Goal: Task Accomplishment & Management: Manage account settings

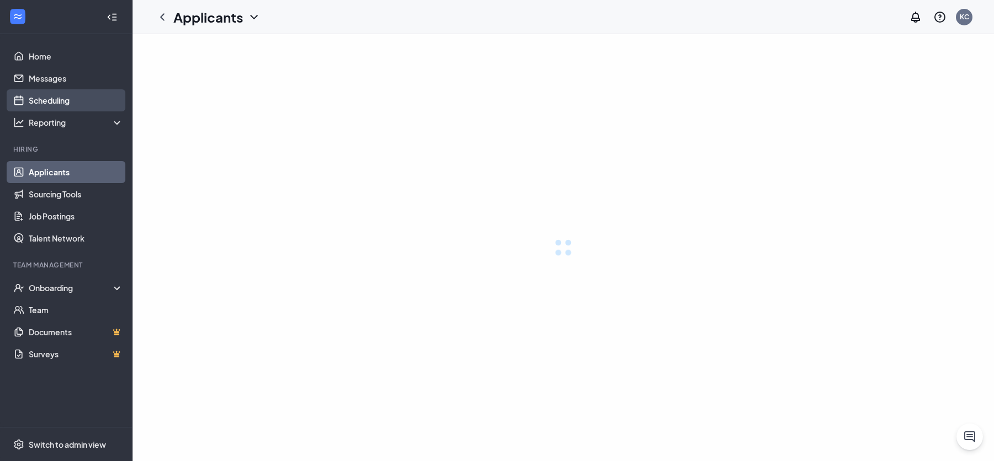
click at [54, 100] on link "Scheduling" at bounding box center [76, 100] width 94 height 22
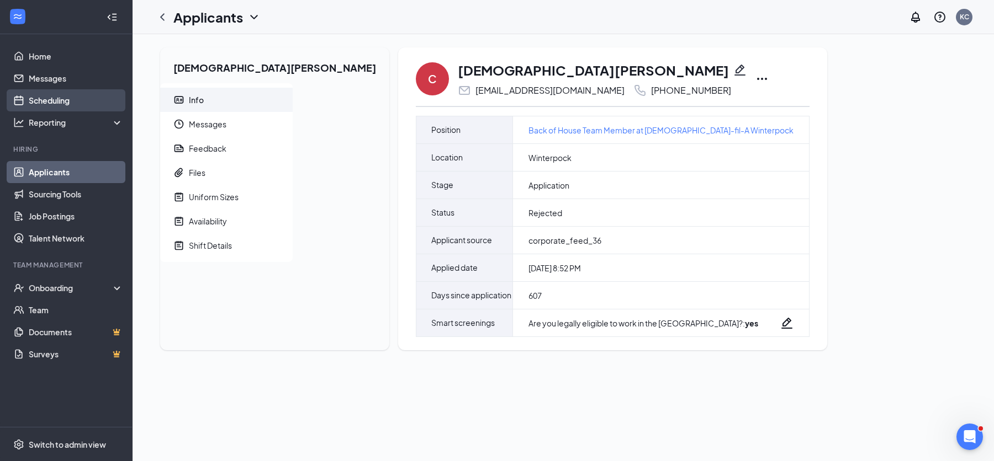
click at [66, 102] on link "Scheduling" at bounding box center [76, 100] width 94 height 22
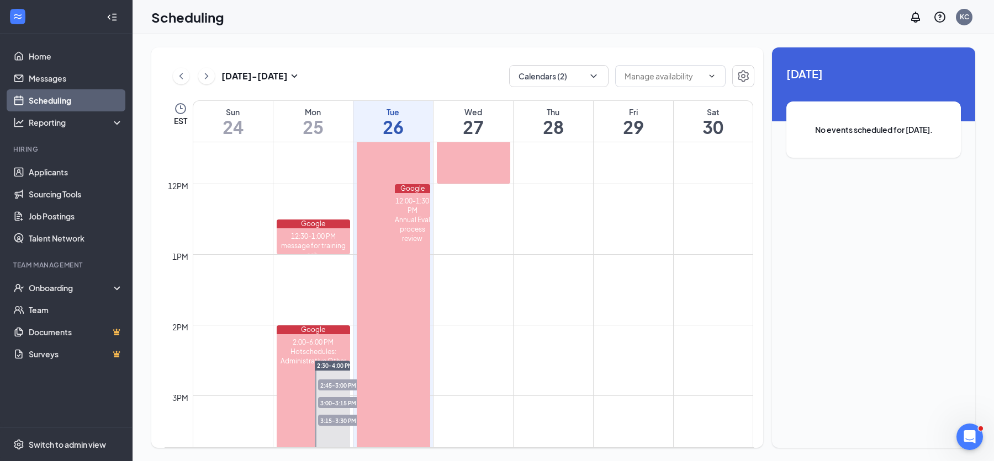
scroll to position [810, 0]
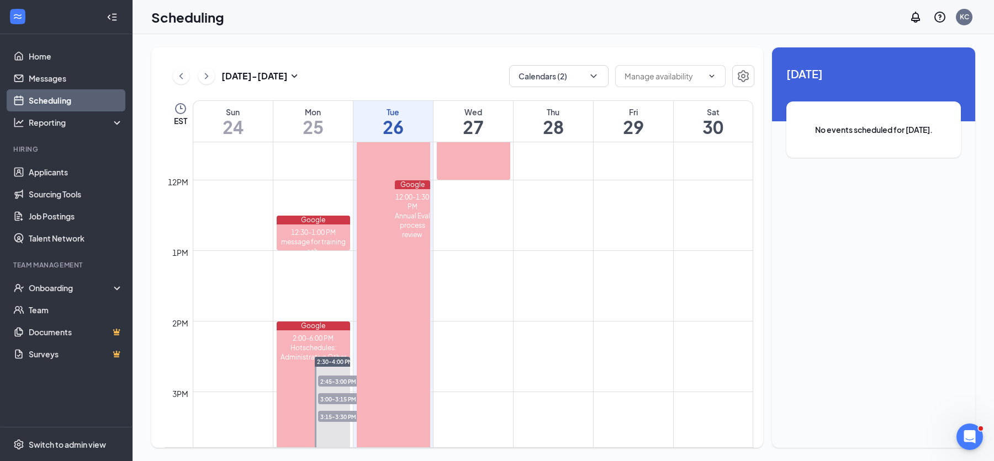
click at [330, 381] on span "2:45-3:00 PM" at bounding box center [345, 381] width 55 height 11
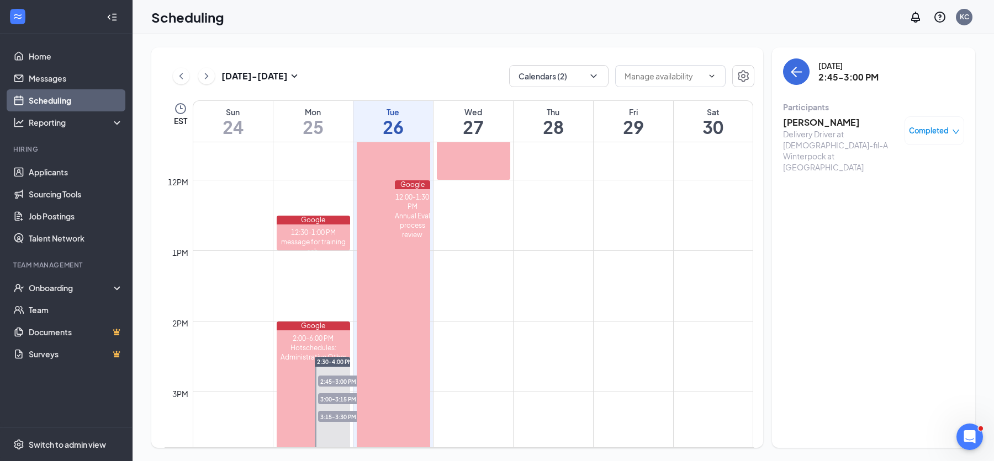
click at [328, 400] on span "3:00-3:15 PM" at bounding box center [345, 399] width 55 height 11
click at [328, 416] on span "3:15-3:30 PM" at bounding box center [345, 416] width 55 height 11
click at [797, 124] on h3 "[PERSON_NAME]" at bounding box center [841, 122] width 116 height 12
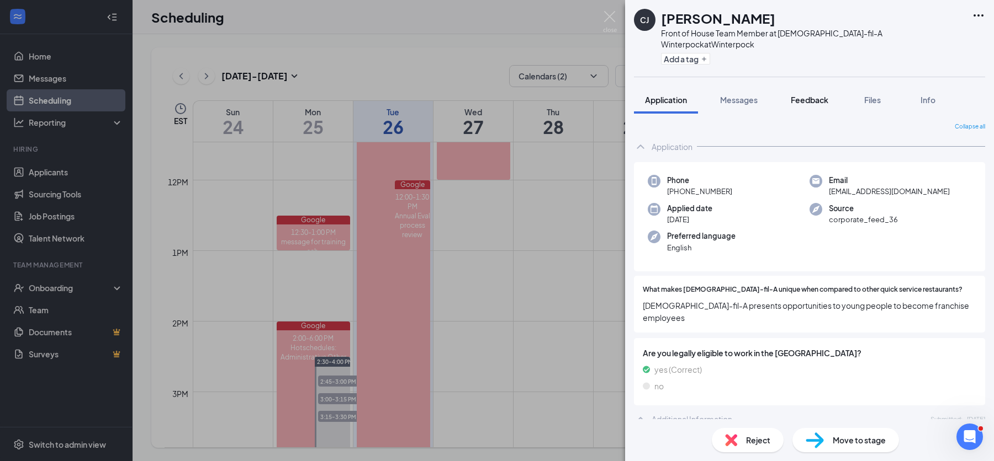
click at [803, 95] on span "Feedback" at bounding box center [809, 100] width 38 height 10
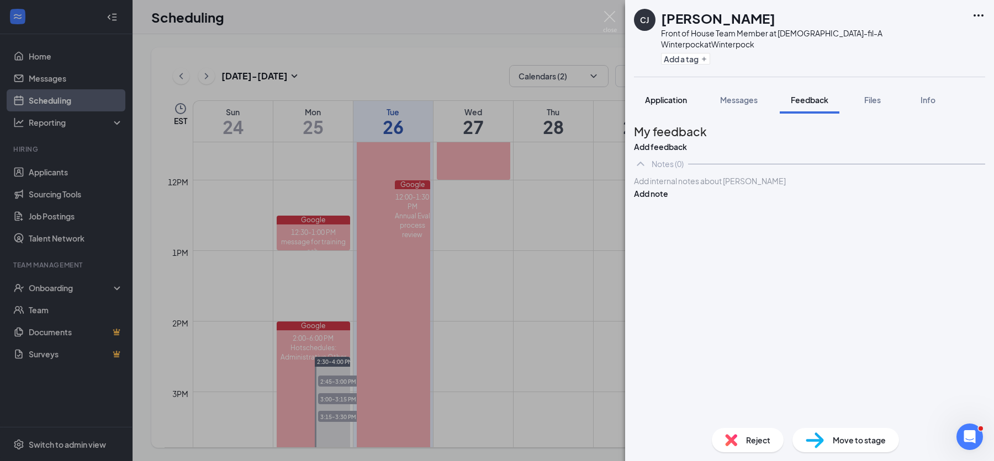
click at [676, 95] on span "Application" at bounding box center [666, 100] width 42 height 10
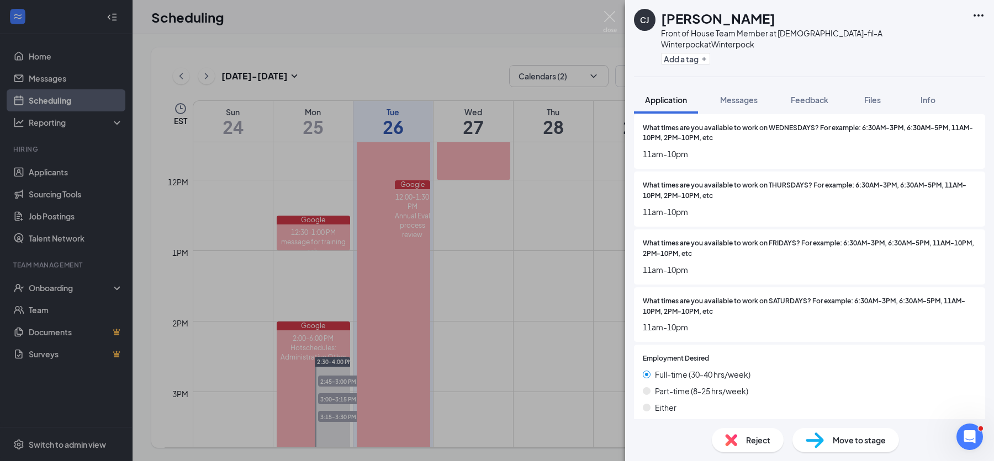
scroll to position [1185, 0]
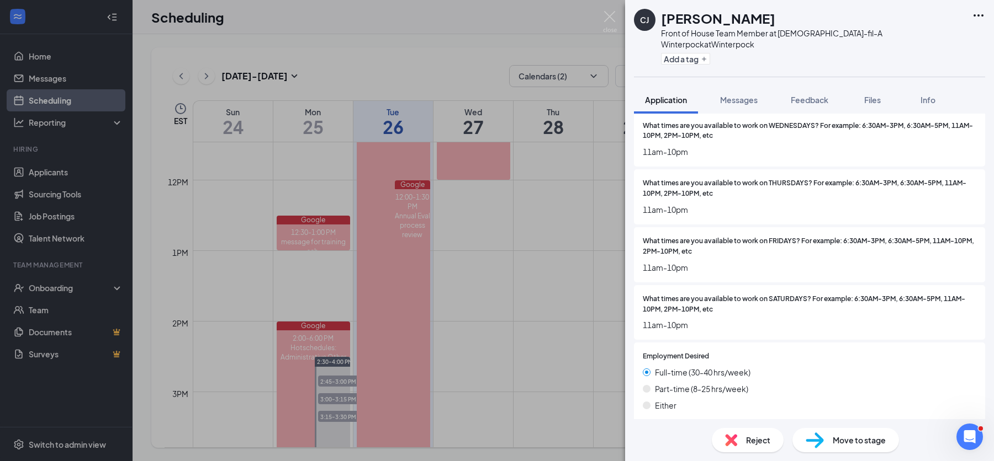
click at [836, 441] on span "Move to stage" at bounding box center [858, 440] width 53 height 12
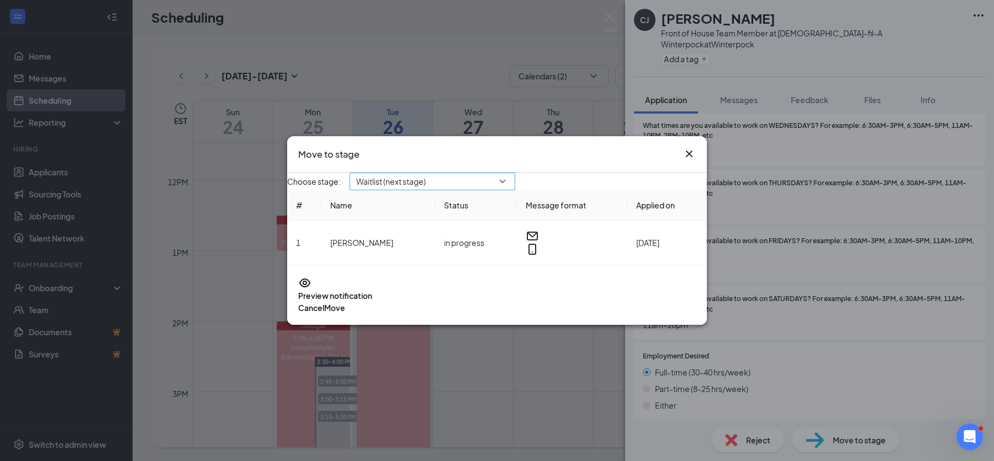
click at [508, 187] on span "Waitlist (next stage)" at bounding box center [432, 181] width 152 height 17
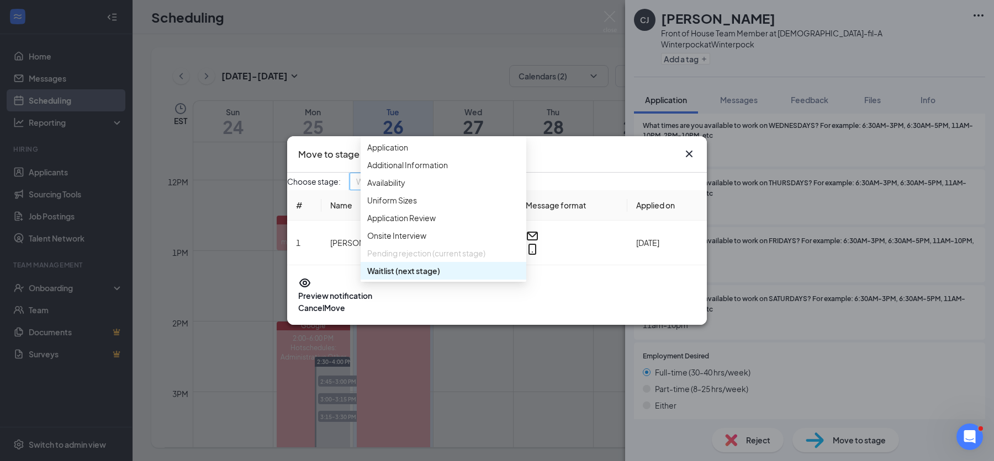
scroll to position [62, 0]
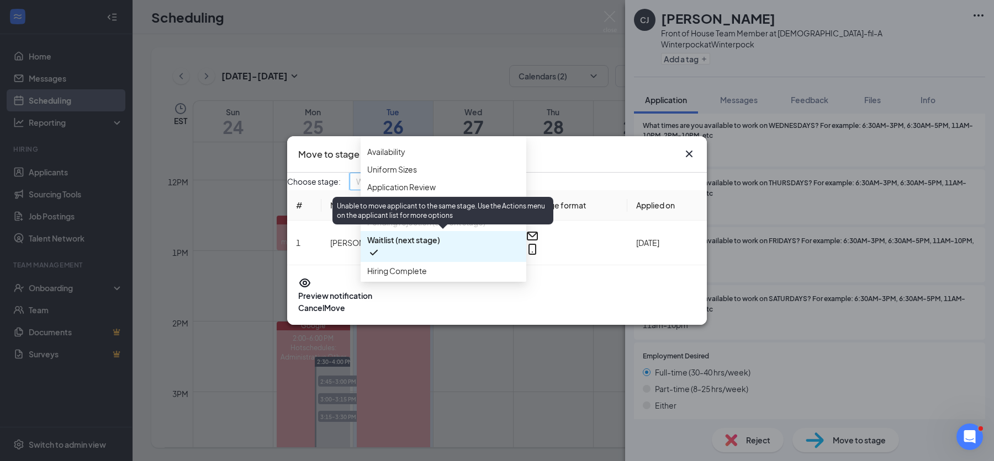
click at [473, 229] on span "Pending rejection (current stage)" at bounding box center [426, 222] width 118 height 12
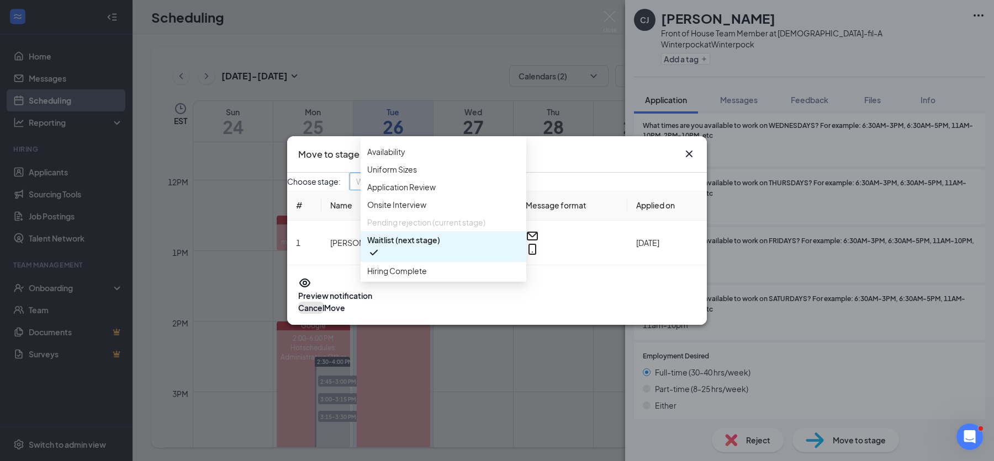
click at [324, 310] on button "Cancel" at bounding box center [311, 308] width 26 height 12
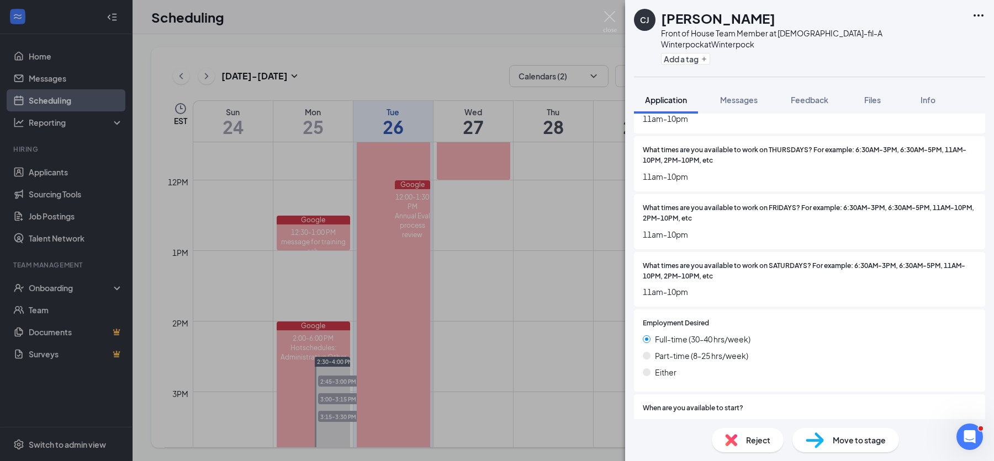
scroll to position [1220, 0]
click at [808, 95] on span "Feedback" at bounding box center [809, 100] width 38 height 10
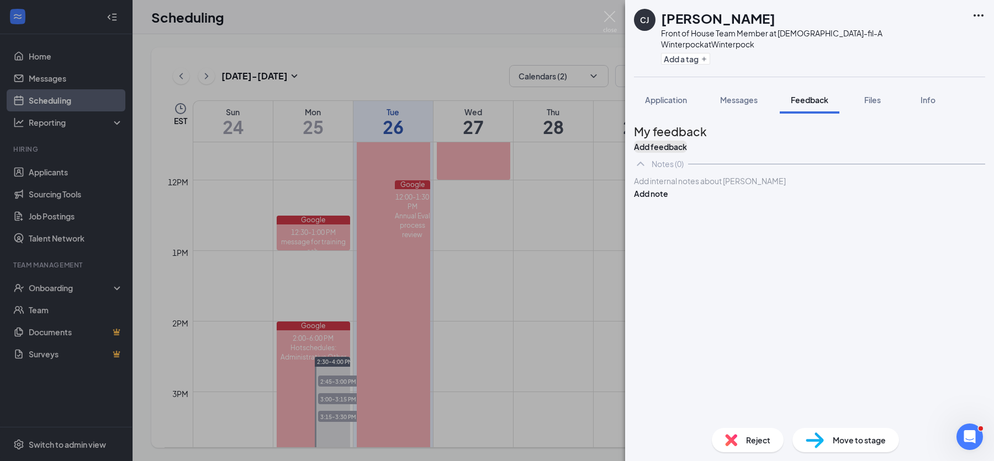
click at [687, 141] on button "Add feedback" at bounding box center [660, 147] width 53 height 12
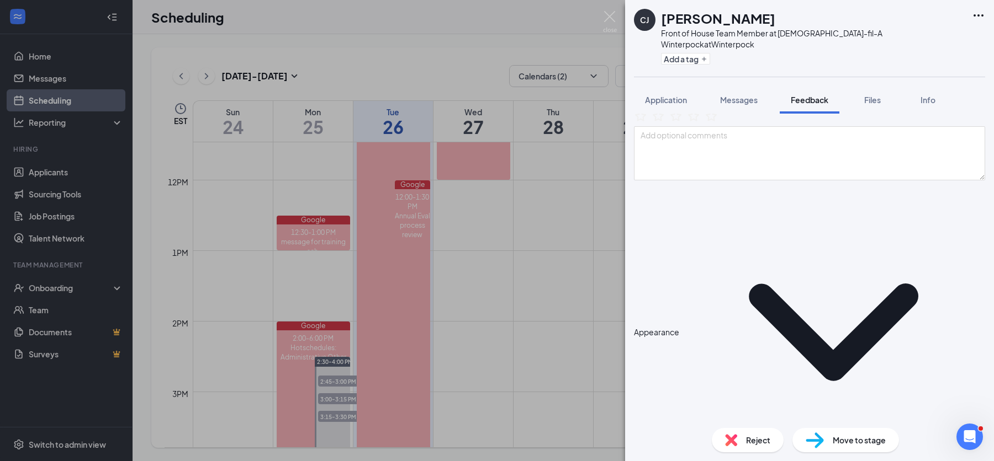
scroll to position [59, 0]
type textarea "Nottoway graduate ([DATE])"
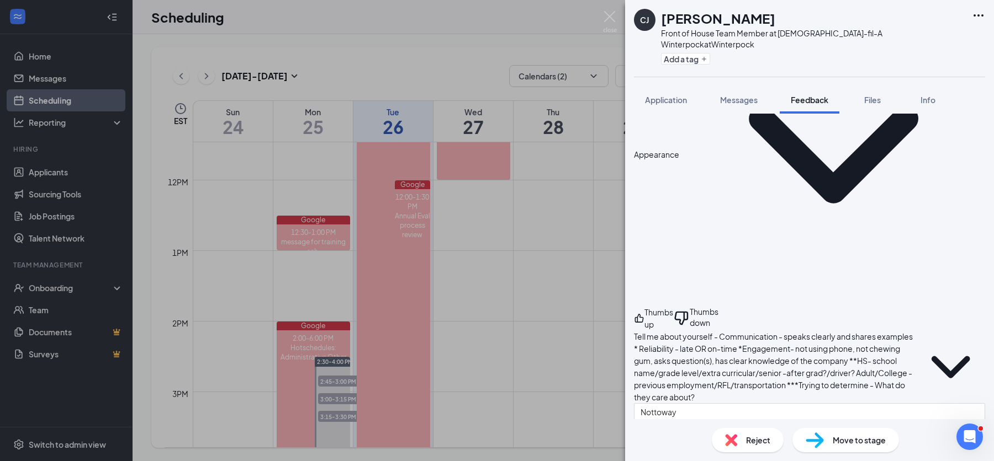
scroll to position [238, 0]
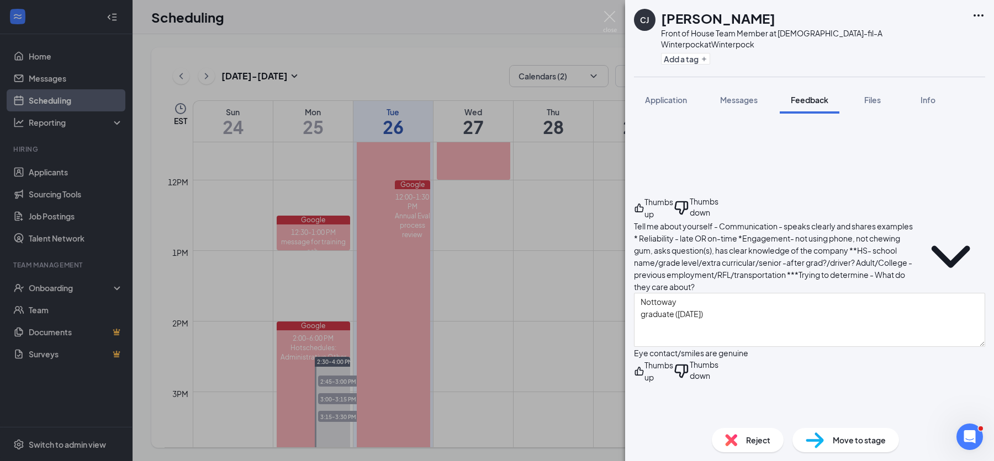
scroll to position [349, 0]
type textarea "reputation"
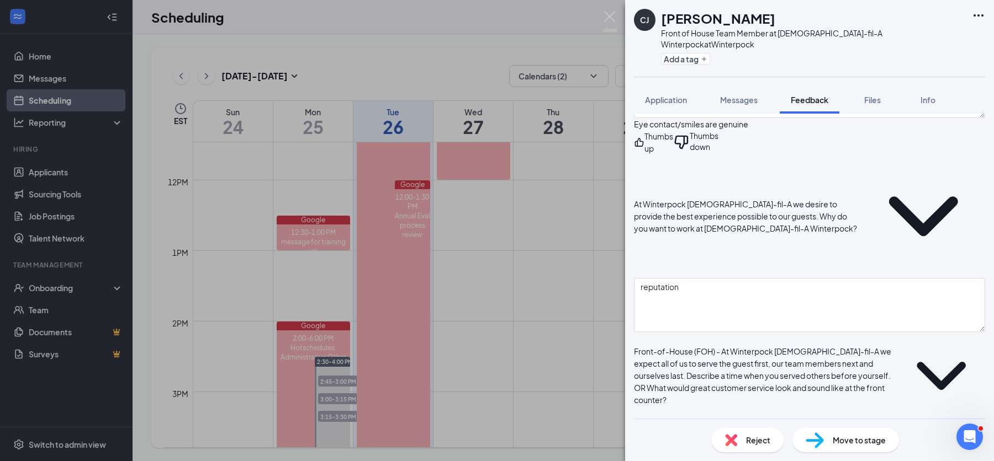
scroll to position [582, 0]
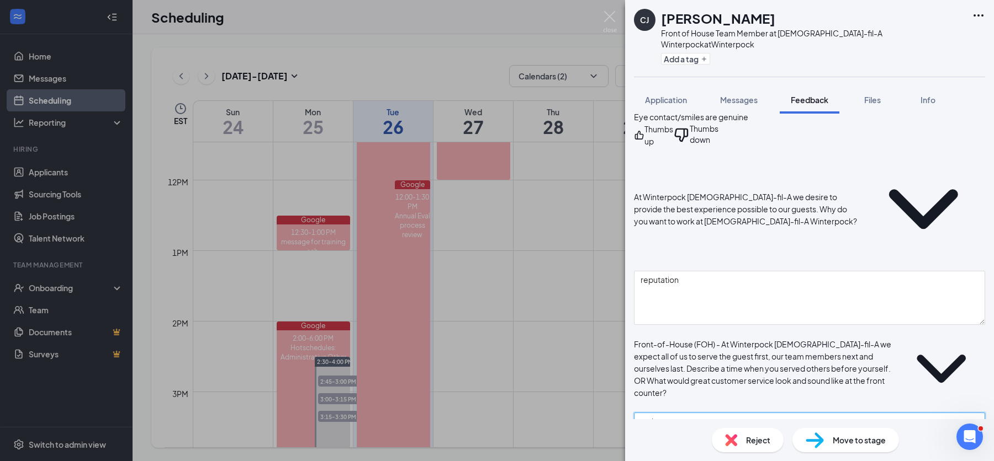
type textarea "welcome serve smile chat"
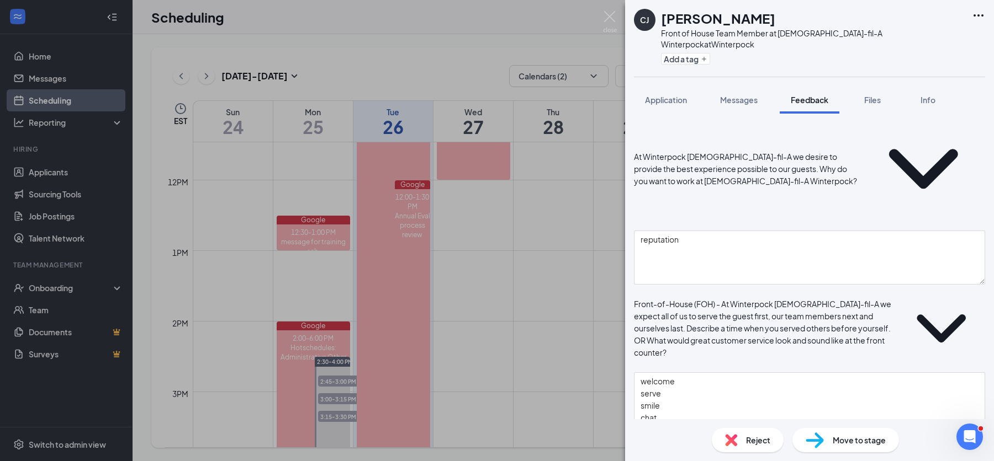
scroll to position [651, 0]
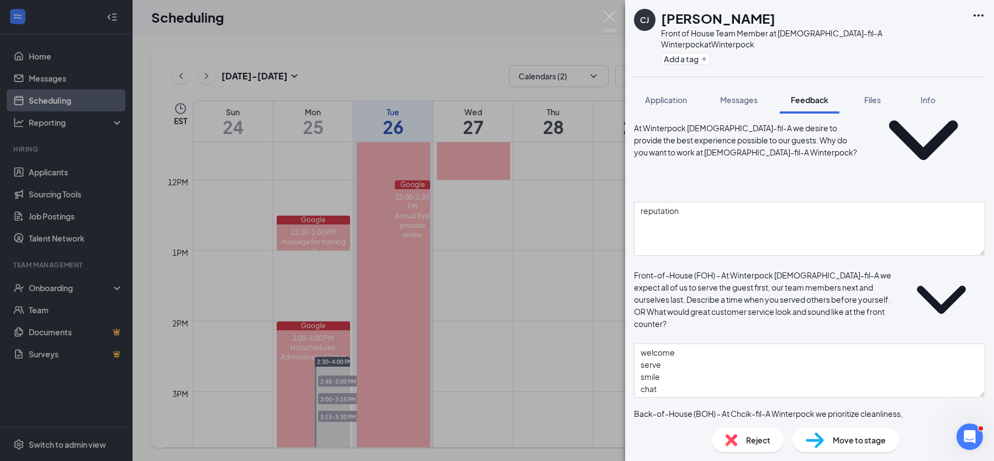
type textarea "$15"
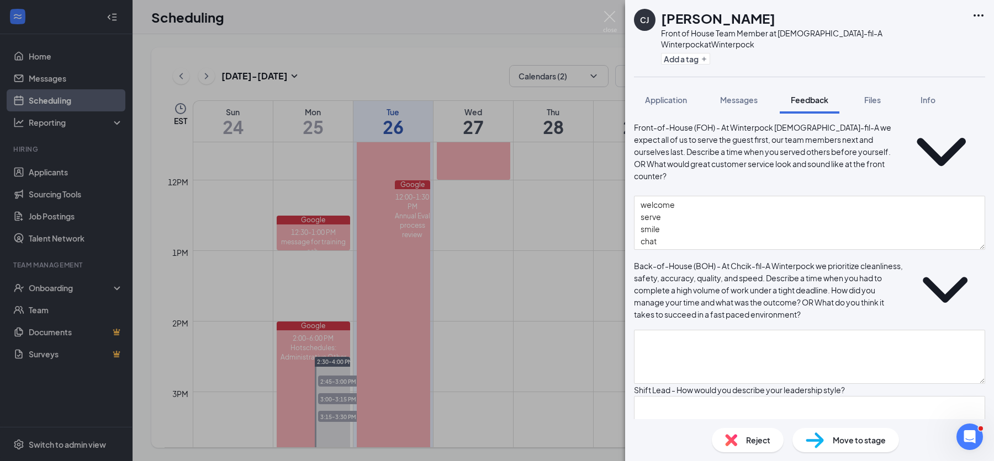
scroll to position [813, 0]
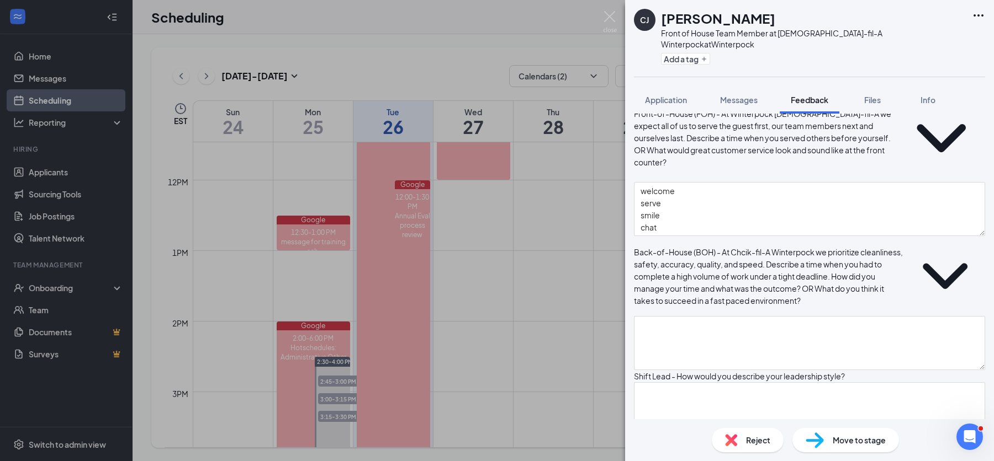
type textarea "11A to close M - Sat."
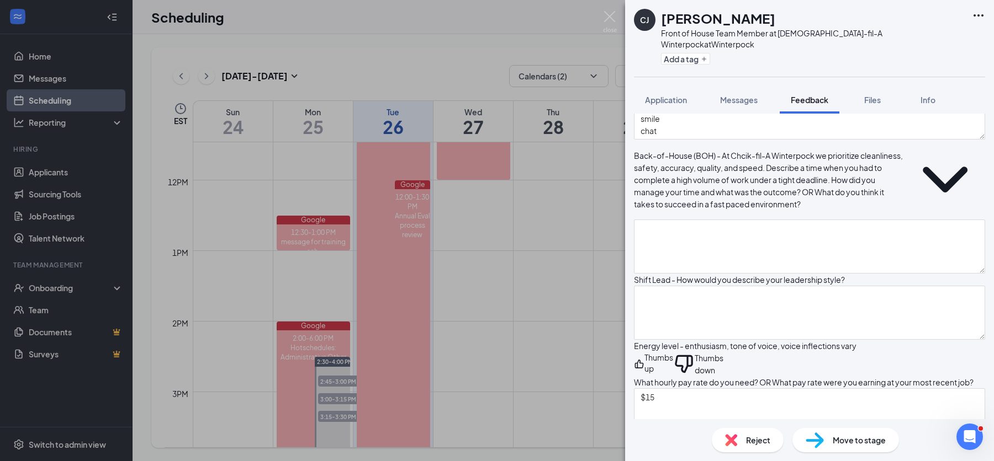
scroll to position [919, 0]
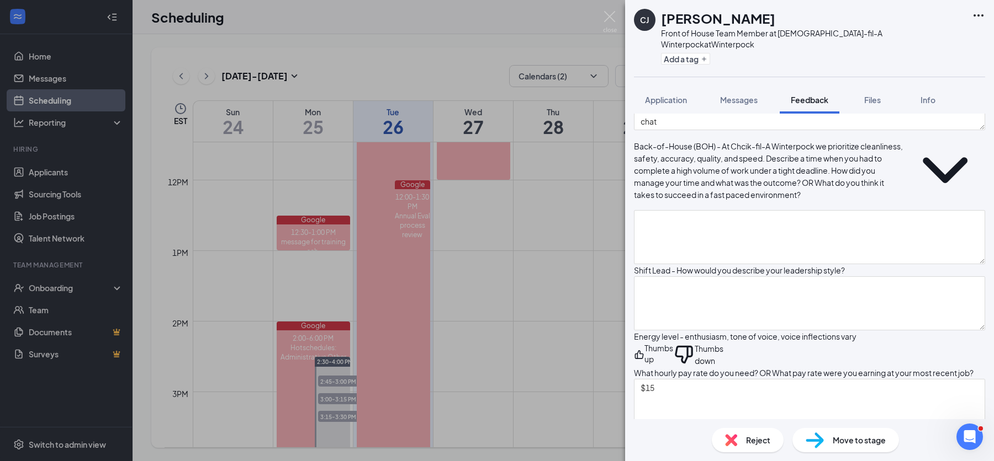
type textarea "FT 40 hours"
type textarea "good"
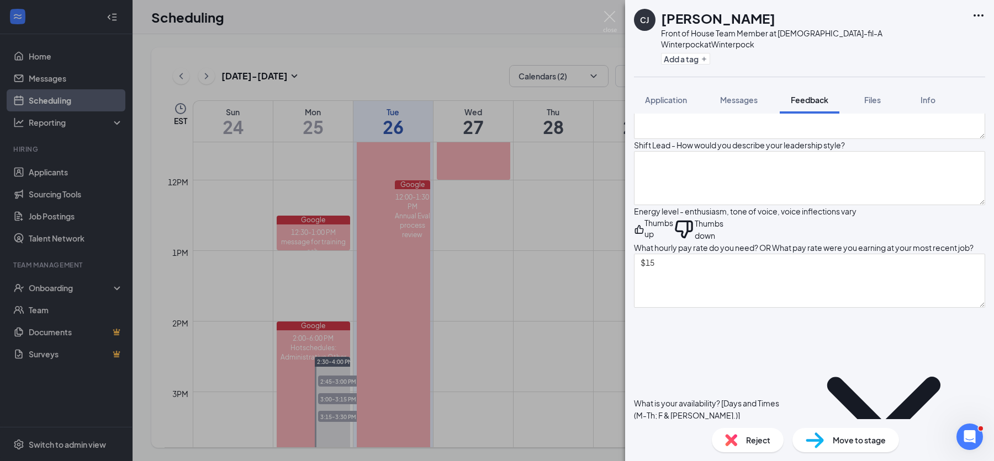
scroll to position [1088, 0]
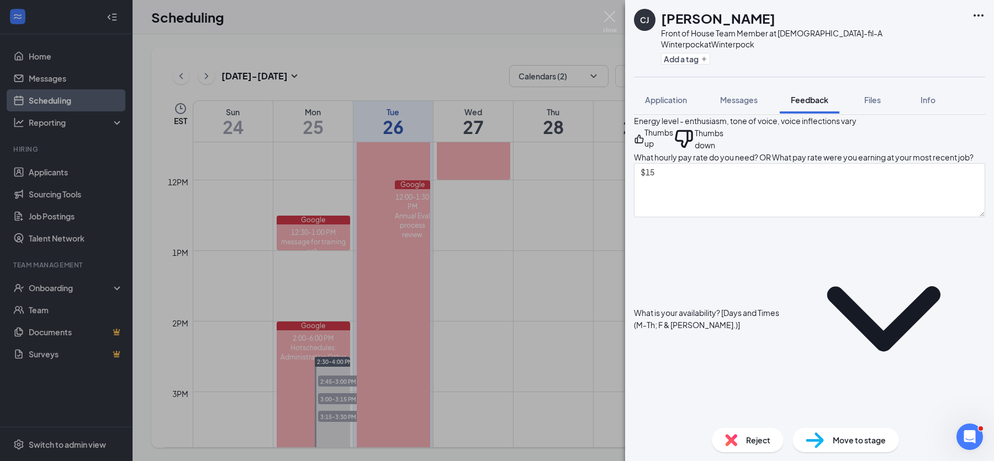
scroll to position [1138, 0]
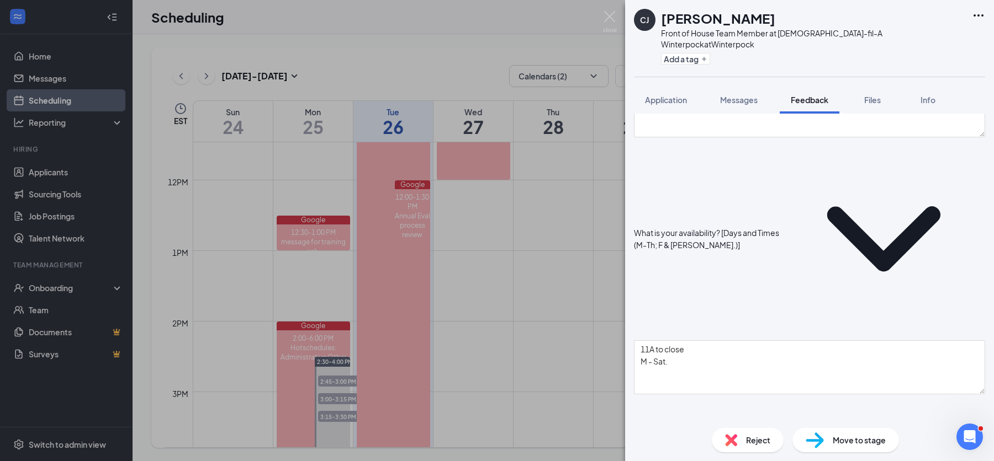
scroll to position [1218, 0]
type textarea "distance for getting here"
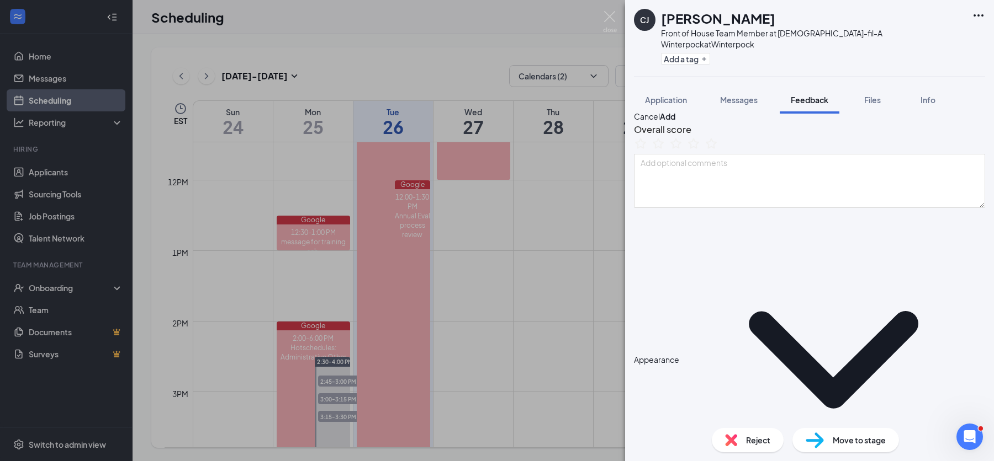
scroll to position [0, 0]
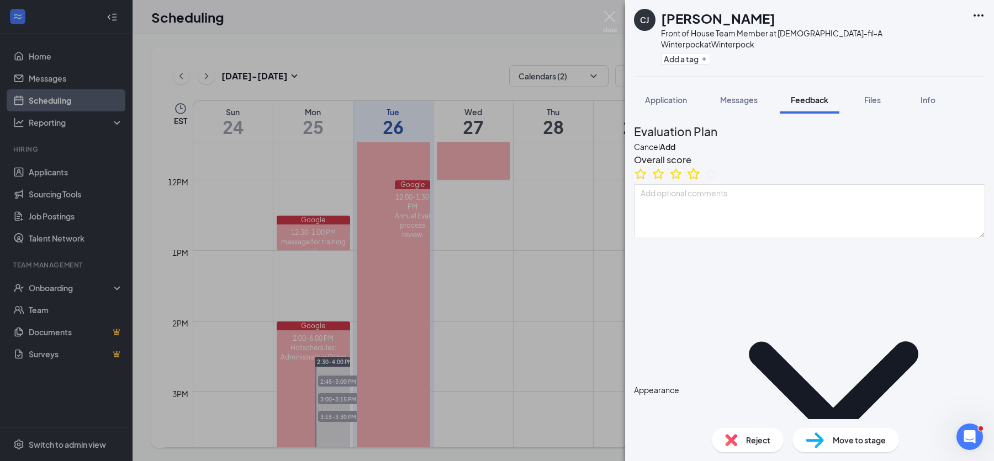
type textarea "none"
click at [699, 179] on icon "StarBorder" at bounding box center [693, 174] width 12 height 12
click at [709, 218] on textarea at bounding box center [809, 211] width 351 height 54
type textarea "offer: PT $14 11Am - close"
click at [675, 141] on button "Add" at bounding box center [667, 147] width 15 height 12
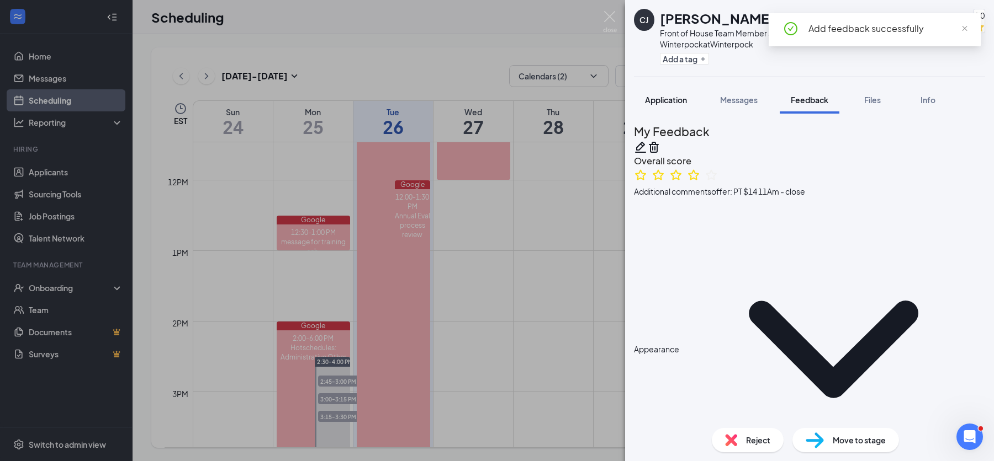
click at [680, 95] on span "Application" at bounding box center [666, 100] width 42 height 10
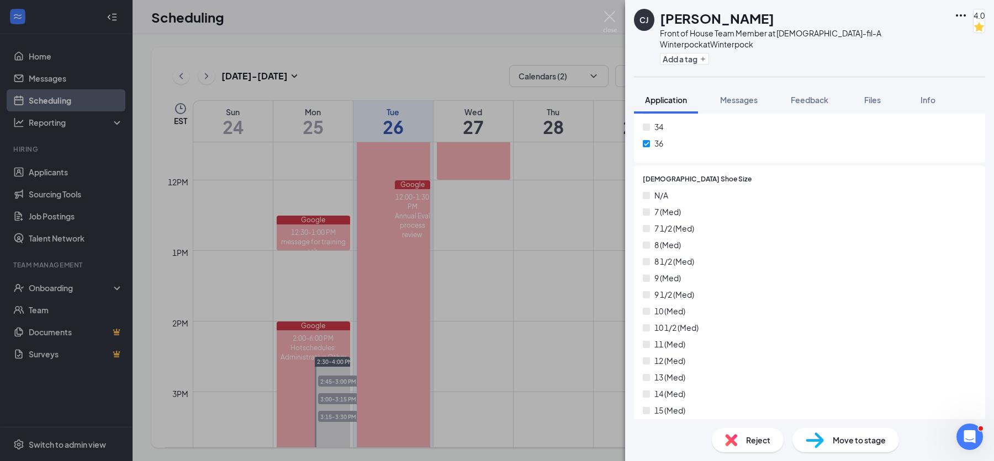
scroll to position [3678, 0]
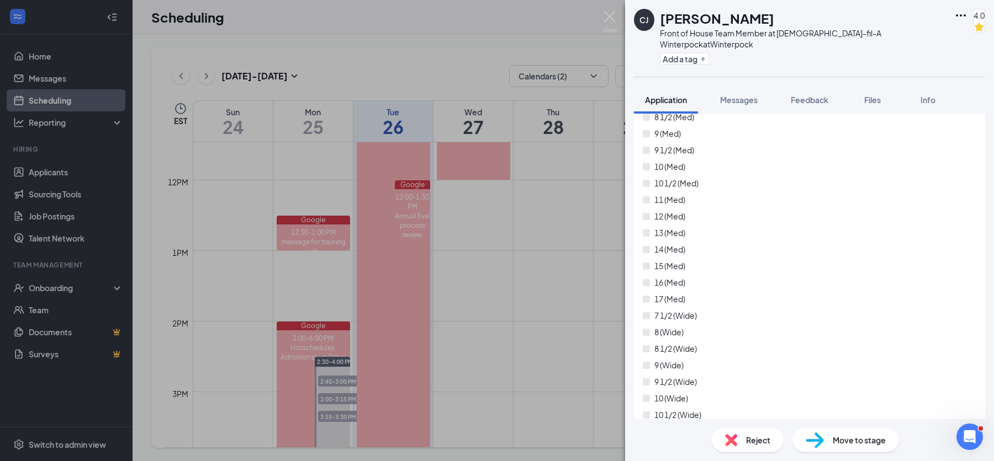
click at [833, 439] on span "Move to stage" at bounding box center [858, 440] width 53 height 12
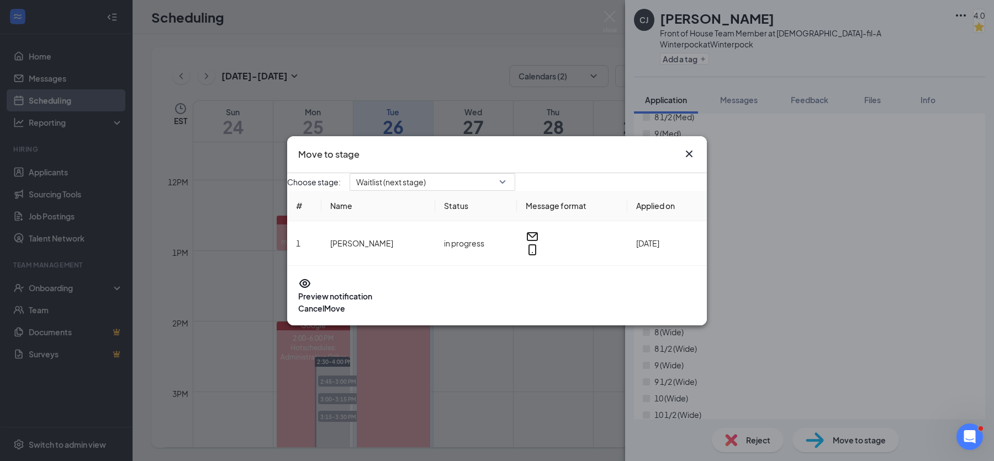
scroll to position [3674, 0]
click at [324, 302] on button "Cancel" at bounding box center [311, 308] width 26 height 12
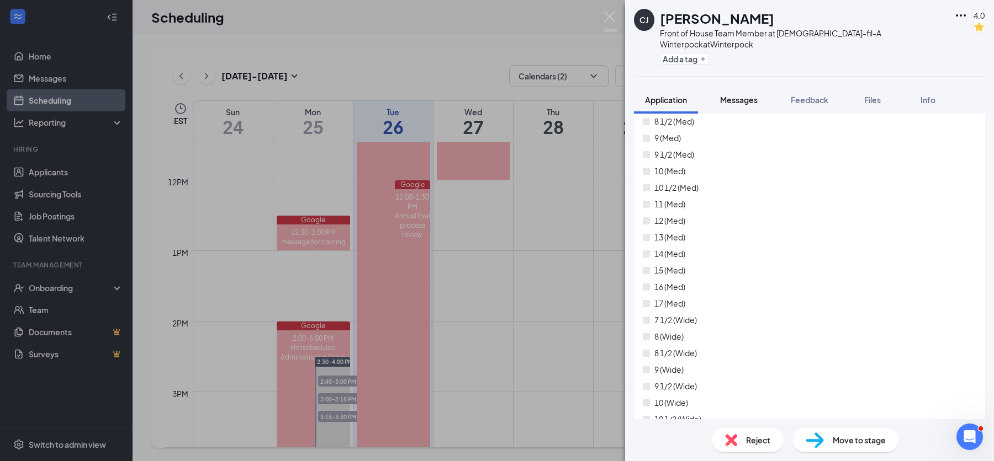
click at [752, 95] on span "Messages" at bounding box center [739, 100] width 38 height 10
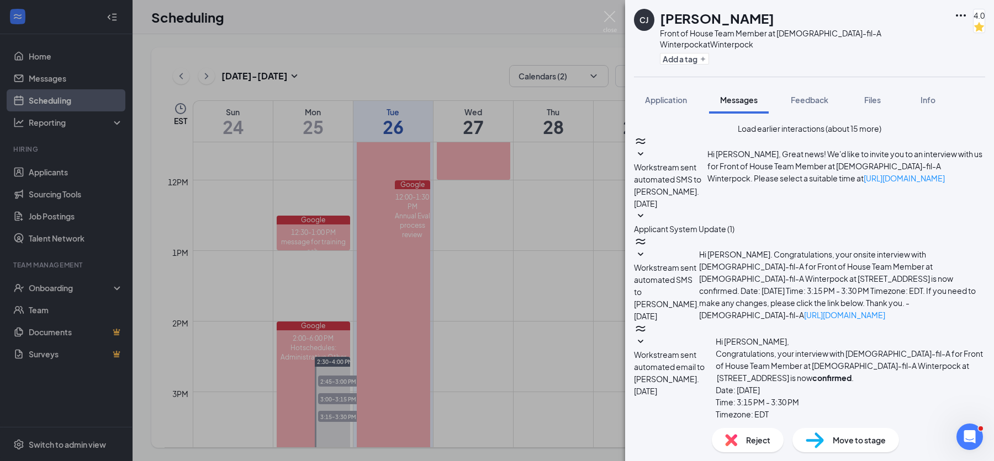
scroll to position [268, 0]
paste textarea "Loremi 67, 6538 Dolo Sitam- Consec adi elitse do eiu te incididun; ut lab e dol…"
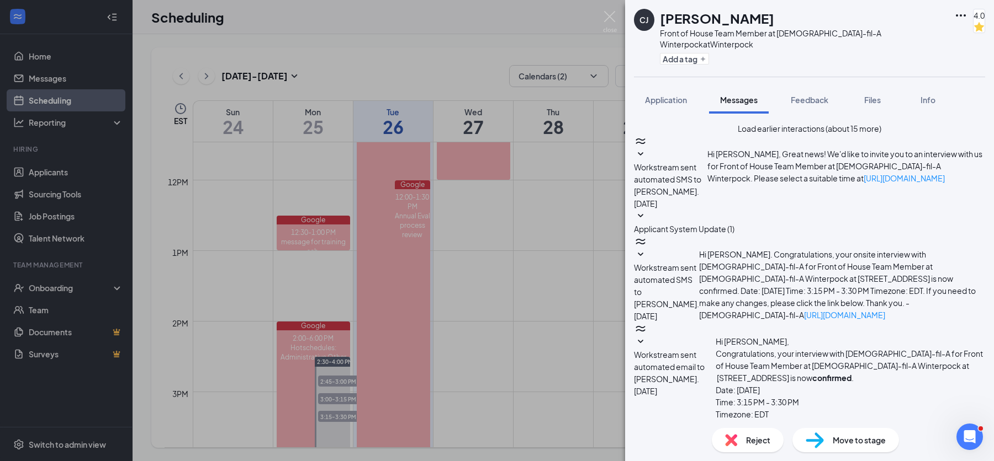
type textarea "Loremi 67, 6538 Dolo Sitam- Consec adi elitse do eiu te incididun; ut lab e dol…"
checkbox input "true"
drag, startPoint x: 855, startPoint y: 342, endPoint x: 854, endPoint y: 326, distance: 16.0
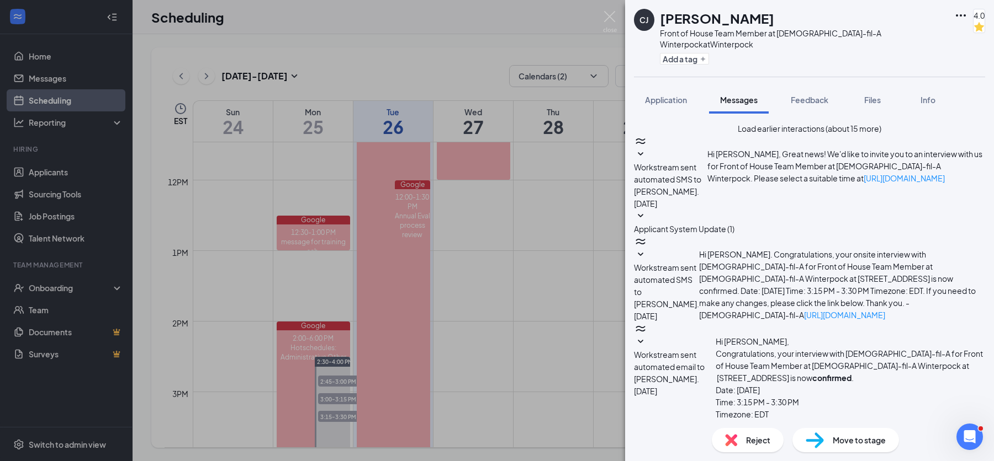
drag, startPoint x: 852, startPoint y: 362, endPoint x: 848, endPoint y: 347, distance: 14.7
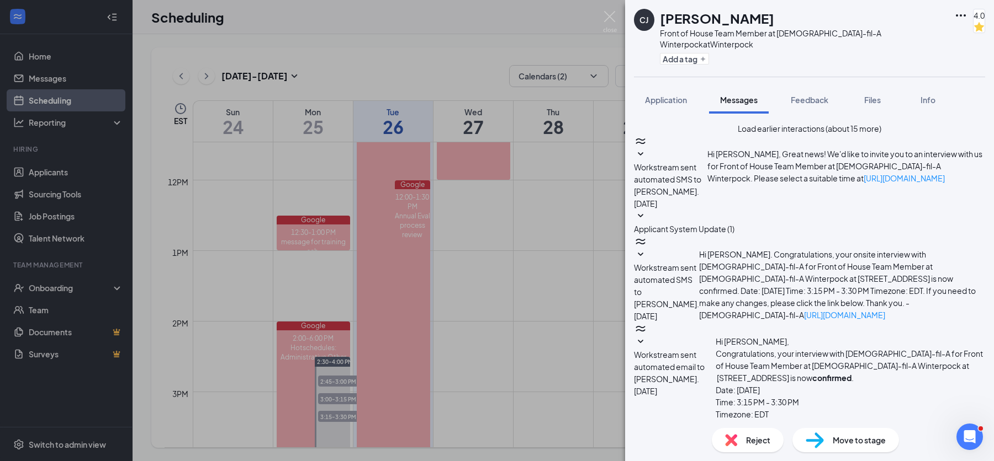
type textarea "Loremi 72, 6538 Dolo Sitam- Consec adi elitse do eiu te incididun; ut lab e dol…"
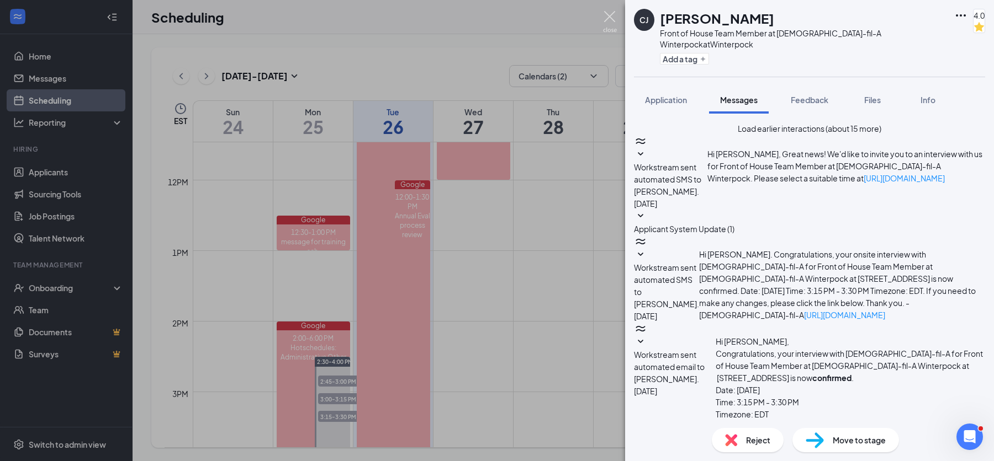
click at [612, 15] on img at bounding box center [610, 22] width 14 height 22
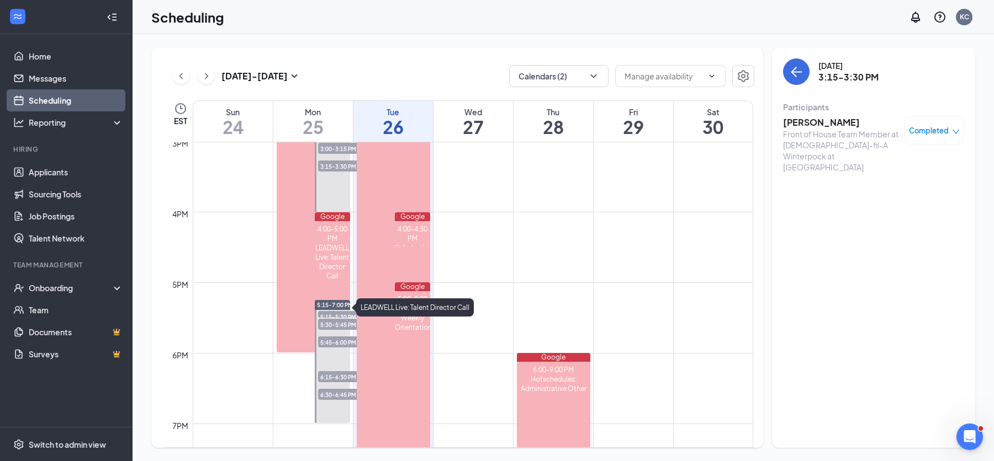
scroll to position [1111, 0]
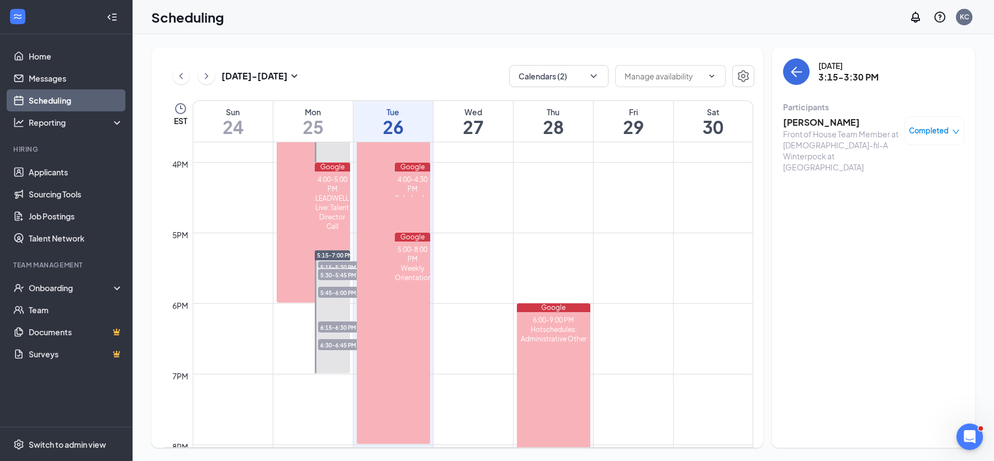
click at [334, 346] on span "6:30-6:45 PM" at bounding box center [345, 344] width 55 height 11
click at [923, 132] on span "Confirmed" at bounding box center [930, 130] width 38 height 11
click at [892, 194] on span "Mark complete" at bounding box center [892, 200] width 76 height 12
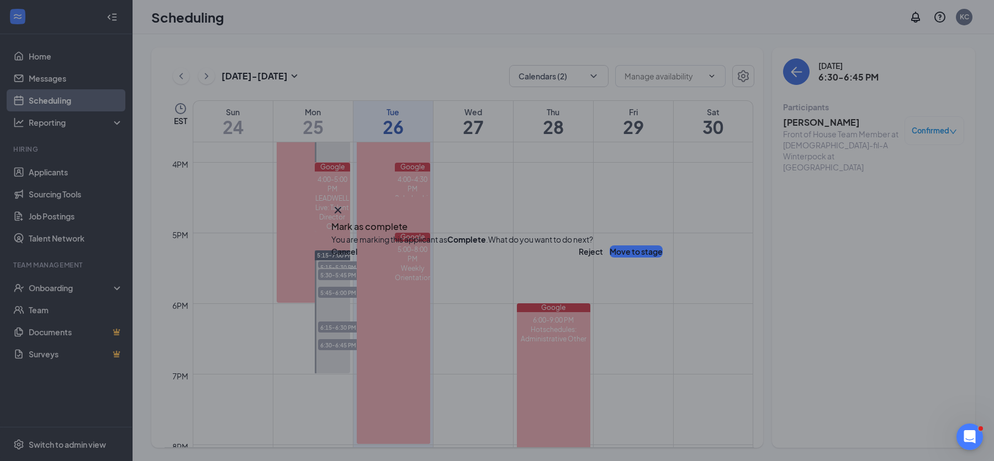
click at [609, 258] on button "Move to stage" at bounding box center [635, 252] width 53 height 12
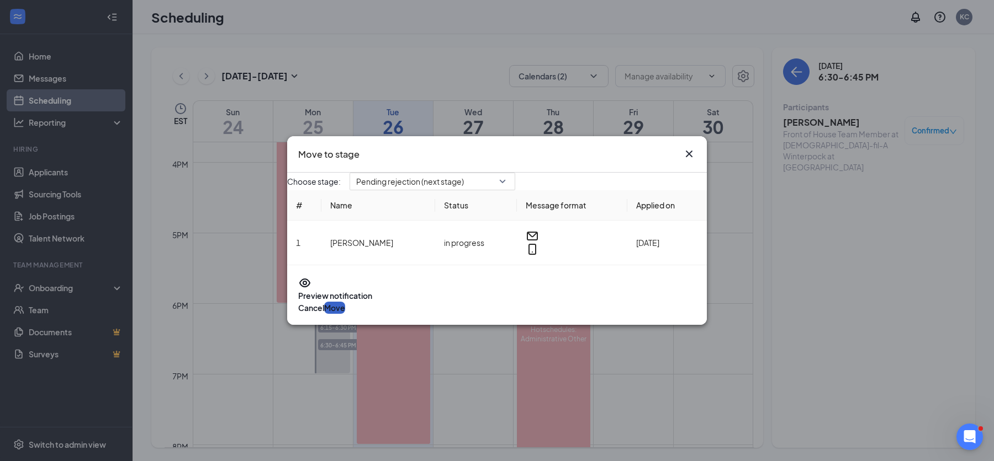
click at [345, 311] on button "Move" at bounding box center [334, 308] width 21 height 12
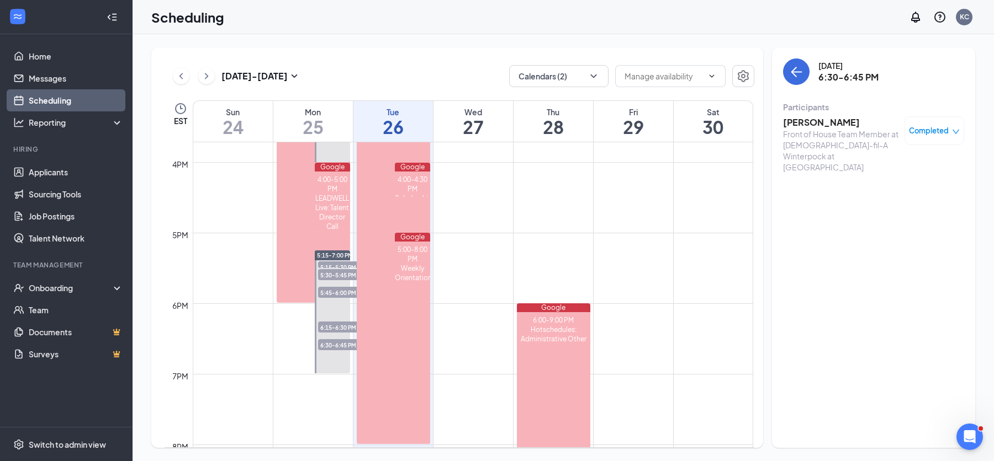
click at [335, 325] on span "6:15-6:30 PM" at bounding box center [345, 327] width 55 height 11
click at [940, 131] on span "Confirmed" at bounding box center [930, 130] width 38 height 11
click at [888, 194] on span "Mark complete" at bounding box center [892, 200] width 76 height 12
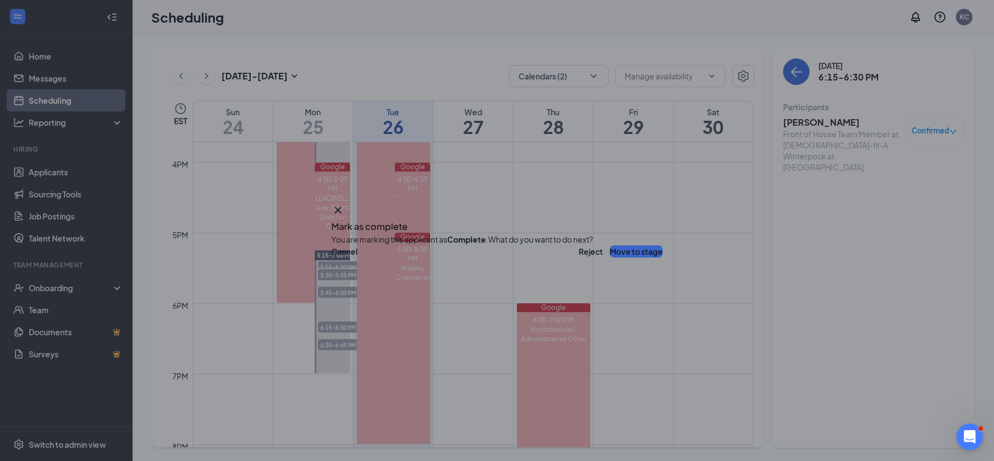
click at [609, 258] on button "Move to stage" at bounding box center [635, 252] width 53 height 12
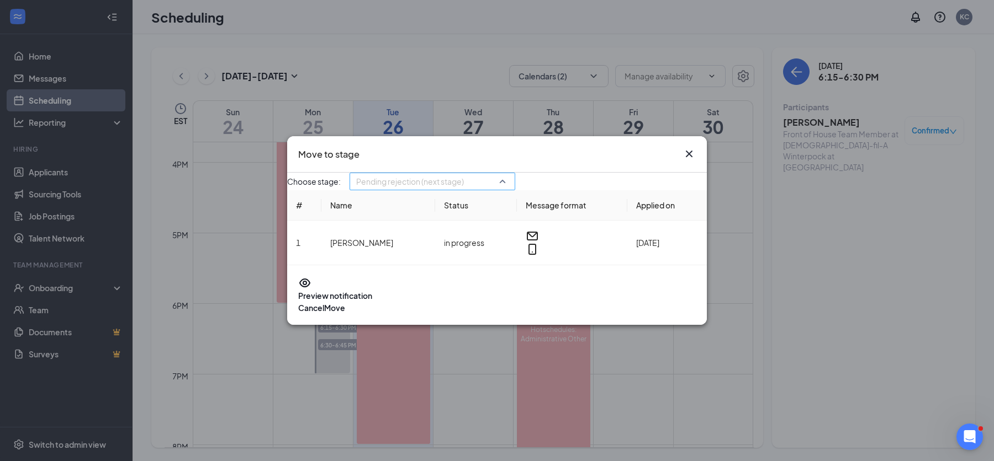
click at [498, 189] on span "Pending rejection (next stage)" at bounding box center [427, 188] width 142 height 30
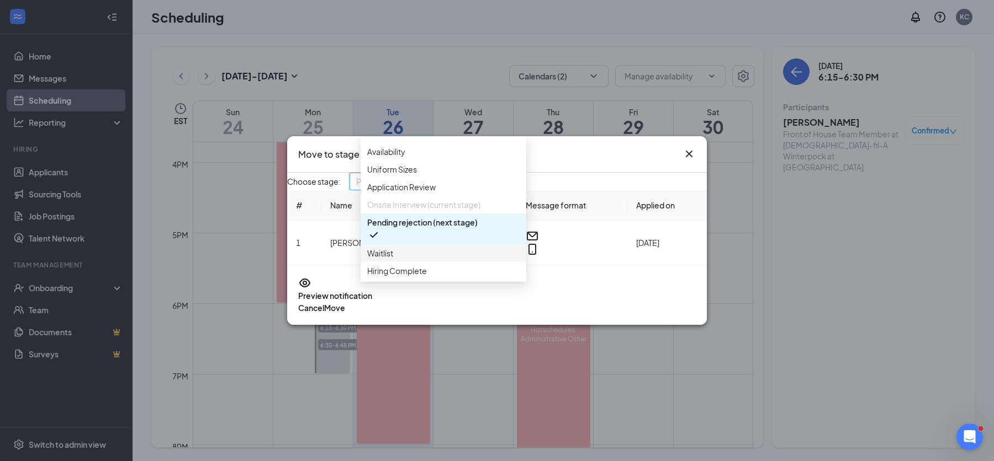
scroll to position [88, 0]
click at [404, 265] on span "Hiring Complete" at bounding box center [397, 271] width 60 height 12
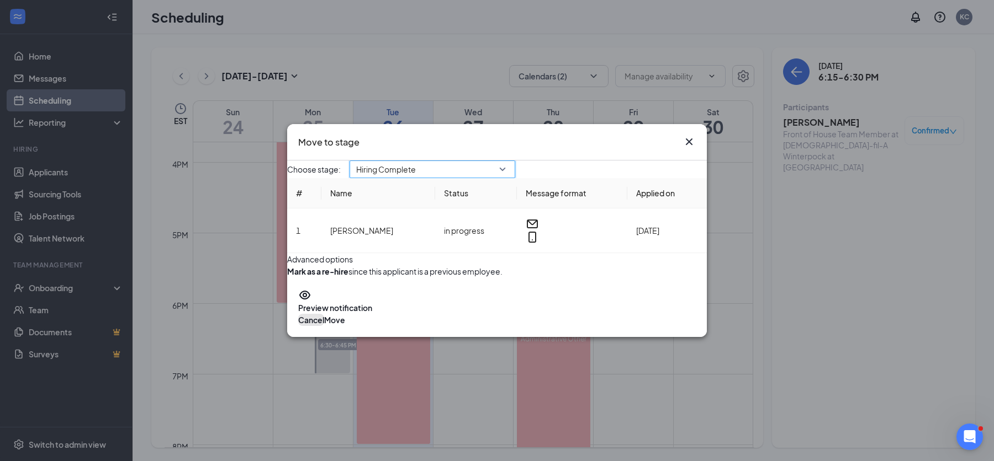
click at [324, 326] on button "Cancel" at bounding box center [311, 320] width 26 height 12
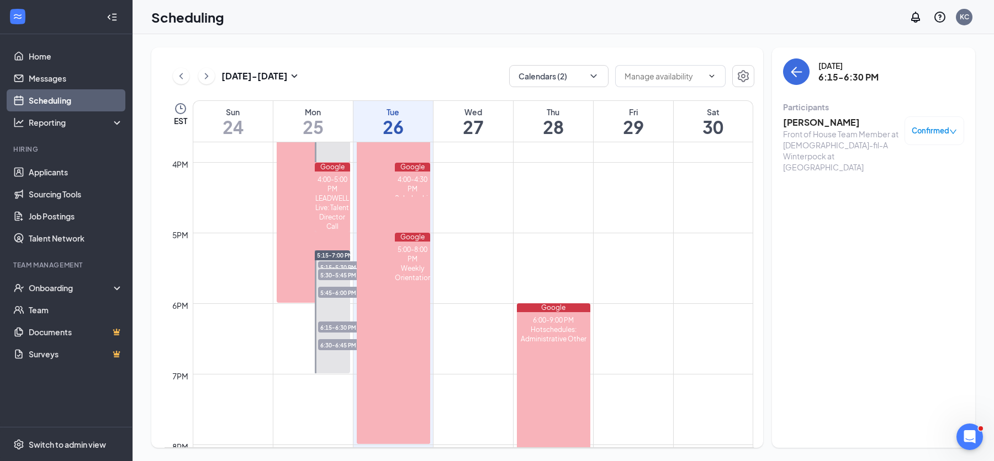
click at [810, 123] on h3 "[PERSON_NAME]" at bounding box center [841, 122] width 116 height 12
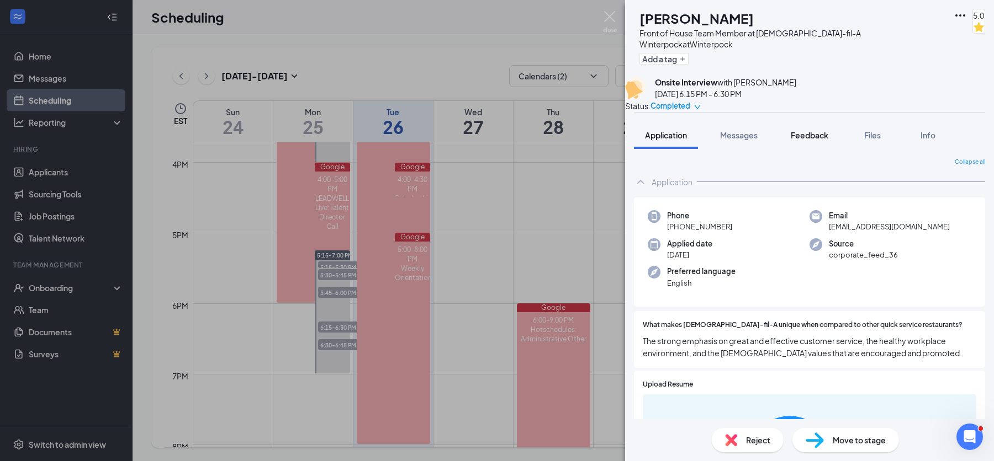
click at [802, 131] on span "Feedback" at bounding box center [809, 135] width 38 height 10
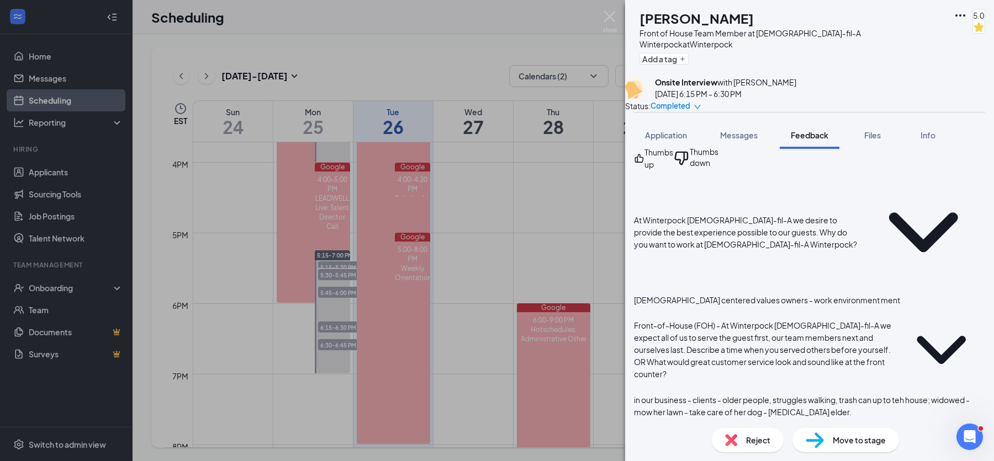
scroll to position [522, 0]
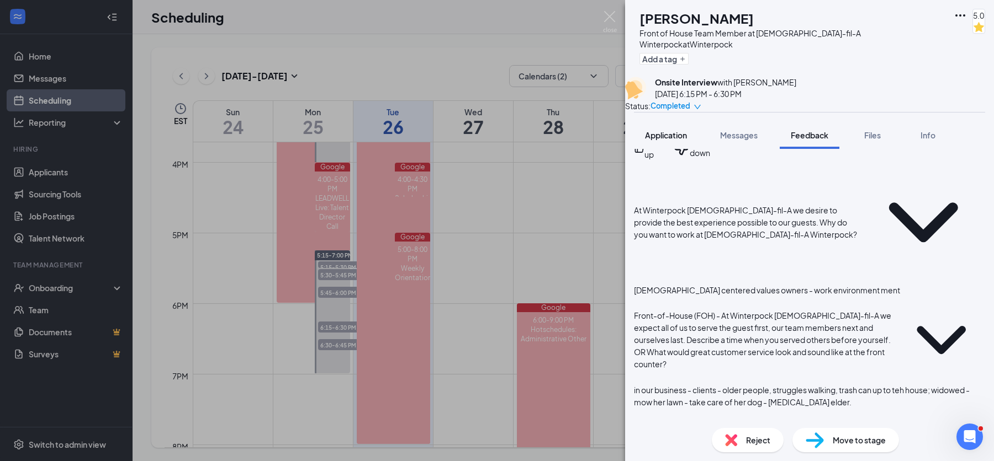
click at [682, 135] on span "Application" at bounding box center [666, 135] width 42 height 10
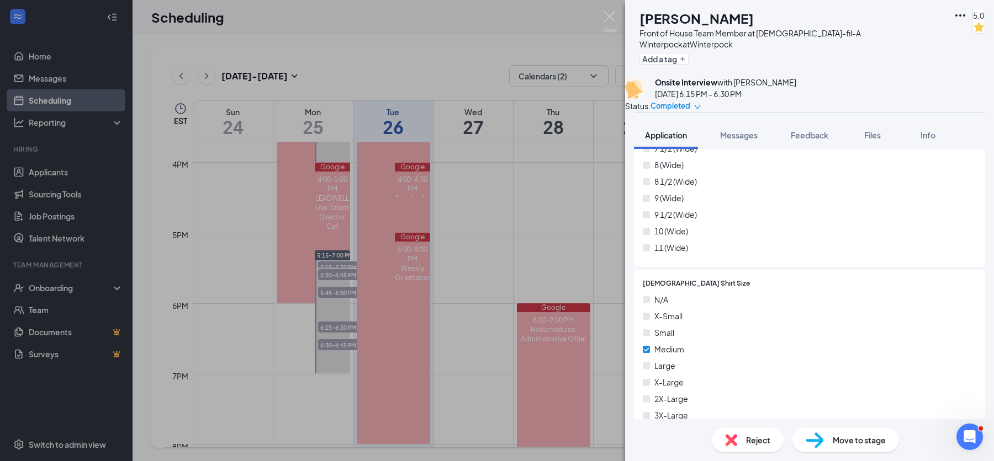
scroll to position [3420, 0]
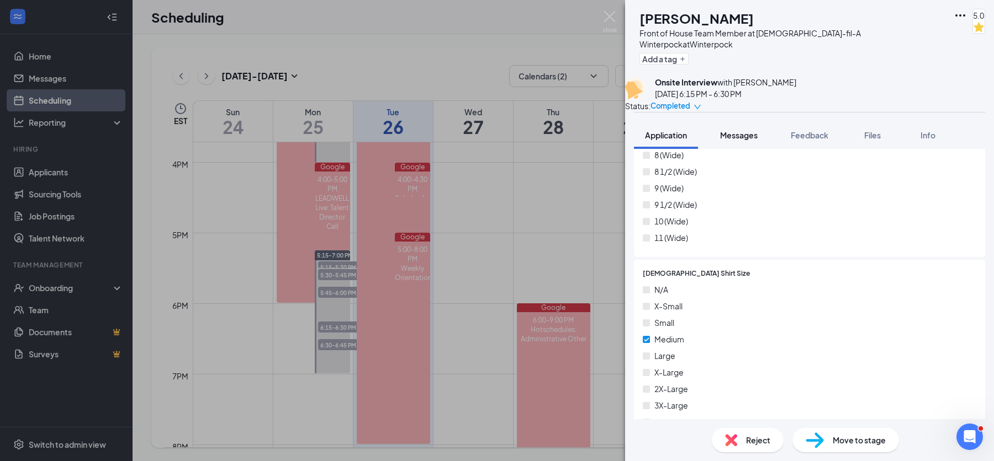
click at [751, 135] on span "Messages" at bounding box center [739, 135] width 38 height 10
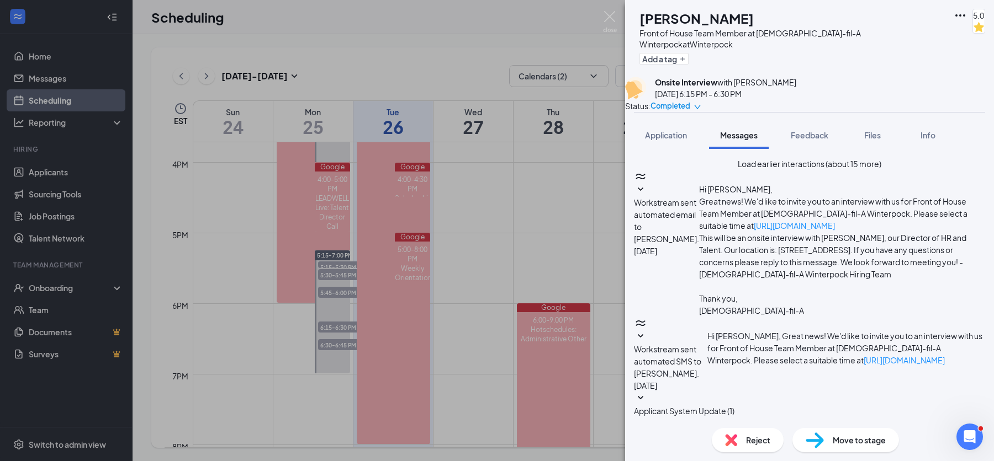
scroll to position [366, 0]
paste textarea "Loremi 67, 6538 Dolo Sitam- Consec adi elitse do eiu te incididun; ut lab e dol…"
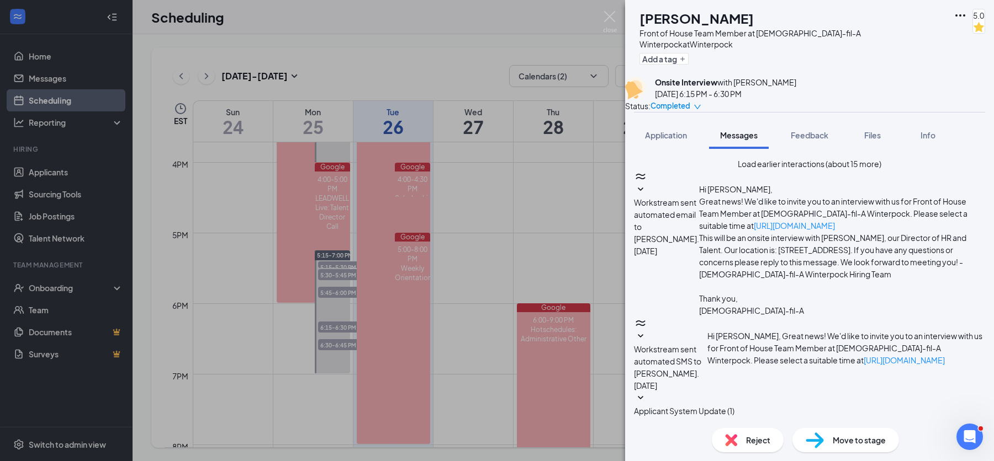
scroll to position [54, 0]
drag, startPoint x: 661, startPoint y: 360, endPoint x: 791, endPoint y: 358, distance: 129.8
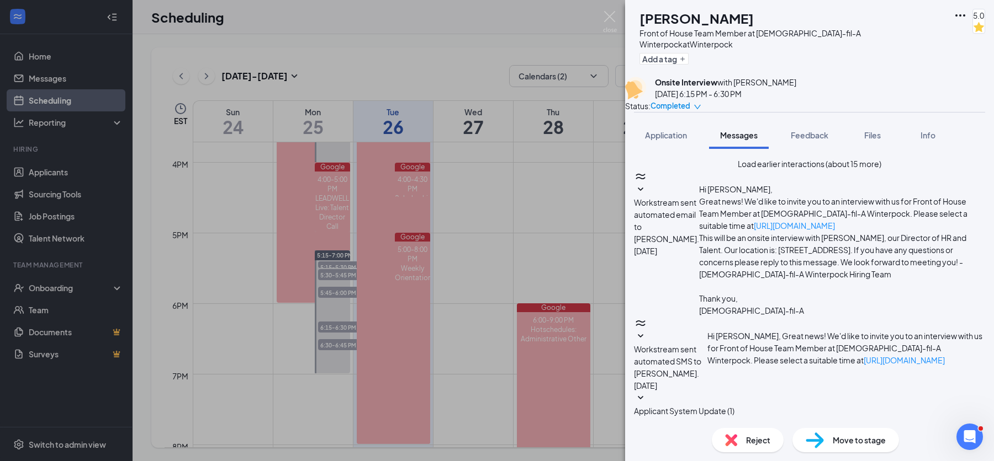
drag, startPoint x: 708, startPoint y: 328, endPoint x: 672, endPoint y: 349, distance: 41.6
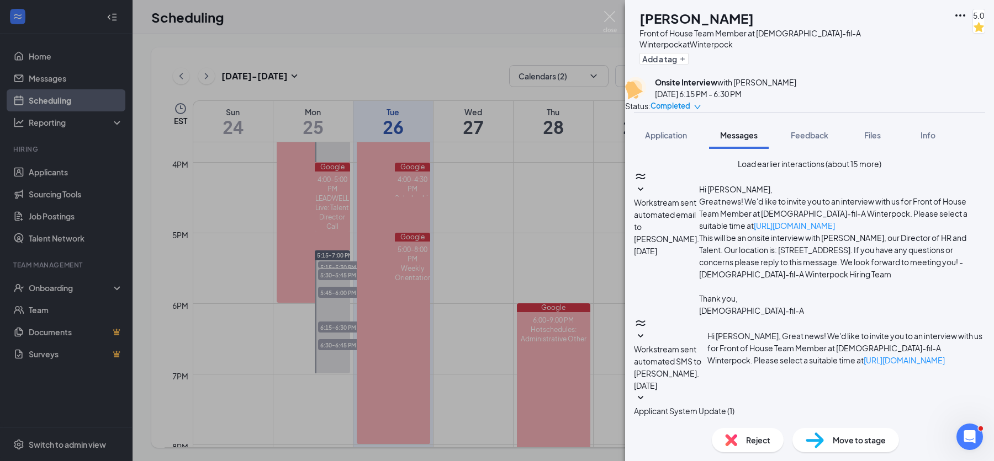
drag, startPoint x: 859, startPoint y: 345, endPoint x: 853, endPoint y: 330, distance: 16.4
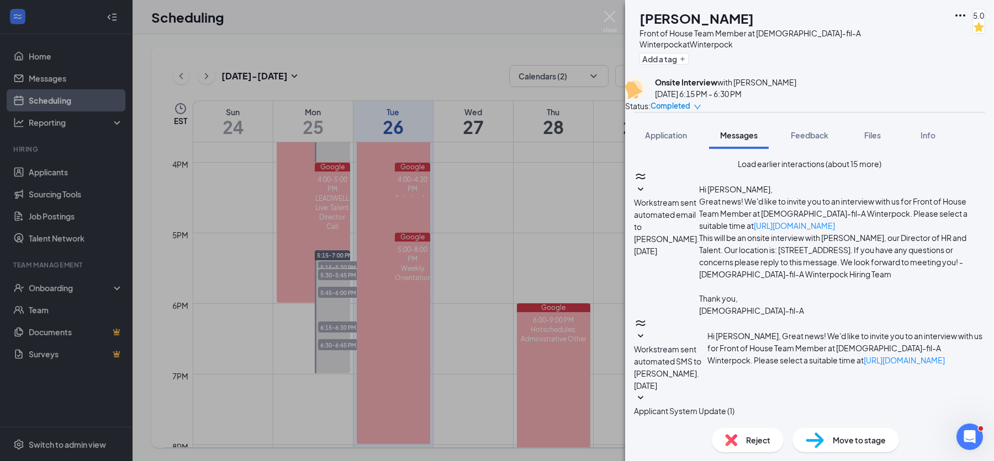
type textarea "Loremi 56, 5169 Dolo Sitam- Consec adi elitse do eiu te incididun; ut lab e dol…"
checkbox input "true"
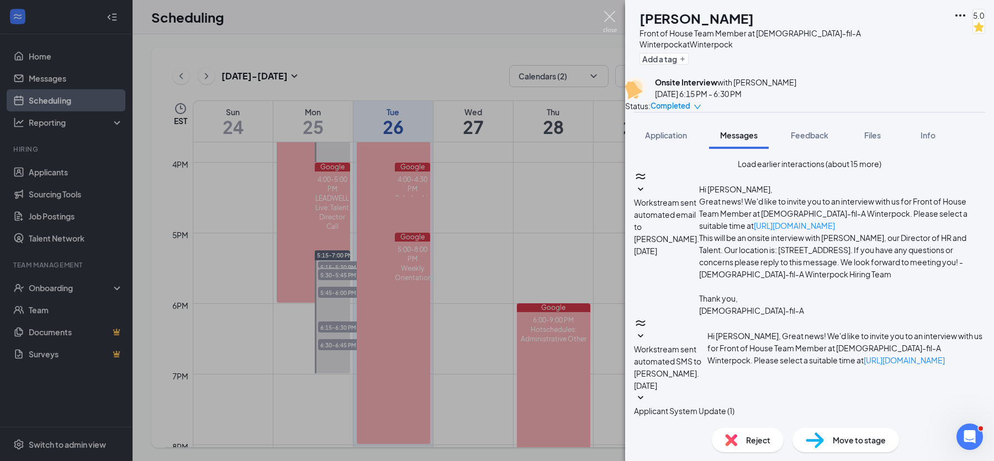
click at [610, 19] on img at bounding box center [610, 22] width 14 height 22
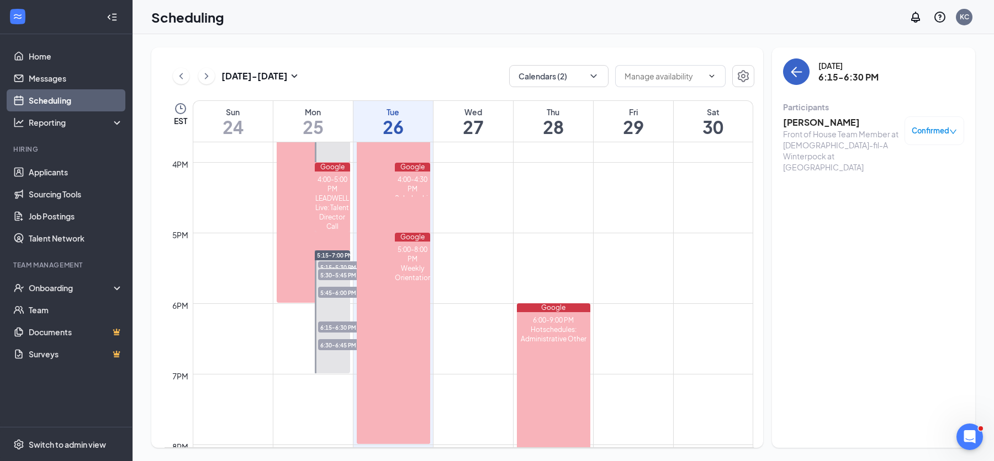
click at [794, 75] on icon "ArrowLeft" at bounding box center [794, 72] width 6 height 10
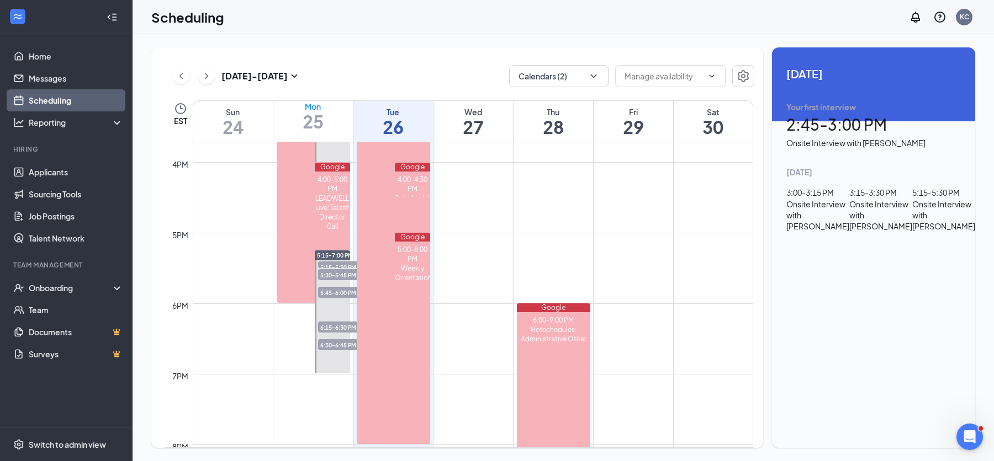
scroll to position [38, 0]
click at [912, 232] on div "Onsite Interview with [PERSON_NAME]" at bounding box center [943, 215] width 63 height 33
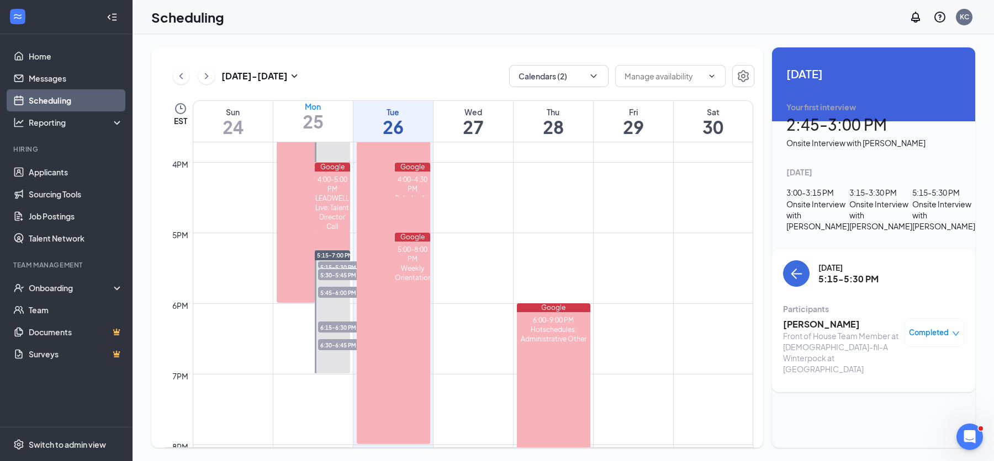
click at [832, 319] on h3 "[PERSON_NAME]" at bounding box center [841, 325] width 116 height 12
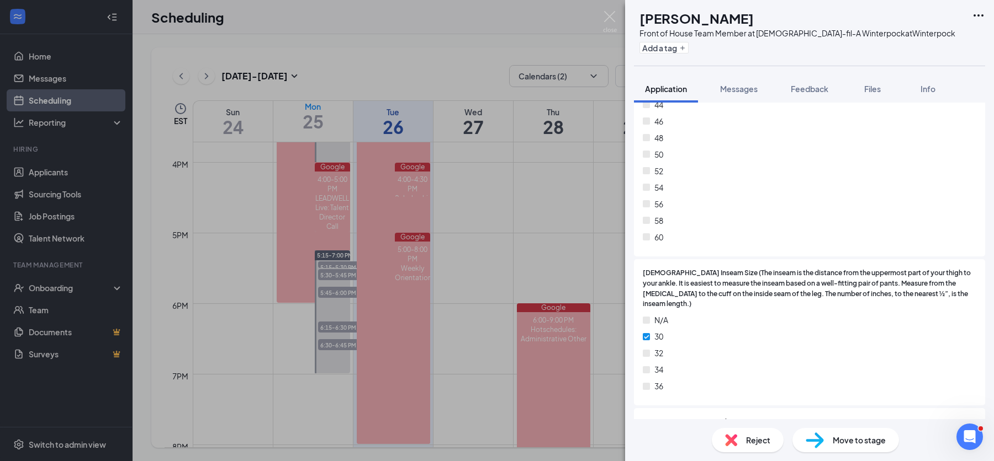
scroll to position [3265, 0]
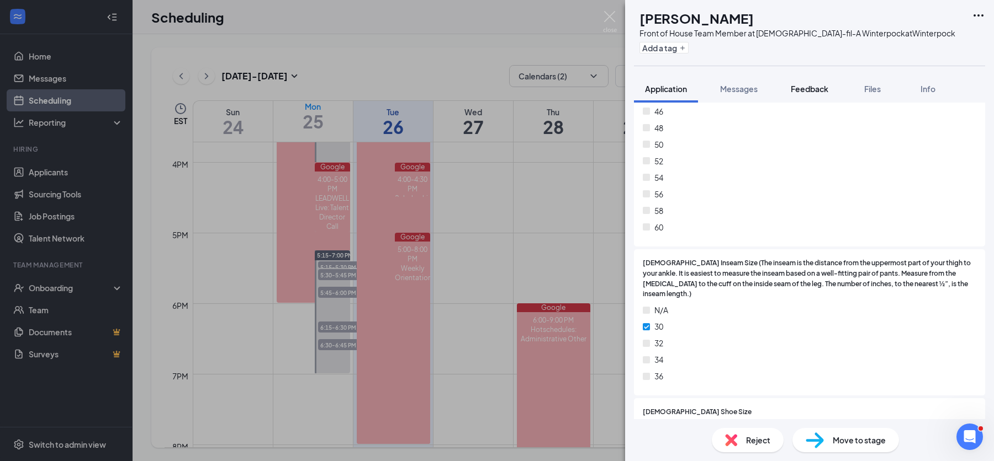
click at [805, 90] on span "Feedback" at bounding box center [809, 89] width 38 height 10
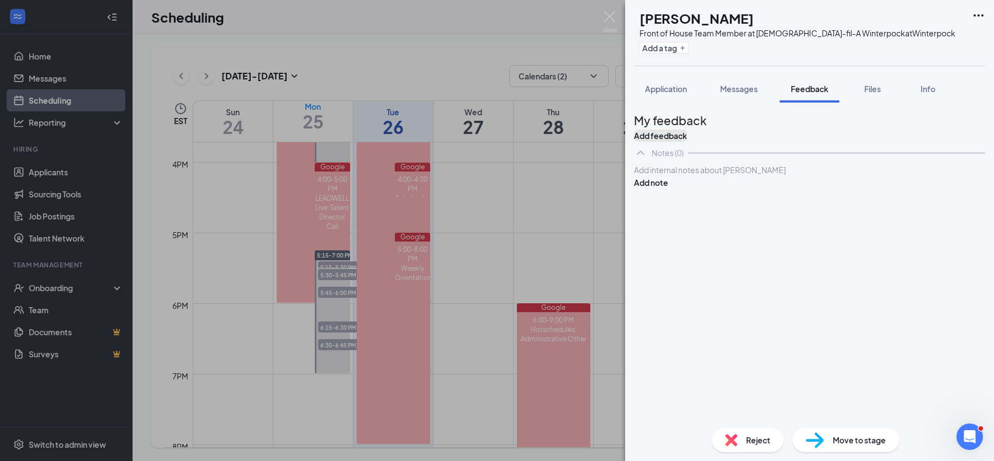
click at [687, 132] on button "Add feedback" at bounding box center [660, 136] width 53 height 12
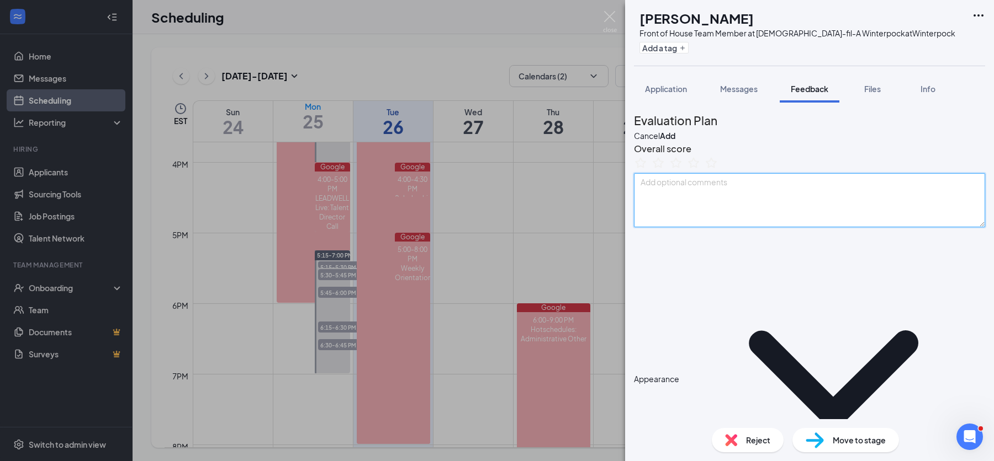
click at [693, 221] on textarea at bounding box center [809, 200] width 351 height 54
type textarea "hire"
drag, startPoint x: 676, startPoint y: 205, endPoint x: 648, endPoint y: 212, distance: 28.9
click at [648, 212] on textarea "hire" at bounding box center [809, 200] width 351 height 54
click at [666, 89] on span "Application" at bounding box center [666, 89] width 42 height 10
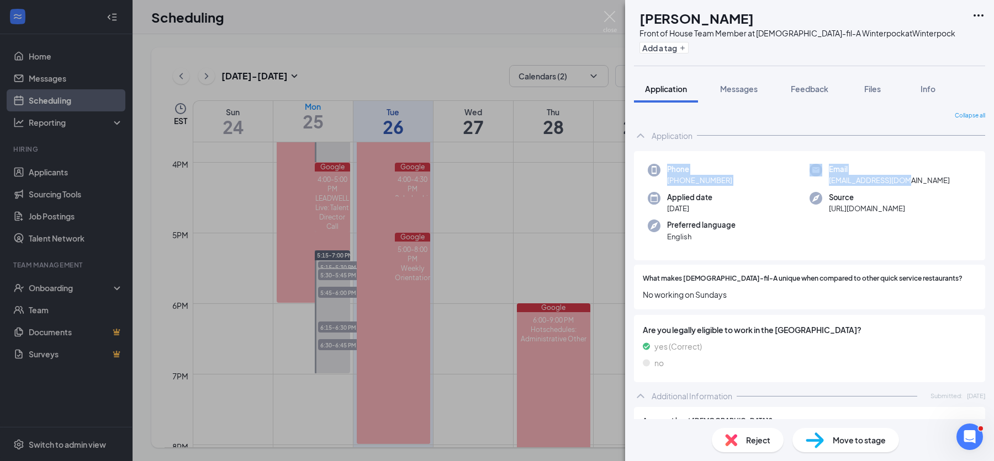
drag, startPoint x: 911, startPoint y: 176, endPoint x: 666, endPoint y: 171, distance: 245.2
click at [666, 171] on div "Phone [PHONE_NUMBER] Email [EMAIL_ADDRESS][DOMAIN_NAME] Applied date [DATE] Sou…" at bounding box center [809, 206] width 351 height 110
copy div "Phone [PHONE_NUMBER] Email [EMAIL_ADDRESS][DOMAIN_NAME]"
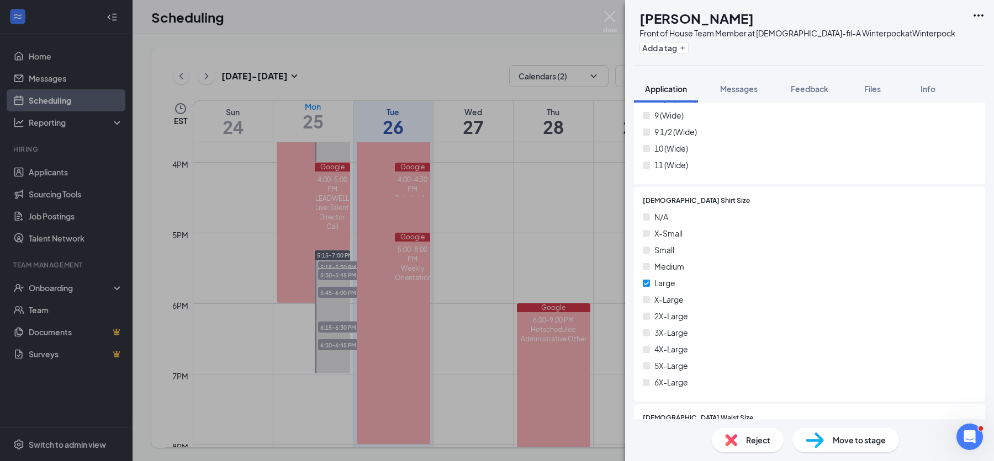
scroll to position [2783, 0]
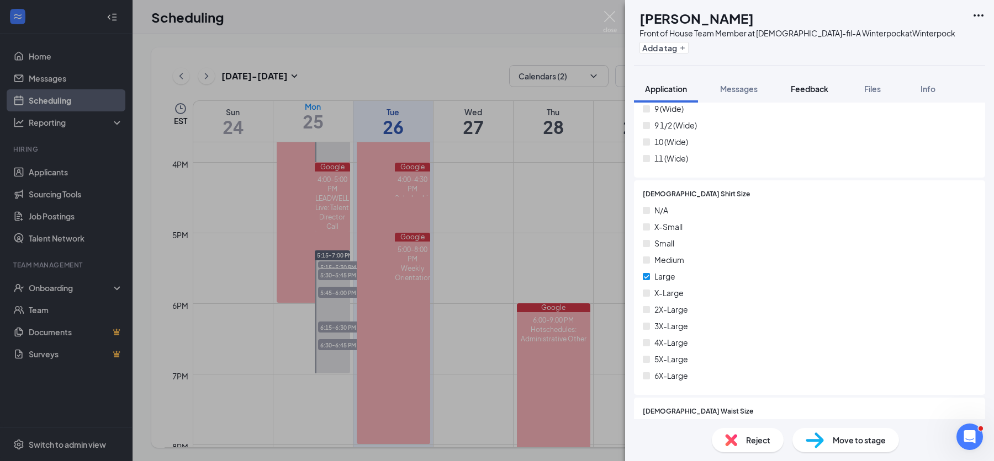
click at [798, 92] on span "Feedback" at bounding box center [809, 89] width 38 height 10
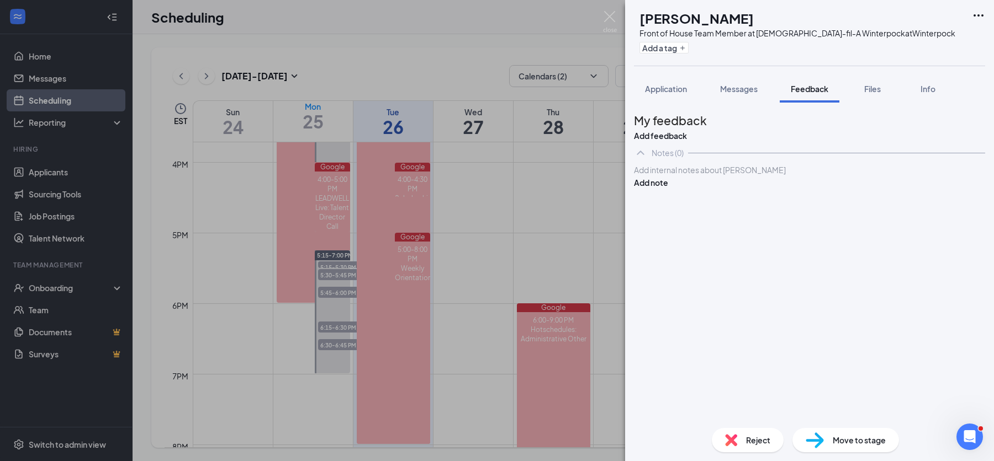
click at [670, 85] on span "Application" at bounding box center [666, 89] width 42 height 10
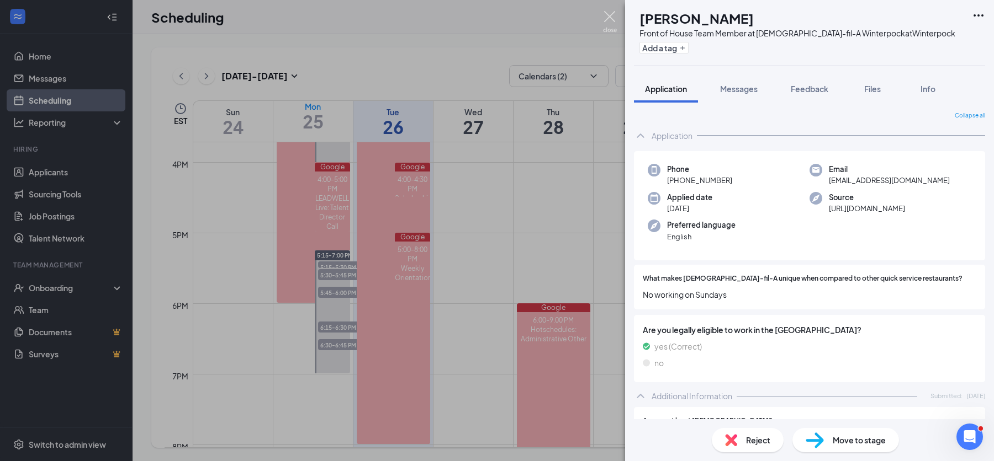
click at [609, 18] on img at bounding box center [610, 22] width 14 height 22
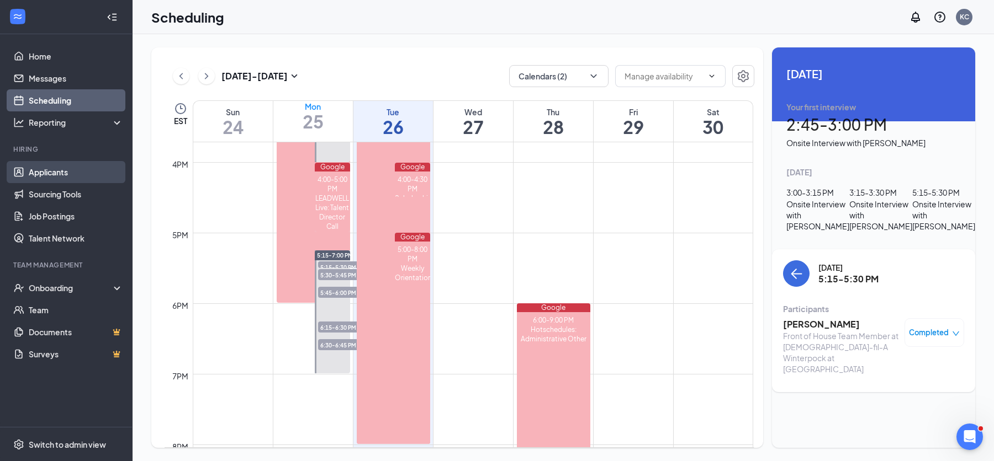
click at [48, 176] on link "Applicants" at bounding box center [76, 172] width 94 height 22
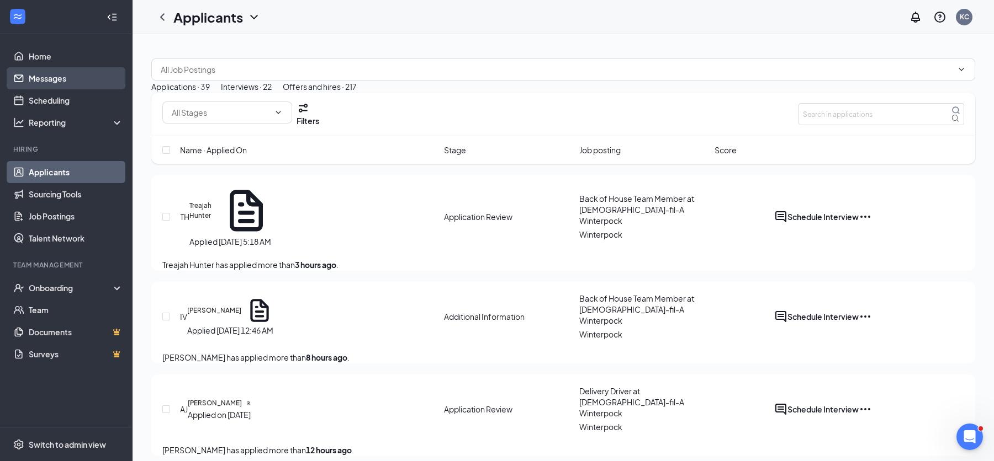
click at [65, 79] on link "Messages" at bounding box center [76, 78] width 94 height 22
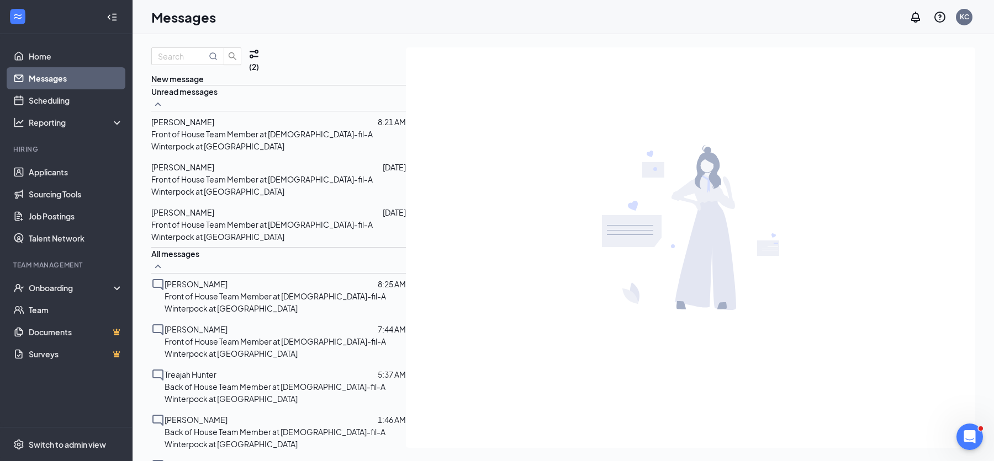
click at [188, 127] on span "[PERSON_NAME]" at bounding box center [182, 122] width 63 height 10
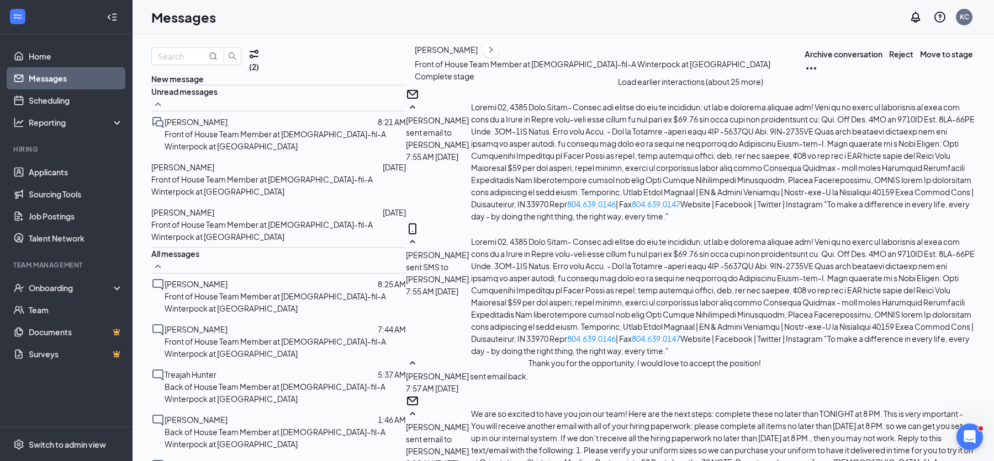
scroll to position [1395, 0]
type textarea "[PERSON_NAME] to have you on board. I had a cancellation on the 2nd so I though…"
checkbox input "true"
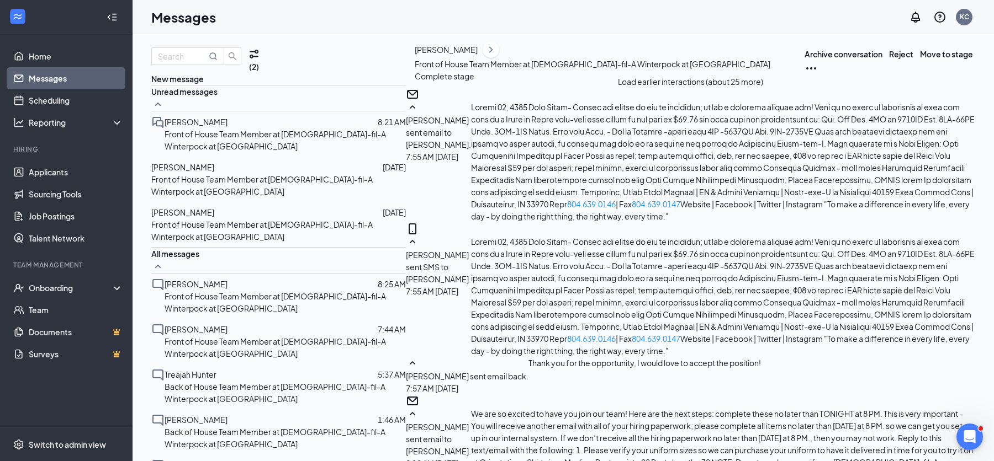
paste textarea "FANTASTIC! No later than [DATE] you will receive an email invitation to Orienta…"
drag, startPoint x: 610, startPoint y: 348, endPoint x: 327, endPoint y: 348, distance: 282.6
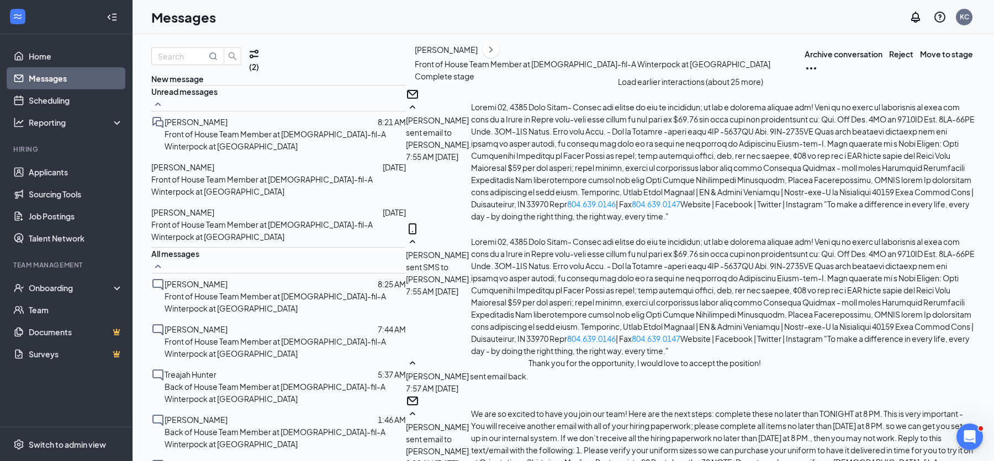
drag, startPoint x: 476, startPoint y: 373, endPoint x: 406, endPoint y: 374, distance: 70.7
drag, startPoint x: 601, startPoint y: 372, endPoint x: 556, endPoint y: 373, distance: 45.3
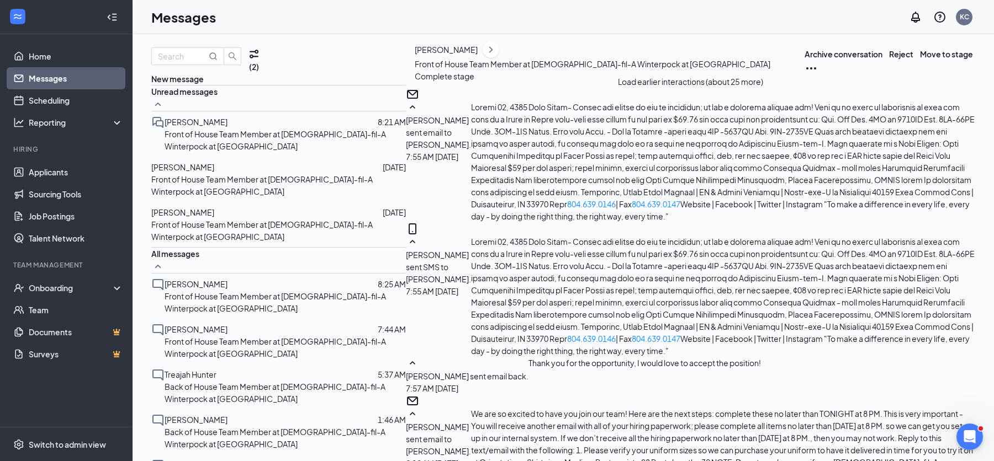
scroll to position [92, 0]
type textarea "[PERSON_NAME]- FANTASTIC- I will book you for the [DATE]. The [DATE] prior to t…"
click at [62, 172] on link "Applicants" at bounding box center [76, 172] width 94 height 22
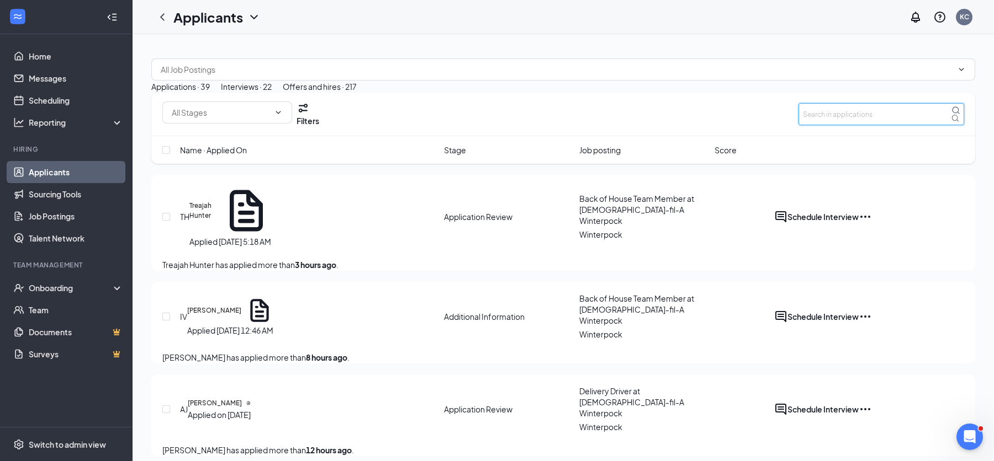
click at [825, 125] on input "text" at bounding box center [881, 114] width 166 height 22
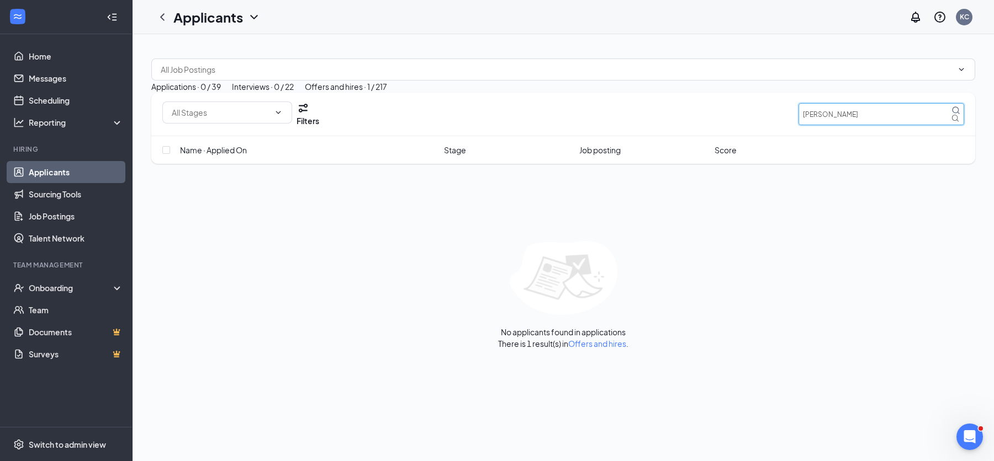
type input "[PERSON_NAME]"
click at [387, 93] on div "Offers and hires · 1 / 217" at bounding box center [346, 87] width 82 height 12
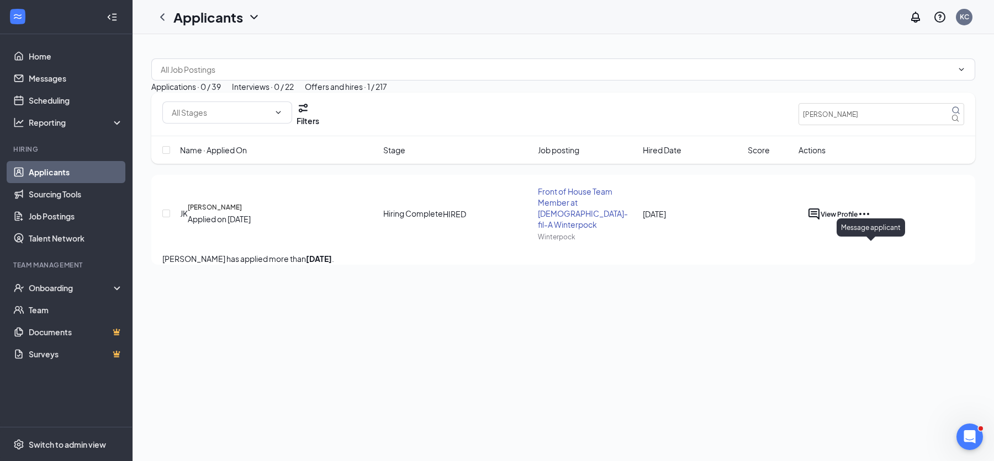
click at [820, 221] on icon "ActiveChat" at bounding box center [813, 214] width 13 height 13
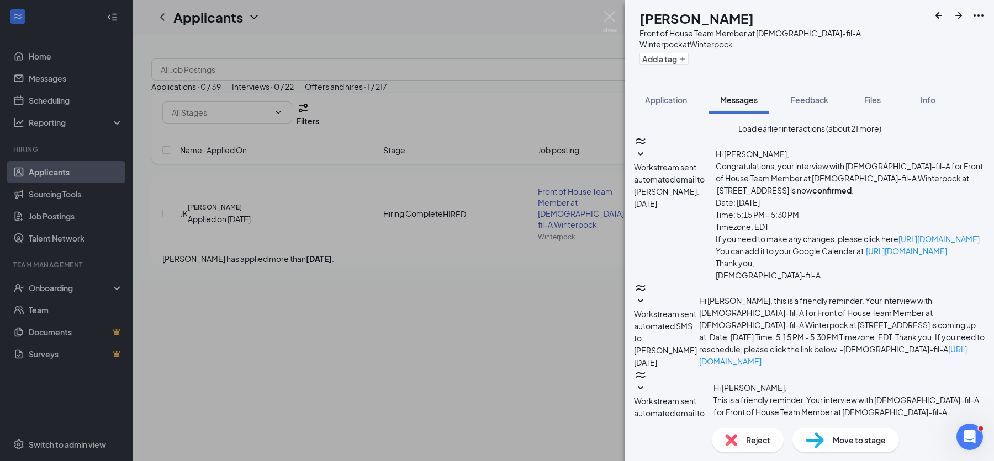
scroll to position [246, 0]
paste textarea "Loremi 41, 8846 Dolo Sitametc- Adipis eli seddoe te inc ut laboreetd; ma ali e …"
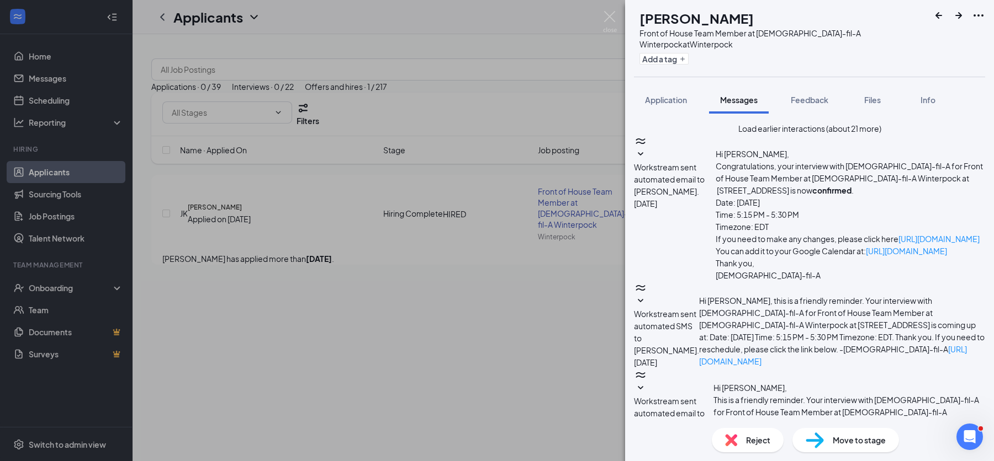
type textarea "Loremi 41, 8846 Dolo Sitametc- Adipis eli seddoe te inc ut laboreetd; ma ali e …"
checkbox input "true"
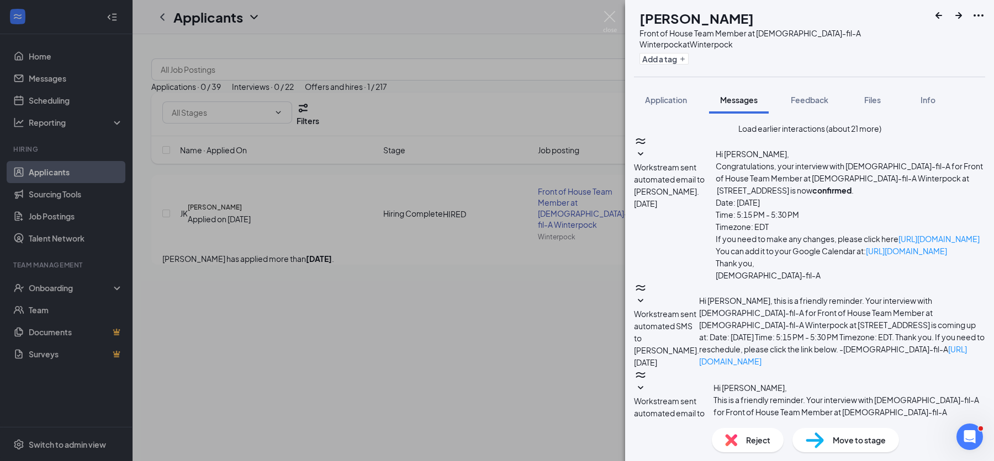
drag, startPoint x: 855, startPoint y: 379, endPoint x: 855, endPoint y: 356, distance: 23.2
drag, startPoint x: 851, startPoint y: 367, endPoint x: 853, endPoint y: 355, distance: 11.9
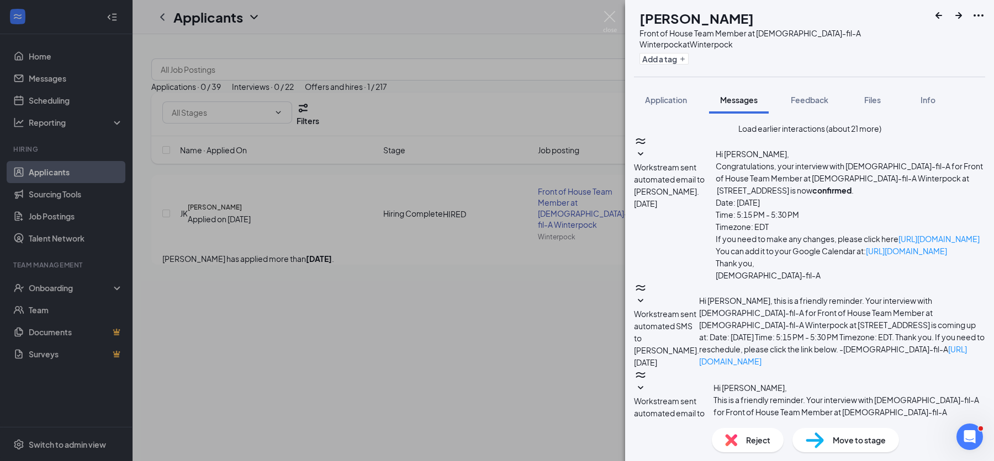
type textarea "Loremi 41, 8846 Dolo Sitametc- Adipis eli seddoe te inc ut laboreetd; ma ali e …"
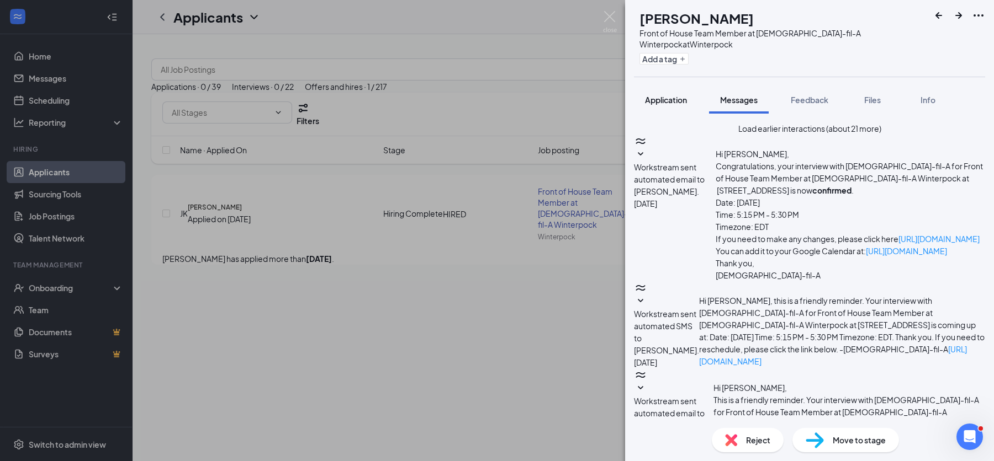
click at [667, 101] on span "Application" at bounding box center [666, 100] width 42 height 10
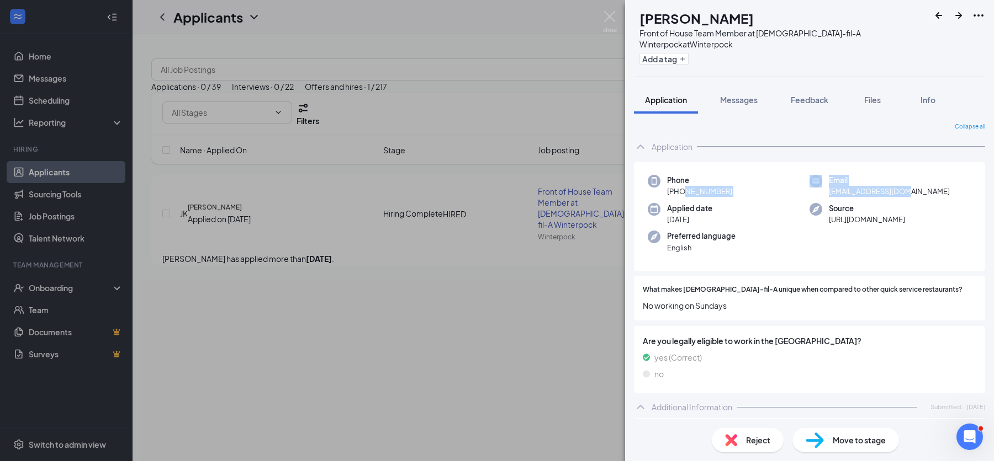
drag, startPoint x: 910, startPoint y: 189, endPoint x: 680, endPoint y: 190, distance: 230.2
click at [680, 190] on div "Phone [PHONE_NUMBER] Email [EMAIL_ADDRESS][DOMAIN_NAME] Applied date [DATE] Sou…" at bounding box center [809, 217] width 351 height 110
copy div "804) 495-5308 Email [EMAIL_ADDRESS][DOMAIN_NAME]"
click at [757, 100] on span "Messages" at bounding box center [739, 100] width 38 height 10
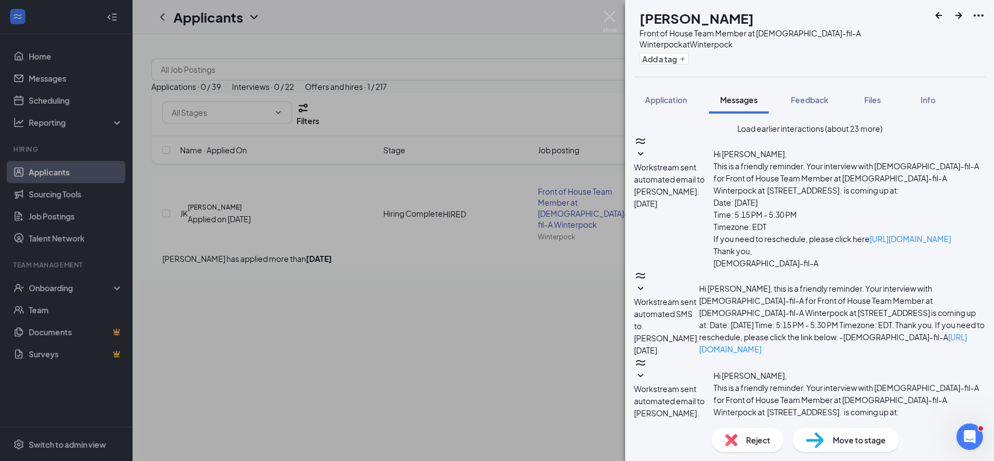
scroll to position [1255, 0]
paste textarea "[DEMOGRAPHIC_DATA]-fil-A at Winterpock Full-time Team Member, Benefits and PERK…"
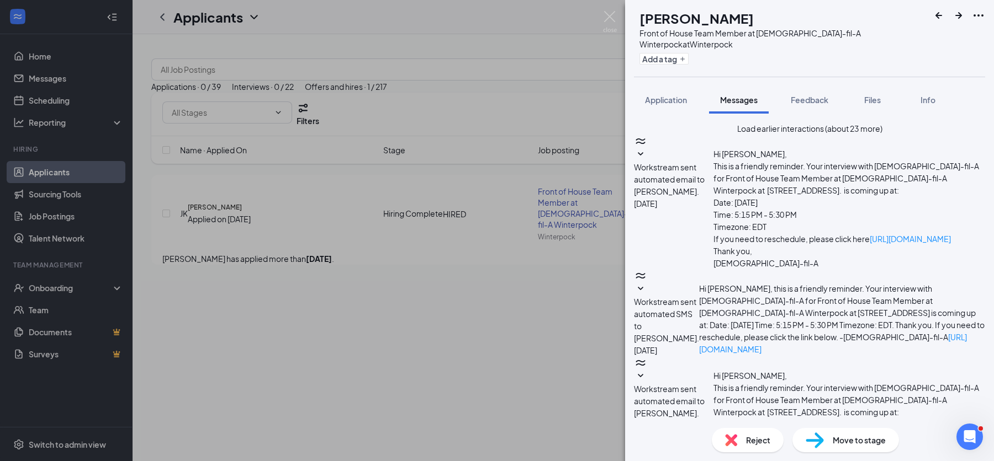
scroll to position [34, 0]
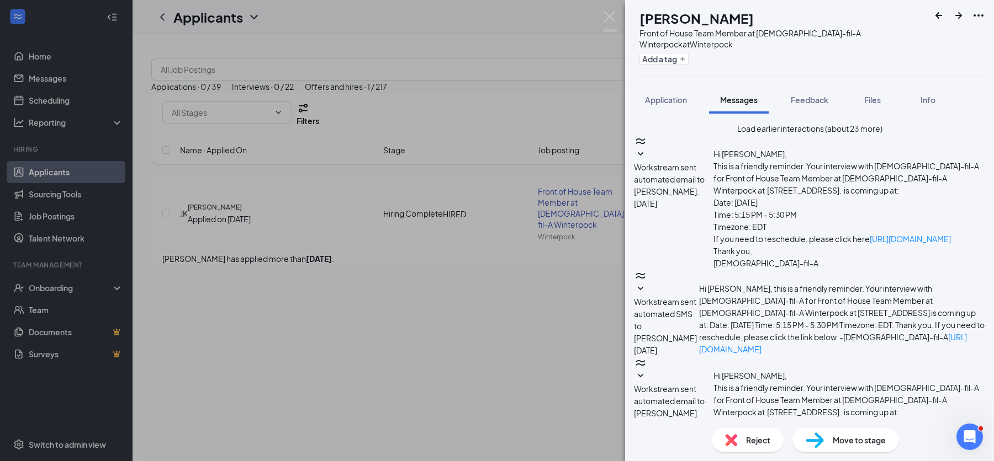
type textarea "Addendum Full-time Benefits: [DEMOGRAPHIC_DATA]-fil-A at Winterpock Full-time T…"
checkbox input "true"
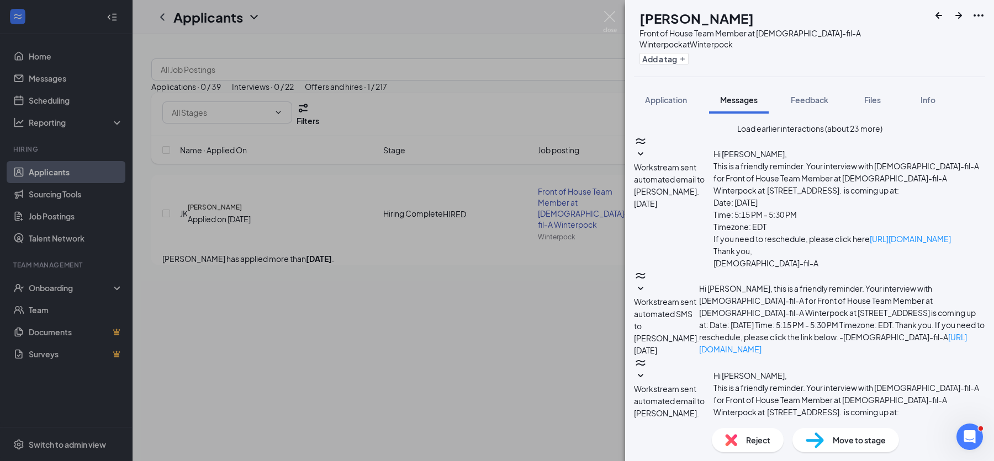
scroll to position [2184, 0]
click at [40, 309] on div "[PERSON_NAME] [PERSON_NAME] Front of House Team Member at [DEMOGRAPHIC_DATA]-fi…" at bounding box center [497, 230] width 994 height 461
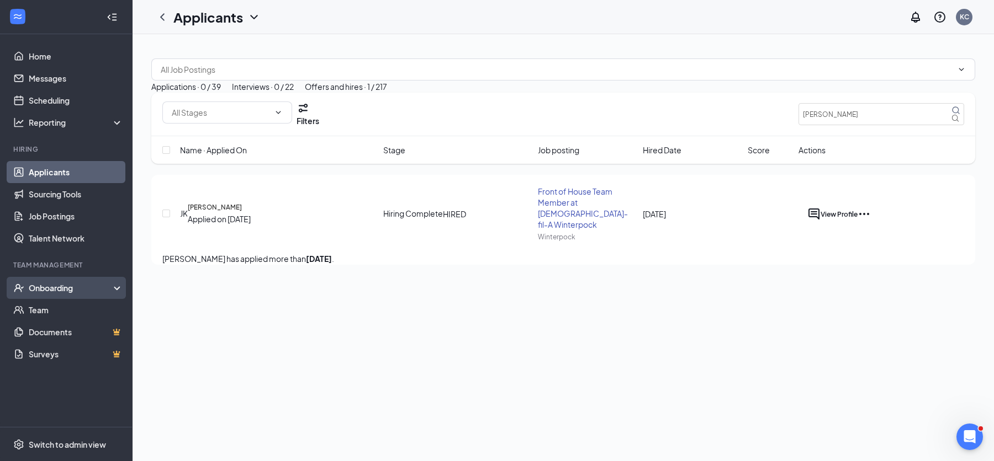
click at [50, 292] on div "Onboarding" at bounding box center [71, 288] width 85 height 11
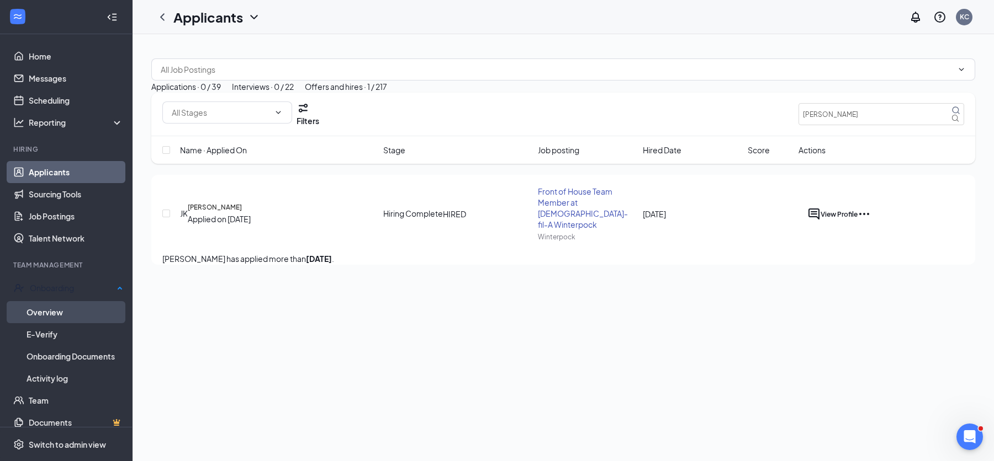
click at [45, 312] on link "Overview" at bounding box center [74, 312] width 97 height 22
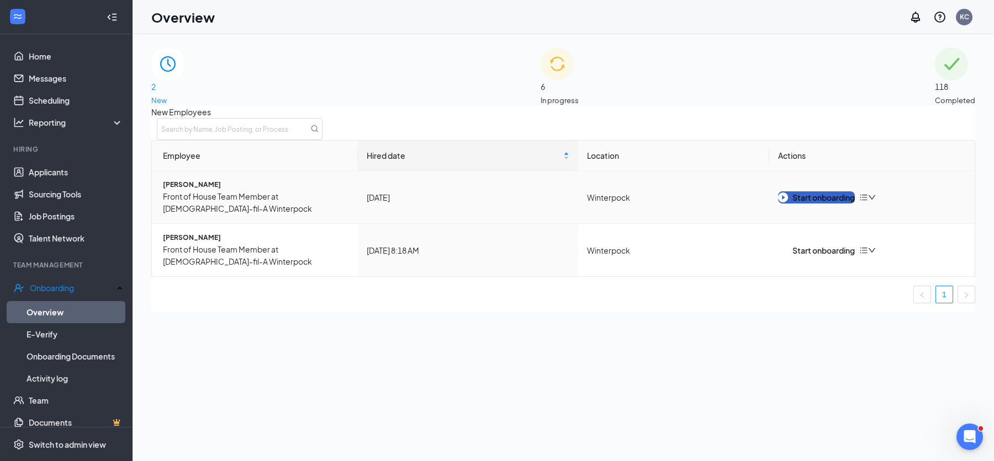
click at [804, 202] on div "Start onboarding" at bounding box center [816, 198] width 77 height 12
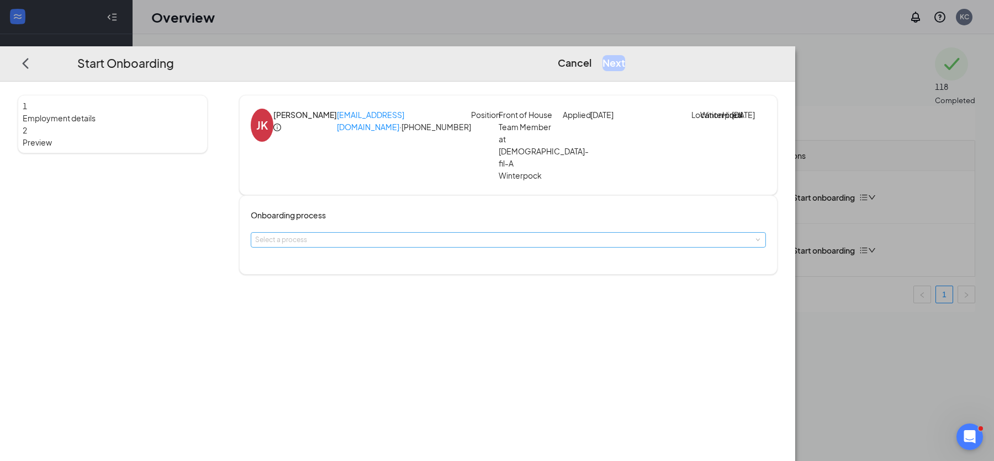
click at [481, 235] on div "Select a process" at bounding box center [505, 240] width 501 height 11
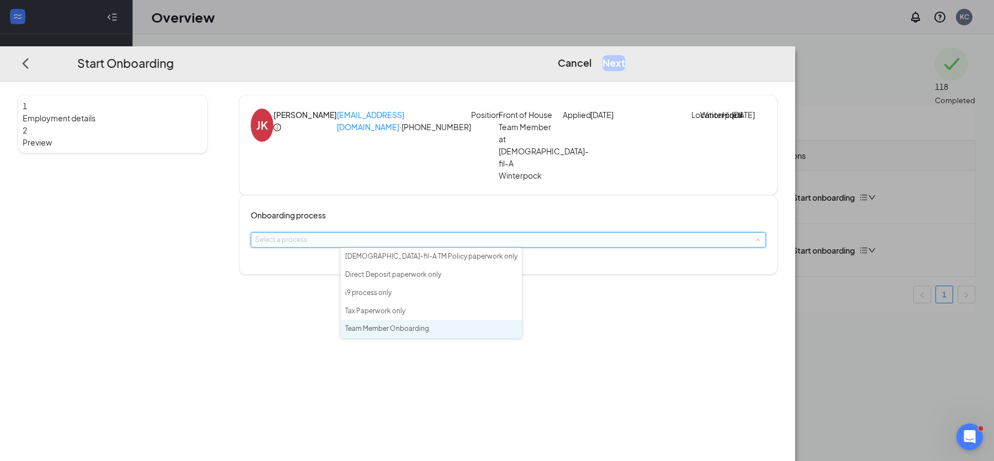
click at [413, 330] on span "Team Member Onboarding" at bounding box center [387, 329] width 84 height 8
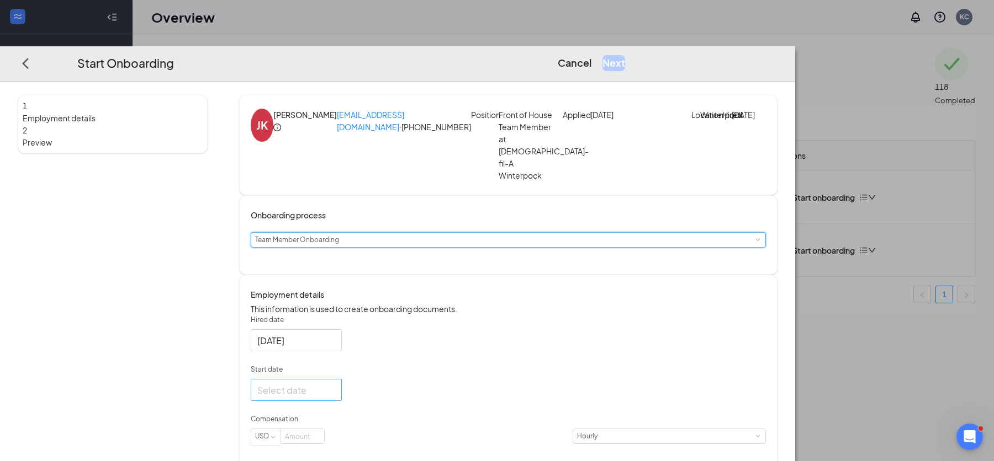
click at [333, 397] on input "Start date" at bounding box center [295, 390] width 76 height 14
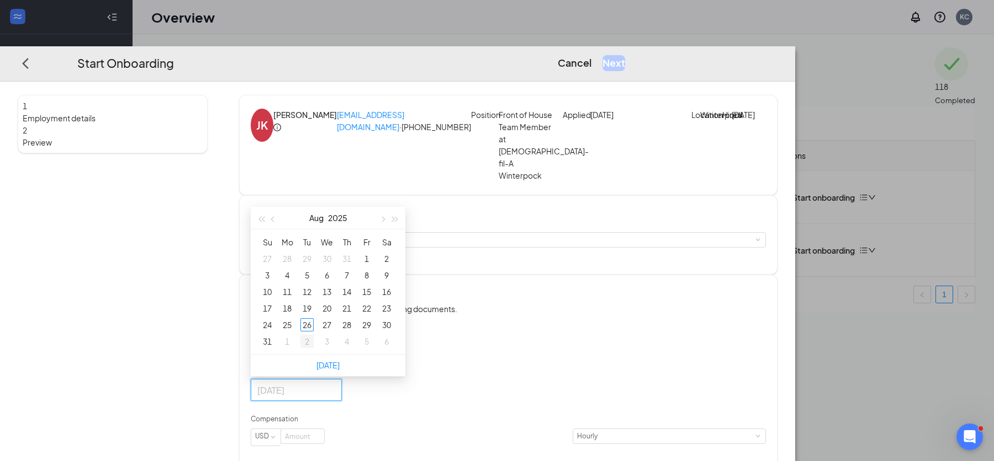
type input "[DATE]"
click at [314, 348] on div "2" at bounding box center [306, 341] width 13 height 13
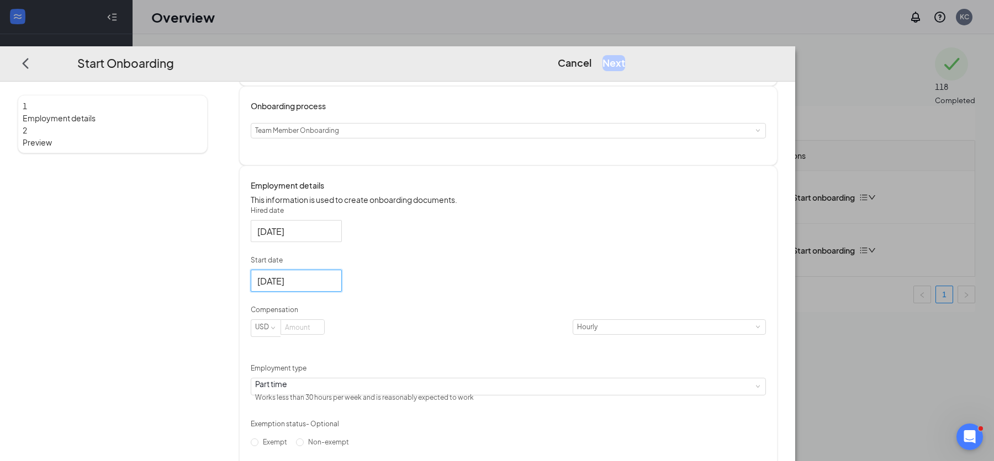
scroll to position [125, 0]
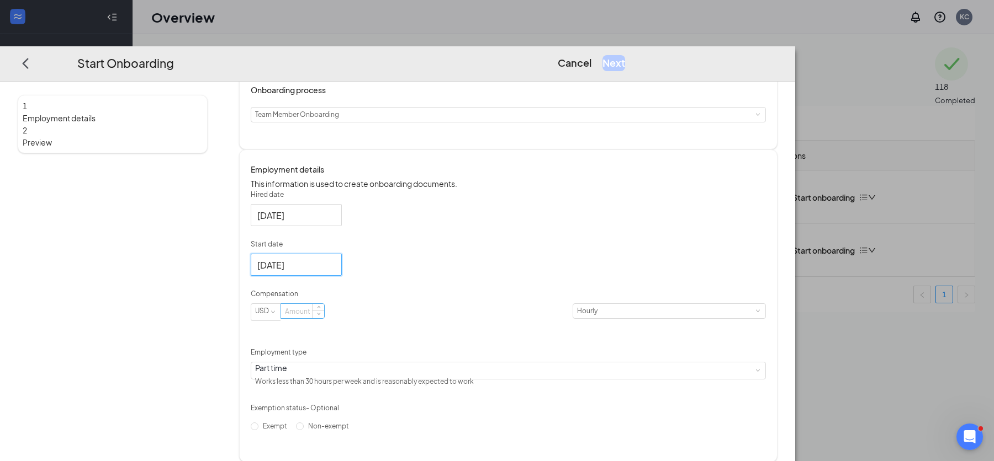
click at [324, 319] on input at bounding box center [302, 311] width 43 height 14
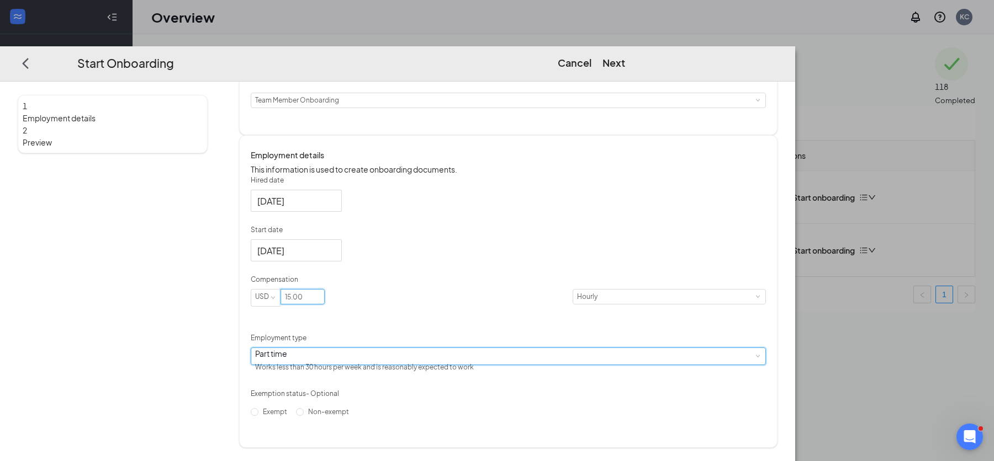
type input "15"
click at [755, 359] on span at bounding box center [757, 356] width 5 height 5
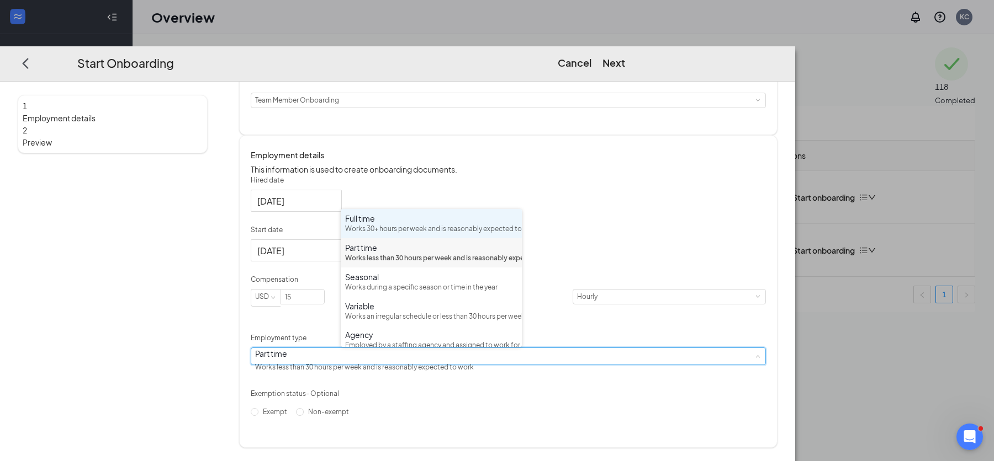
click at [458, 235] on div "Works 30+ hours per week and is reasonably expected to work" at bounding box center [431, 229] width 172 height 10
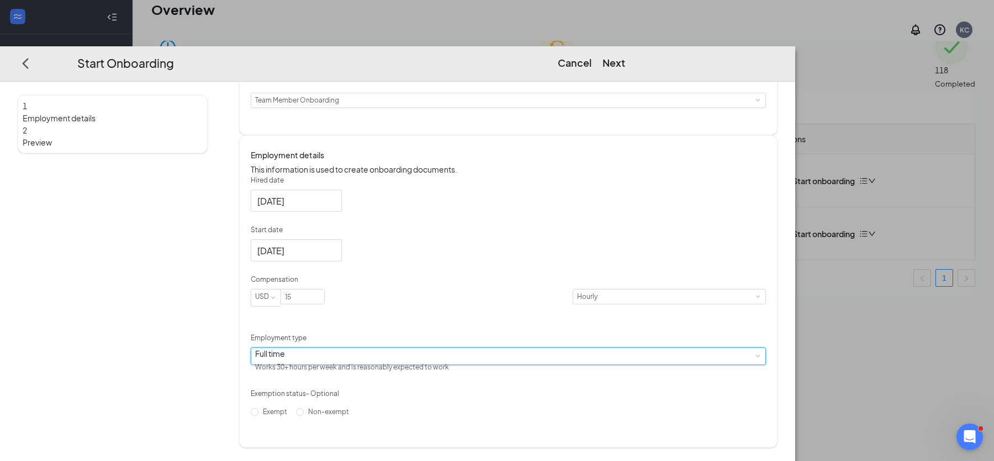
scroll to position [50, 0]
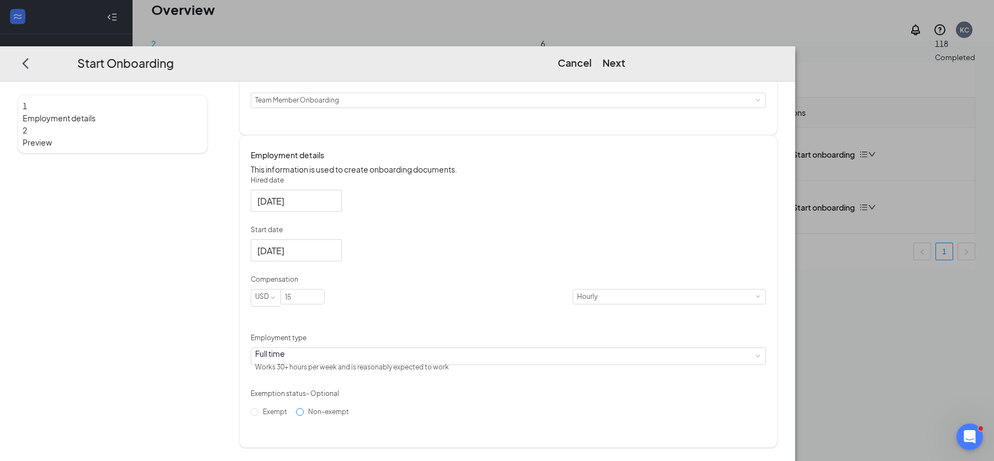
click at [304, 416] on input "Non-exempt" at bounding box center [300, 412] width 8 height 8
radio input "true"
click at [625, 55] on button "Next" at bounding box center [613, 62] width 23 height 15
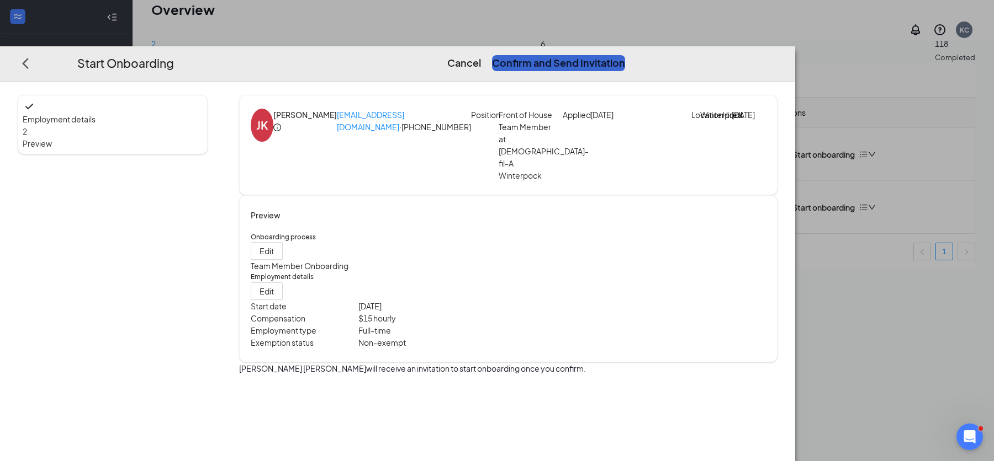
scroll to position [0, 0]
click at [625, 55] on button "Confirm and Send Invitation" at bounding box center [558, 62] width 133 height 15
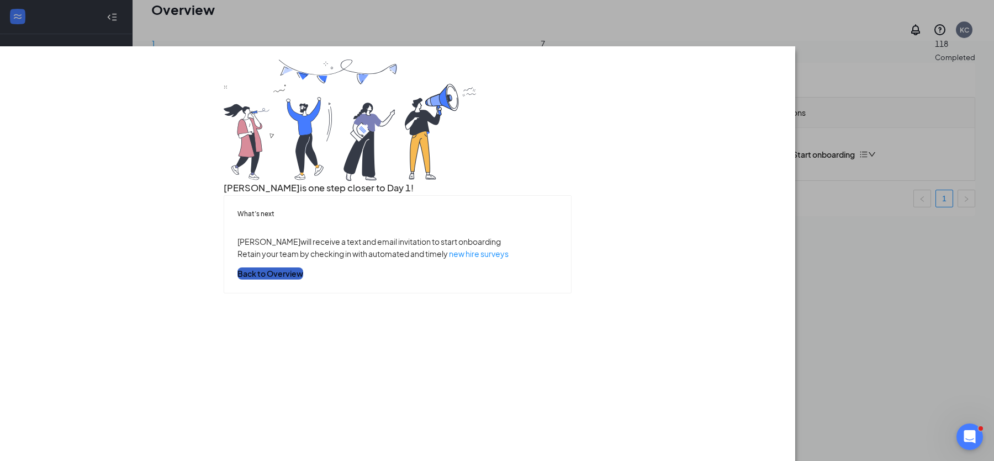
click at [303, 280] on button "Back to Overview" at bounding box center [270, 274] width 66 height 12
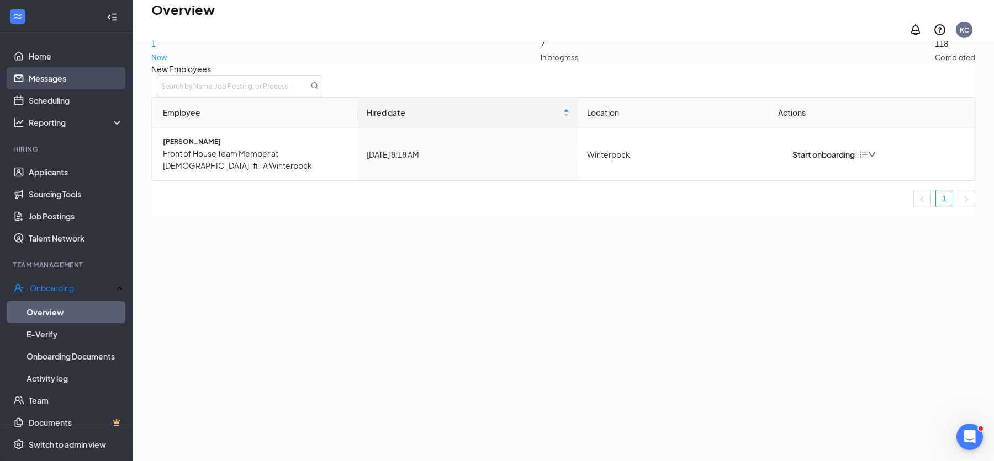
click at [63, 82] on link "Messages" at bounding box center [76, 78] width 94 height 22
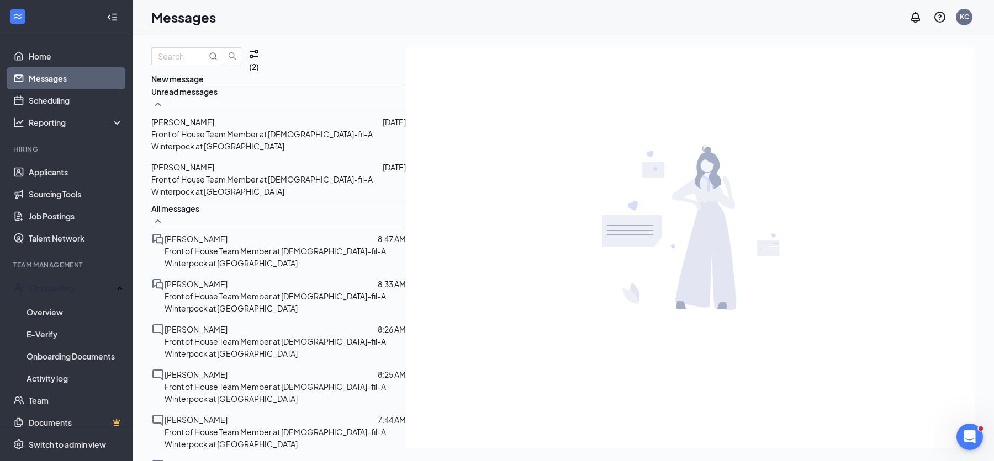
click at [252, 237] on div at bounding box center [302, 239] width 150 height 12
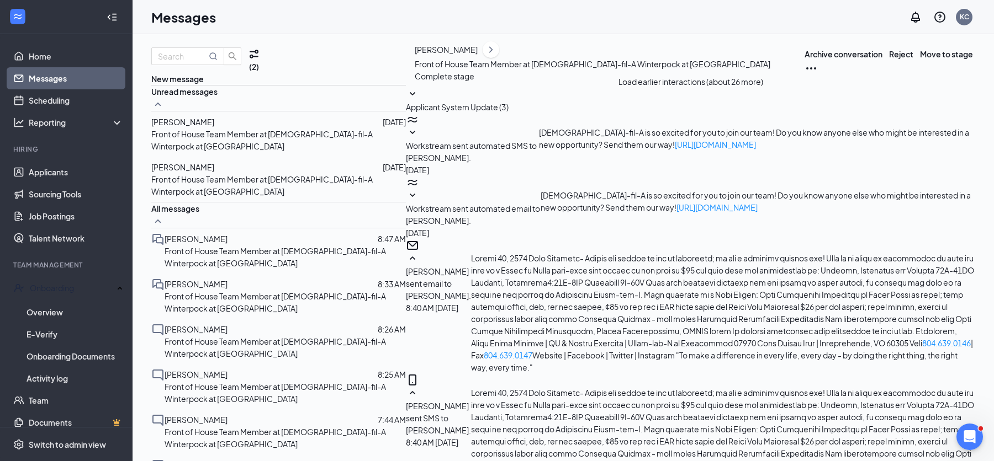
scroll to position [1602, 0]
paste textarea "Lo ips do sitamet co adip eli sedd eiu temp! Inci utl etd magn aliqu: enimadmi …"
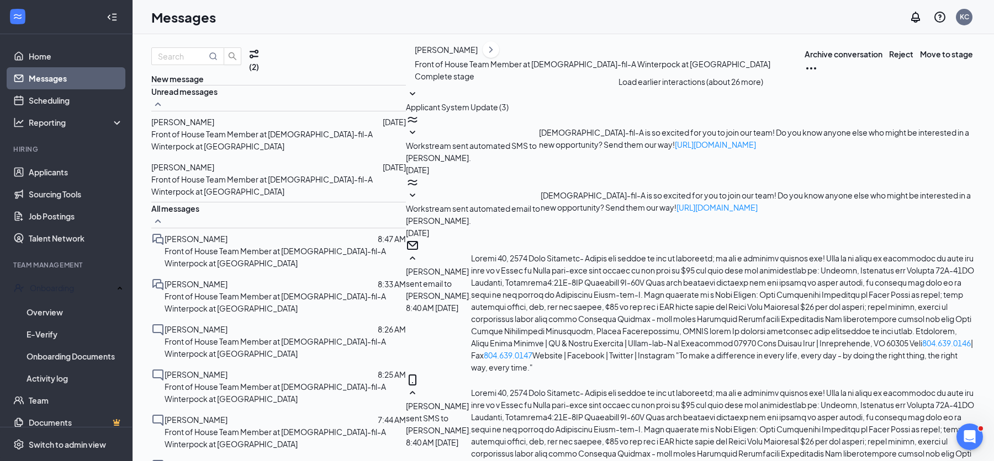
drag, startPoint x: 466, startPoint y: 373, endPoint x: 535, endPoint y: 373, distance: 69.6
drag, startPoint x: 536, startPoint y: 373, endPoint x: 466, endPoint y: 372, distance: 70.1
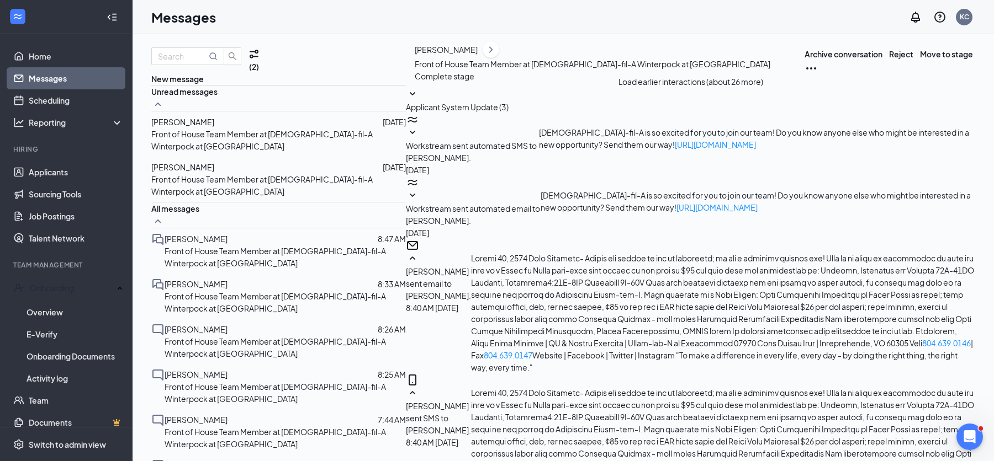
scroll to position [285, 0]
drag, startPoint x: 578, startPoint y: 355, endPoint x: 560, endPoint y: 355, distance: 18.2
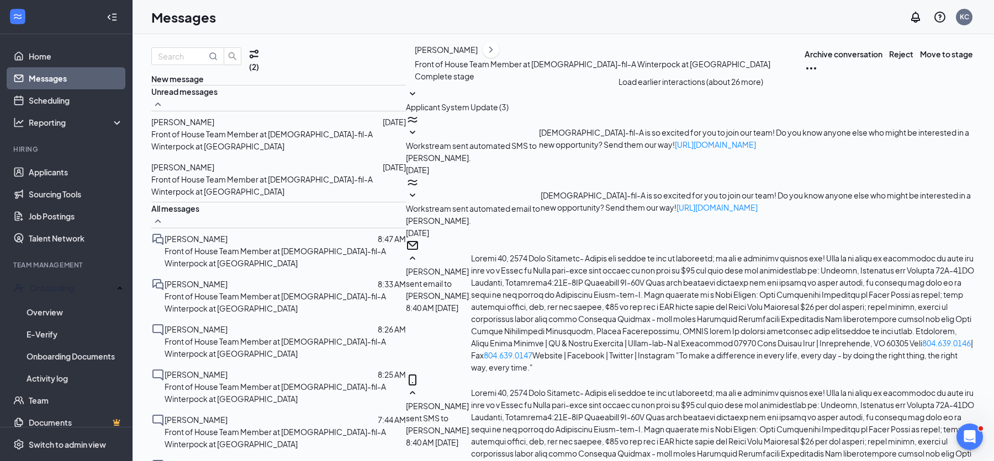
scroll to position [310, 0]
drag, startPoint x: 537, startPoint y: 390, endPoint x: 466, endPoint y: 368, distance: 74.0
type textarea "Lo ips do sitamet co adip eli sedd eiu temp! Inci utl etd magn aliqu: enimadmi …"
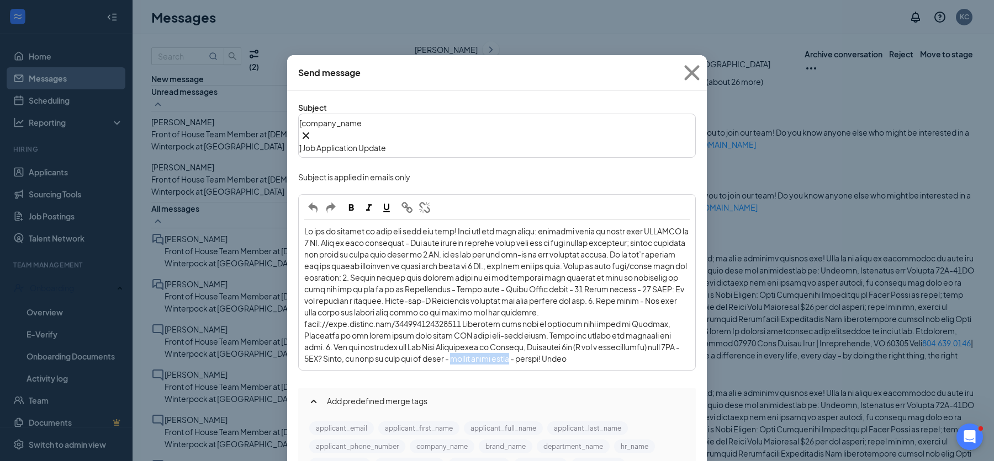
drag, startPoint x: 487, startPoint y: 309, endPoint x: 554, endPoint y: 311, distance: 66.3
click at [554, 311] on span "Enter your message" at bounding box center [496, 294] width 385 height 137
click at [353, 214] on span "button" at bounding box center [351, 208] width 12 height 12
click at [373, 226] on span "Enter your message" at bounding box center [496, 294] width 385 height 137
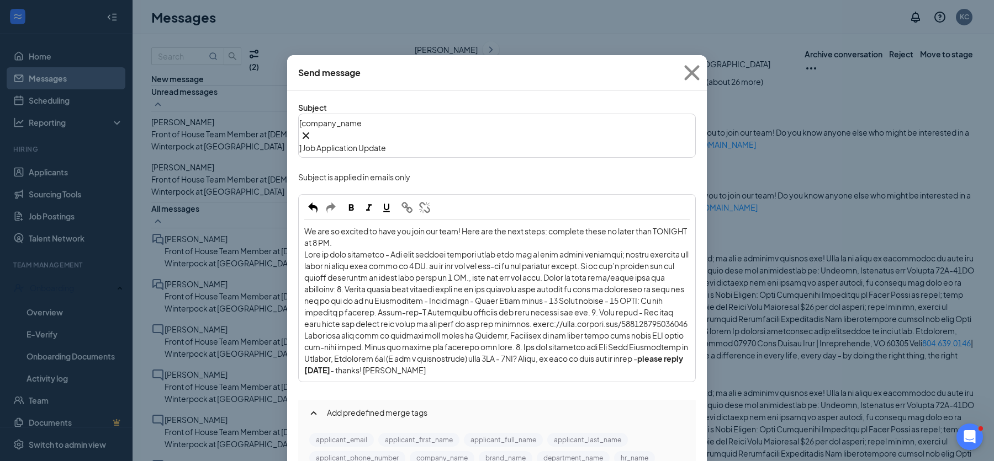
click at [358, 250] on span "Enter your message" at bounding box center [496, 307] width 385 height 114
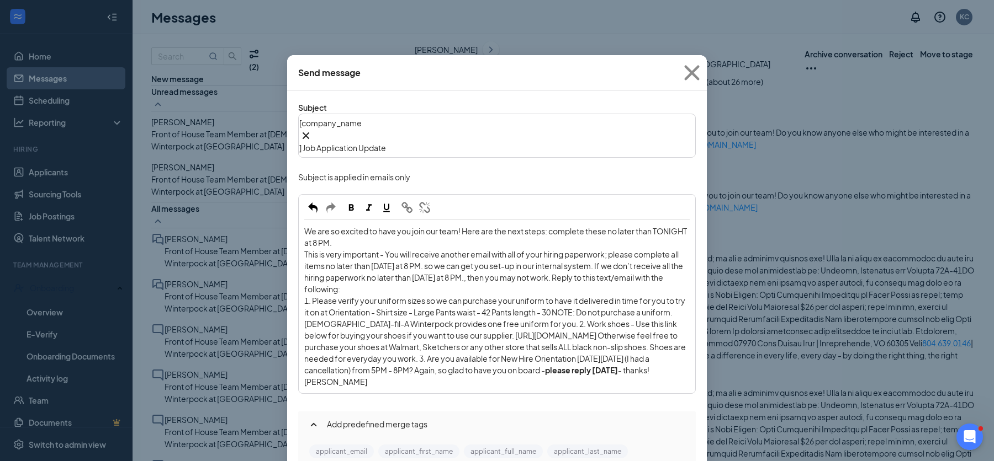
click at [576, 296] on span "1. Please verify your uniform sizes so we can purchase your uniform to have it …" at bounding box center [495, 335] width 383 height 79
click at [643, 319] on span "NOTE: Do not purchase a uniform. [DEMOGRAPHIC_DATA]-fil-A Winterpock provides o…" at bounding box center [494, 347] width 381 height 56
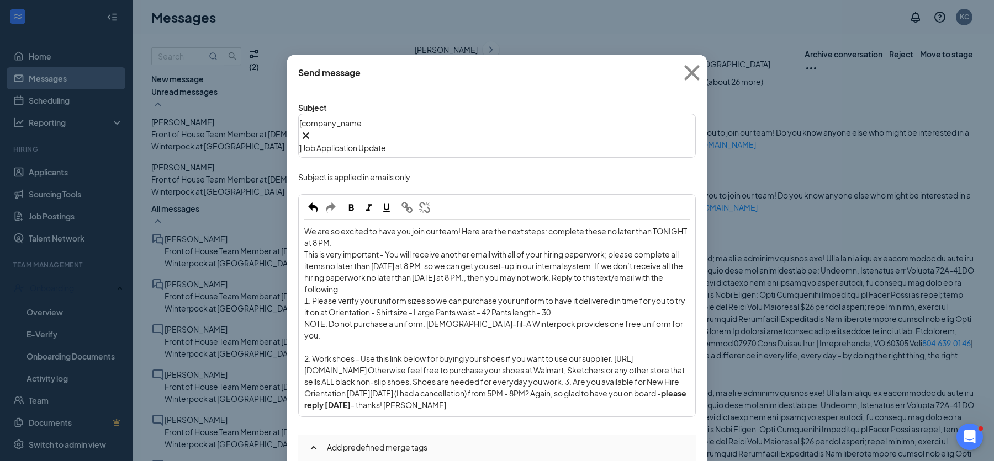
click at [308, 296] on span "1. Please verify your uniform sizes so we can purchase your uniform to have it …" at bounding box center [495, 307] width 382 height 22
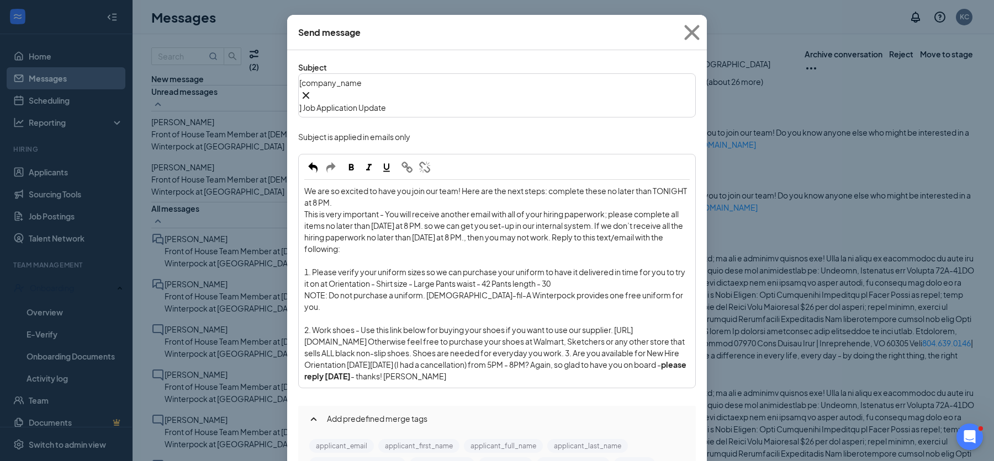
scroll to position [54, 0]
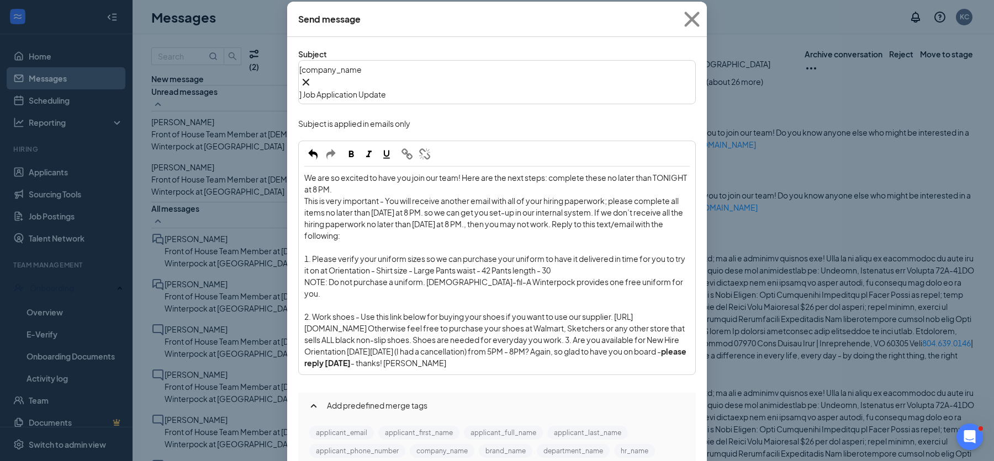
click at [330, 312] on span "2. Work shoes - Use this link below for buying your shoes if you want to use ou…" at bounding box center [494, 334] width 381 height 45
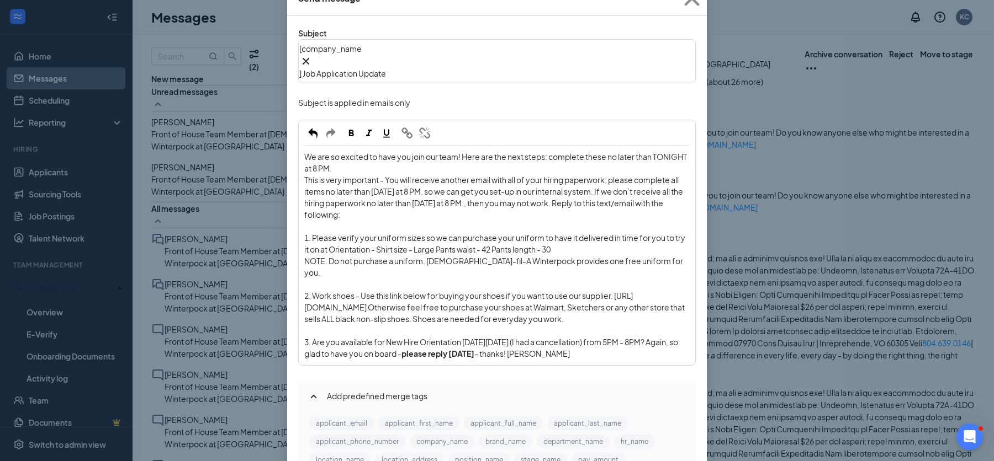
scroll to position [91, 0]
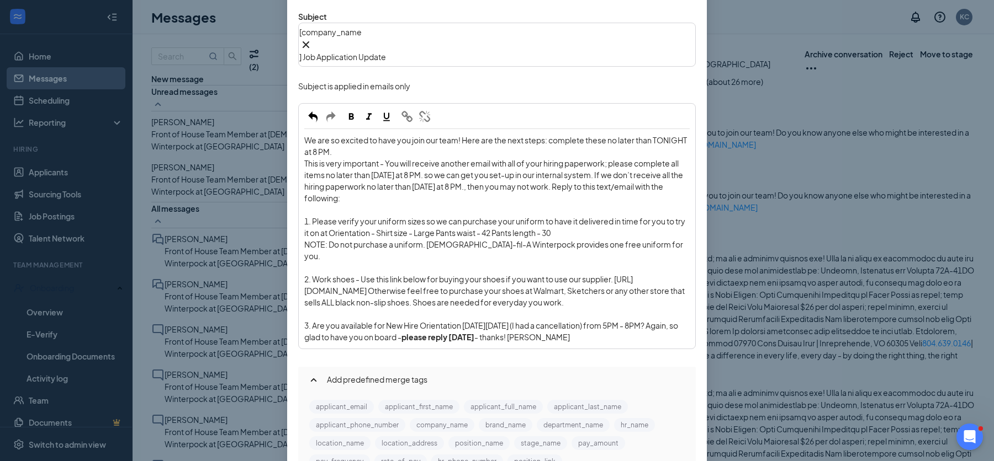
click at [336, 321] on span "3. Are you available for New Hire Orientation [DATE][DATE] (I had a cancellatio…" at bounding box center [491, 332] width 375 height 22
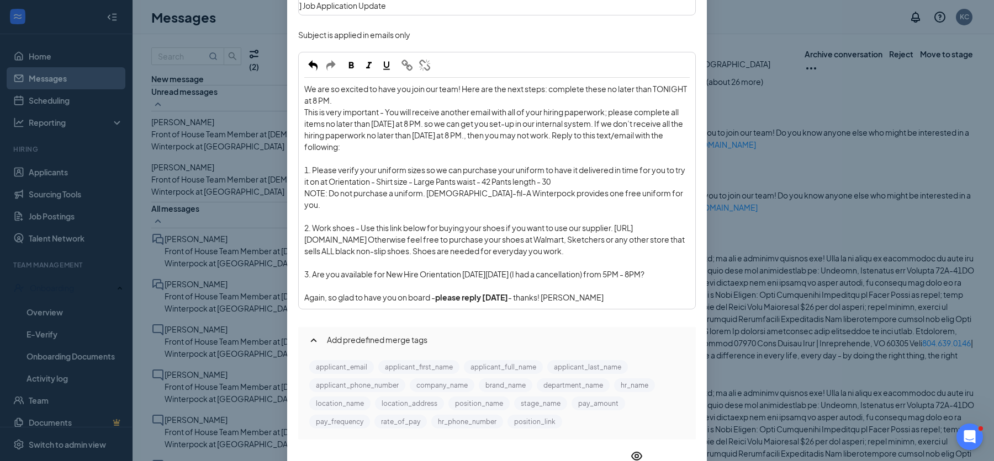
scroll to position [166, 0]
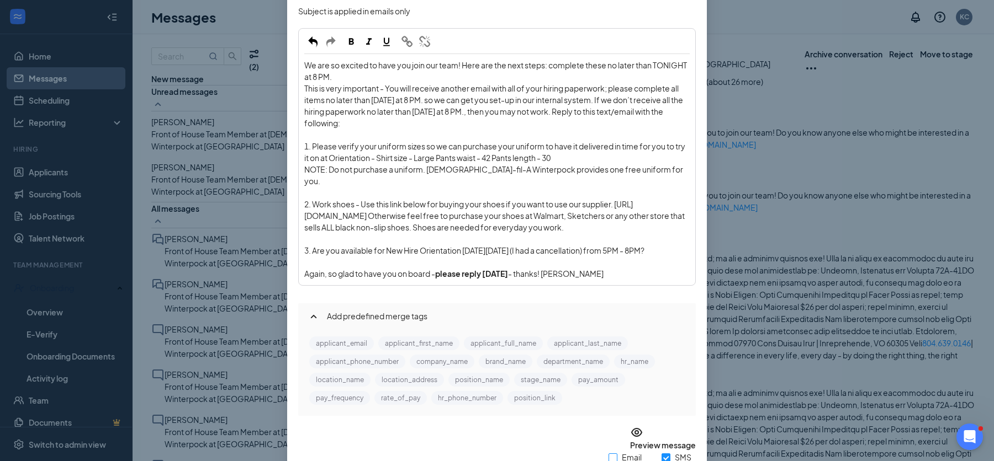
click at [608, 454] on input "Email" at bounding box center [612, 458] width 9 height 9
checkbox input "true"
click at [676, 461] on button "Send" at bounding box center [685, 470] width 19 height 12
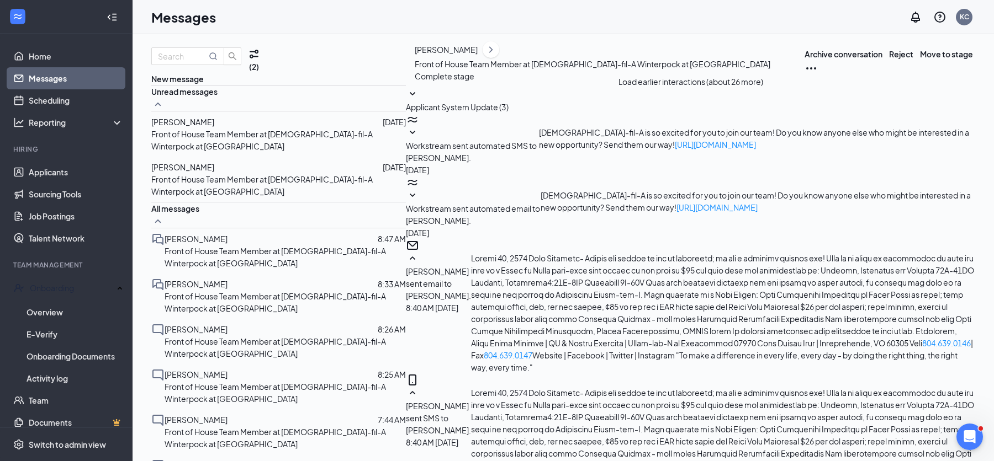
scroll to position [2087, 0]
click at [250, 369] on div at bounding box center [302, 375] width 150 height 12
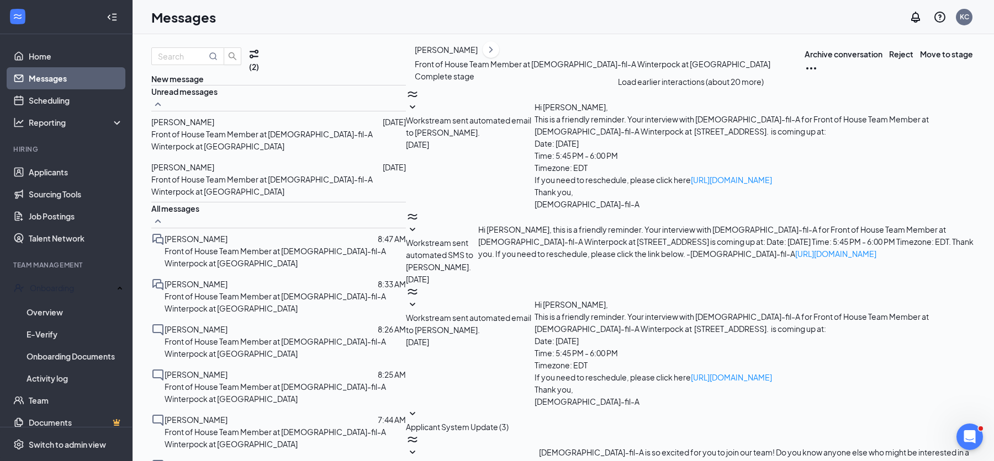
scroll to position [988, 0]
click at [70, 309] on link "Overview" at bounding box center [74, 312] width 97 height 22
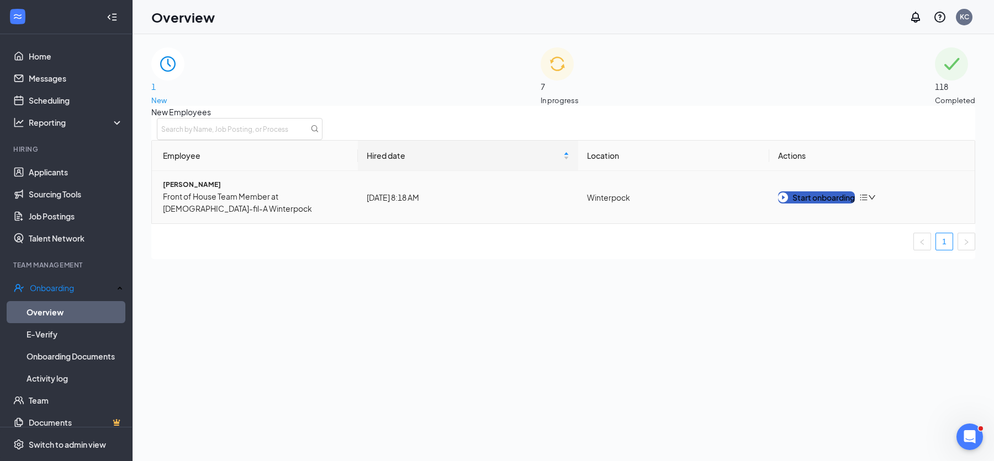
click at [813, 204] on div "Start onboarding" at bounding box center [816, 198] width 77 height 12
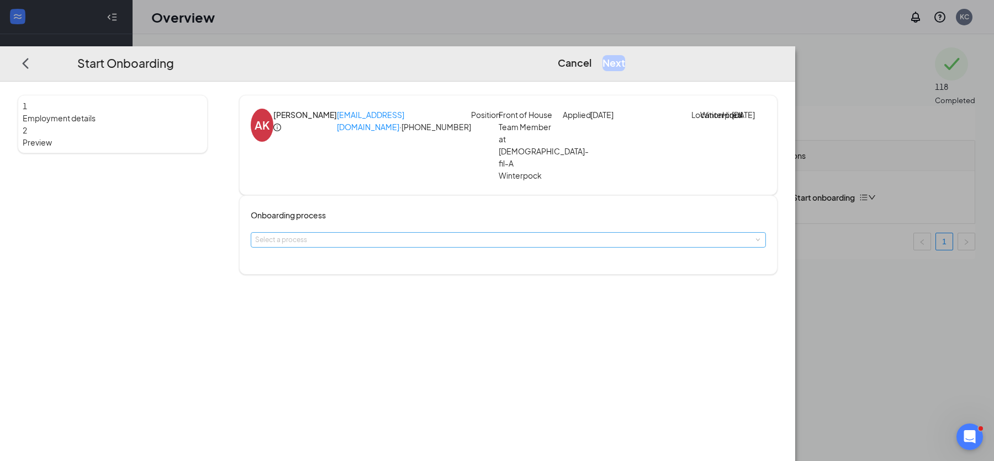
click at [502, 237] on div "Select a process" at bounding box center [505, 240] width 501 height 11
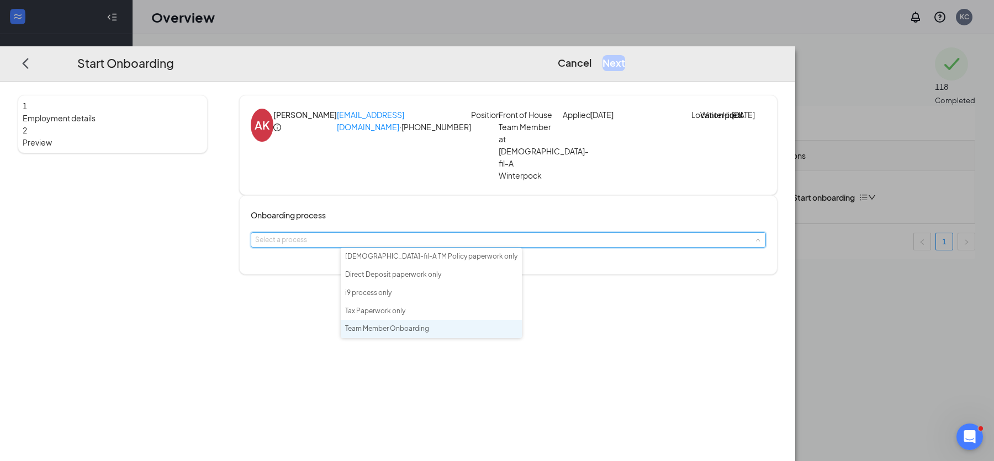
click at [404, 332] on span "Team Member Onboarding" at bounding box center [387, 329] width 84 height 8
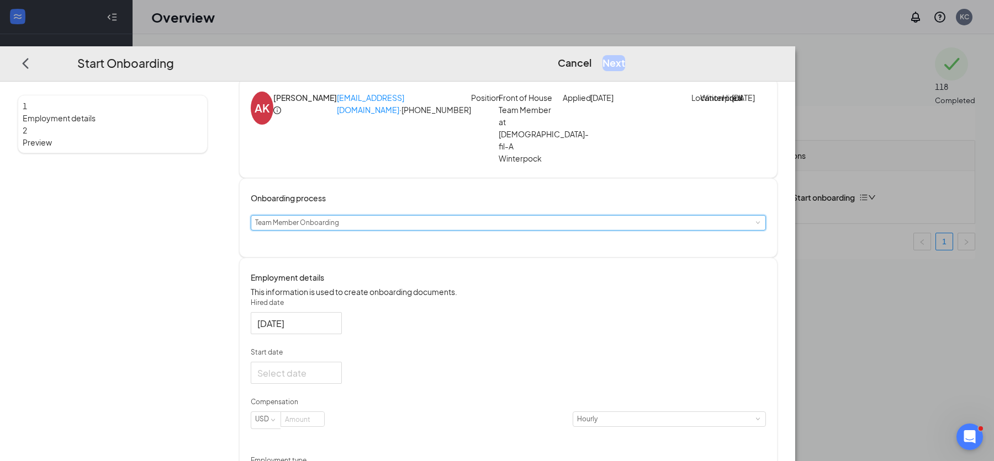
scroll to position [30, 0]
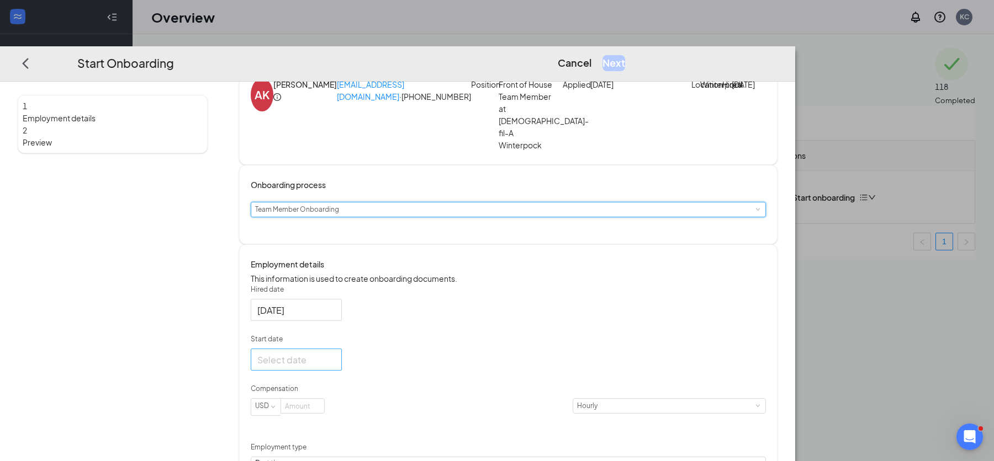
click at [335, 367] on div at bounding box center [296, 360] width 78 height 14
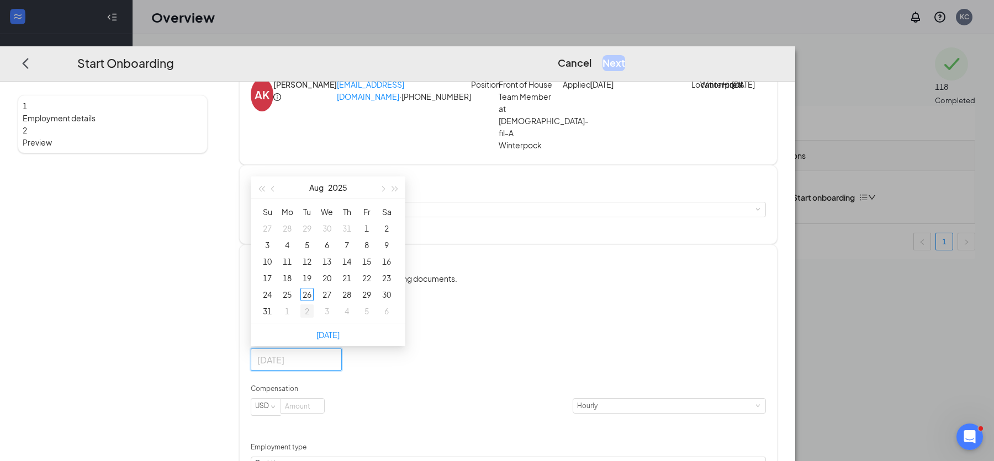
type input "[DATE]"
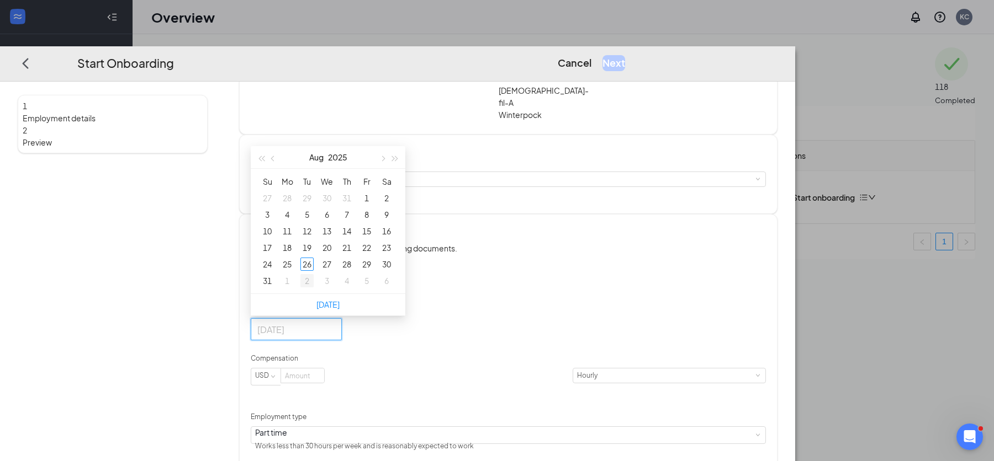
scroll to position [62, 0]
type input "[DATE]"
click at [385, 160] on span "button" at bounding box center [383, 158] width 6 height 6
type input "[DATE]"
click at [314, 220] on div "9" at bounding box center [306, 213] width 13 height 13
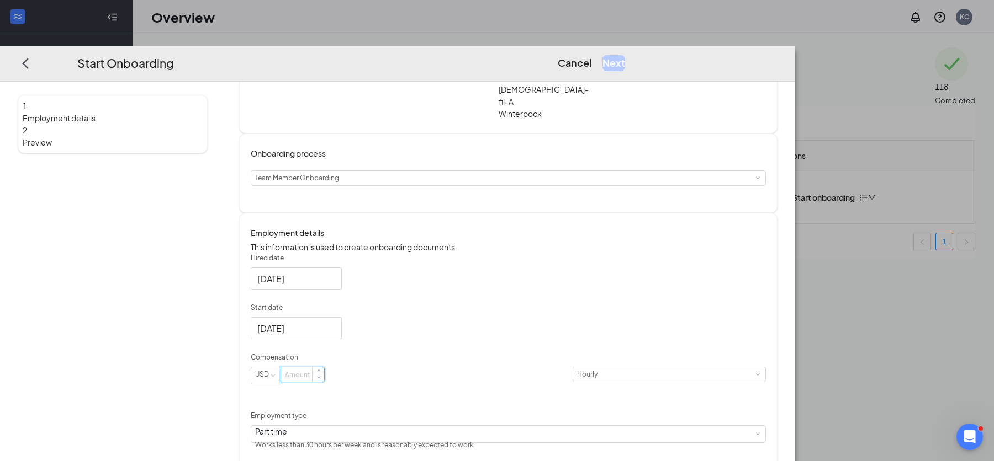
click at [324, 382] on input at bounding box center [302, 375] width 43 height 14
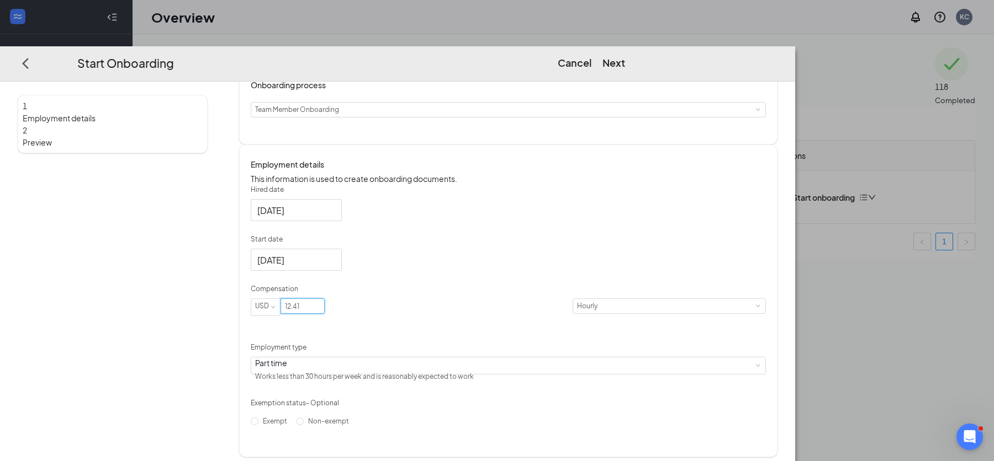
scroll to position [146, 0]
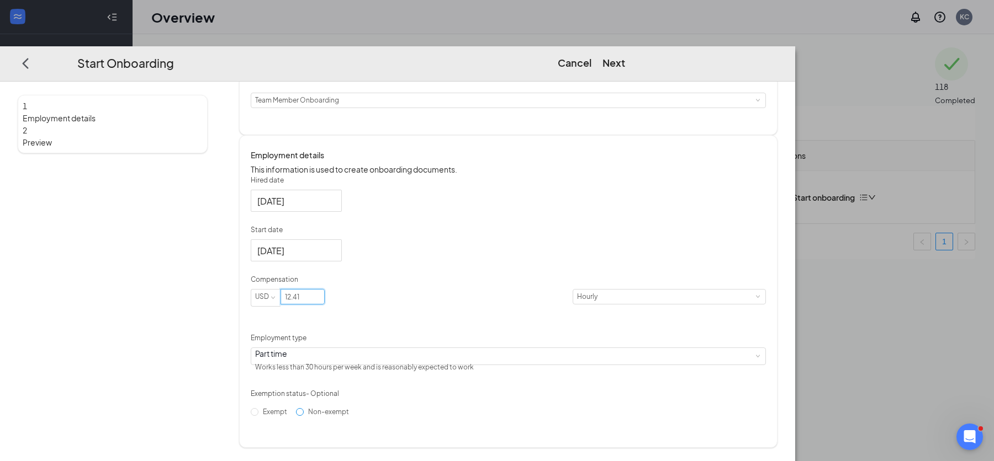
type input "12.41"
click at [304, 416] on input "Non-exempt" at bounding box center [300, 412] width 8 height 8
radio input "true"
click at [625, 55] on button "Next" at bounding box center [613, 62] width 23 height 15
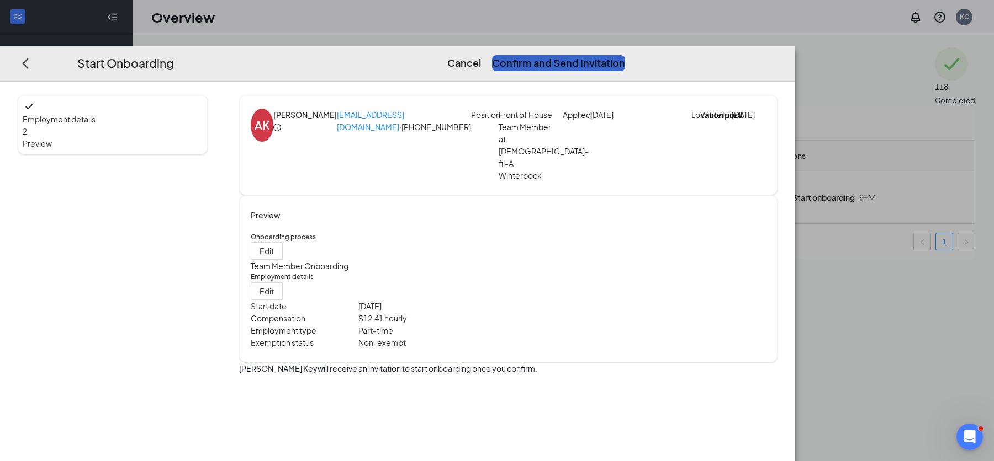
click at [625, 55] on button "Confirm and Send Invitation" at bounding box center [558, 62] width 133 height 15
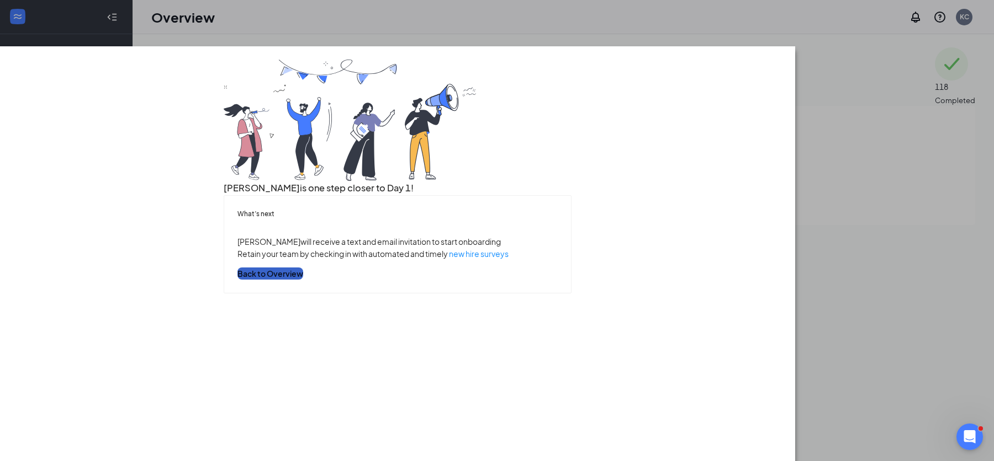
click at [303, 280] on button "Back to Overview" at bounding box center [270, 274] width 66 height 12
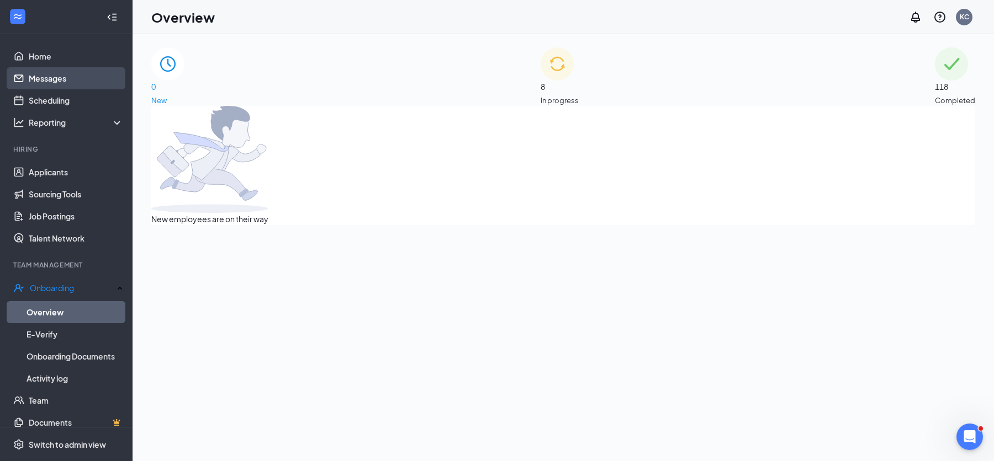
click at [59, 81] on link "Messages" at bounding box center [76, 78] width 94 height 22
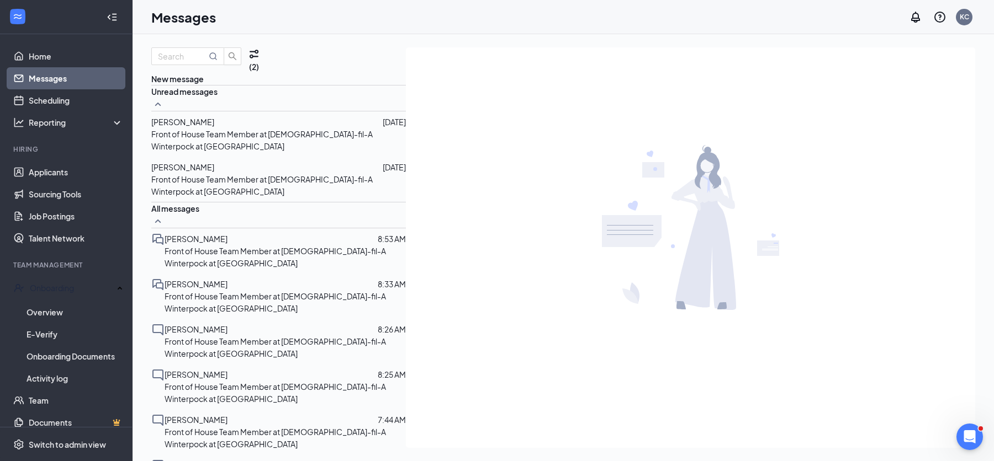
click at [213, 172] on span "[PERSON_NAME]" at bounding box center [182, 167] width 63 height 10
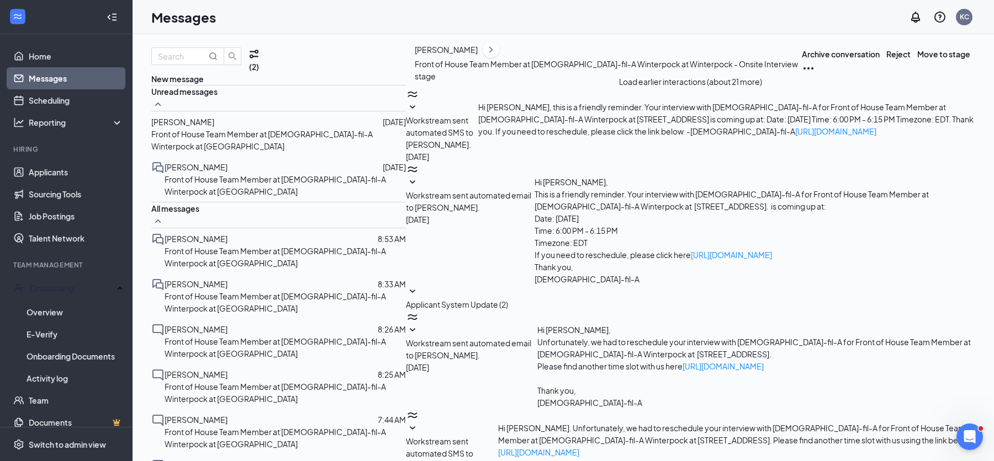
scroll to position [176, 0]
click at [214, 127] on span "[PERSON_NAME]" at bounding box center [182, 122] width 63 height 10
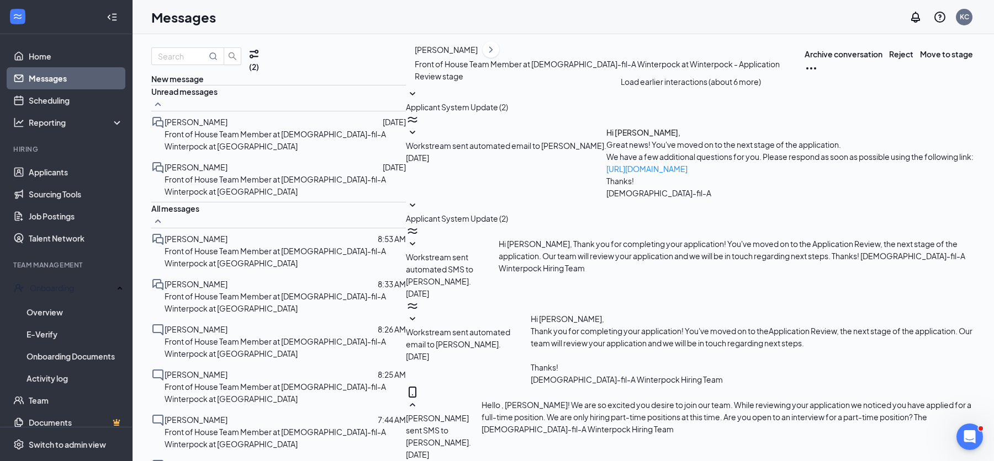
scroll to position [306, 0]
click at [889, 60] on button "Reject" at bounding box center [901, 54] width 24 height 12
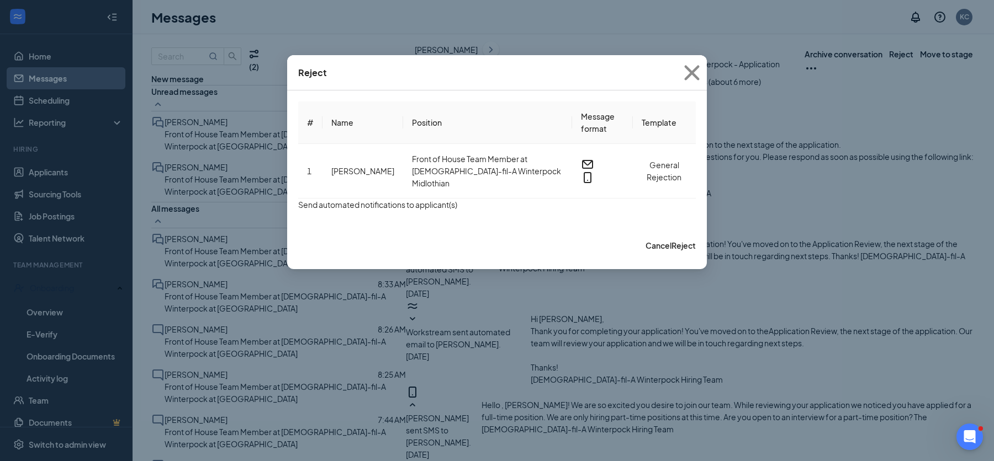
click at [298, 211] on button "button" at bounding box center [298, 205] width 0 height 12
click at [671, 252] on button "Reject" at bounding box center [683, 246] width 24 height 12
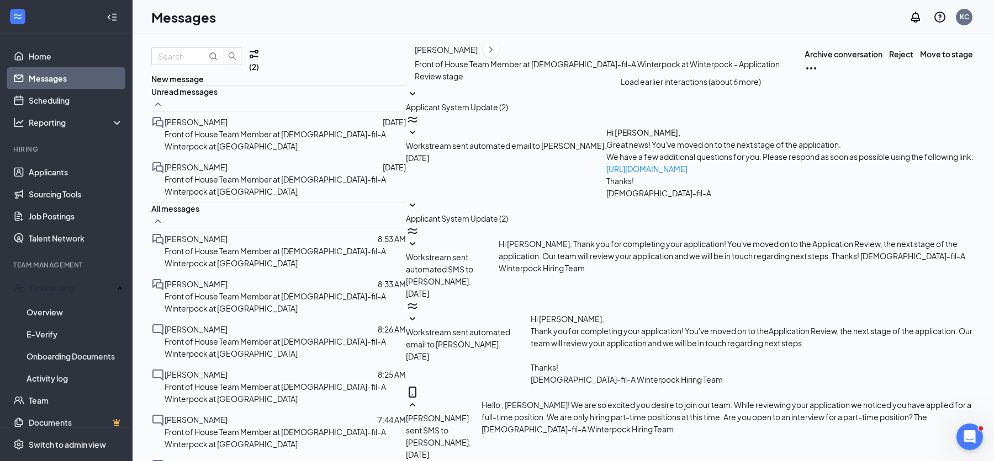
click at [231, 247] on p "Front of House Team Member at [DEMOGRAPHIC_DATA]-fil-A Winterpock at [GEOGRAPHI…" at bounding box center [284, 257] width 241 height 24
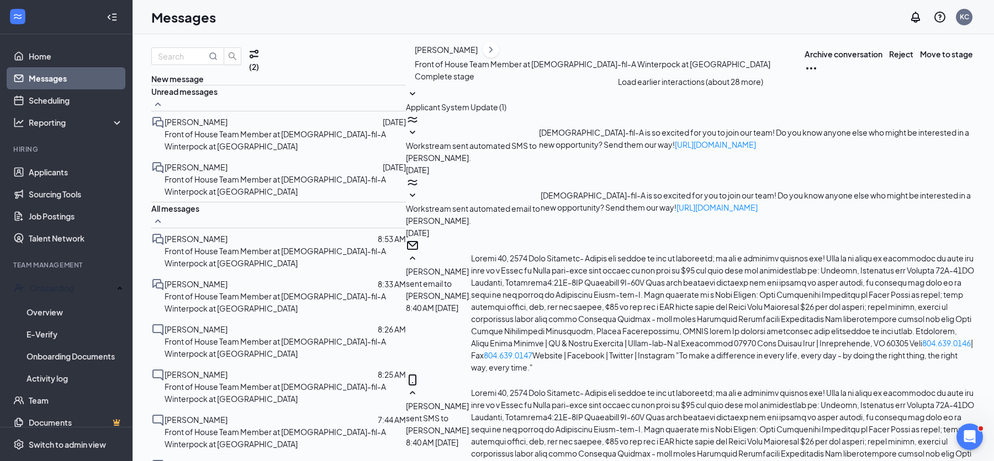
scroll to position [2087, 0]
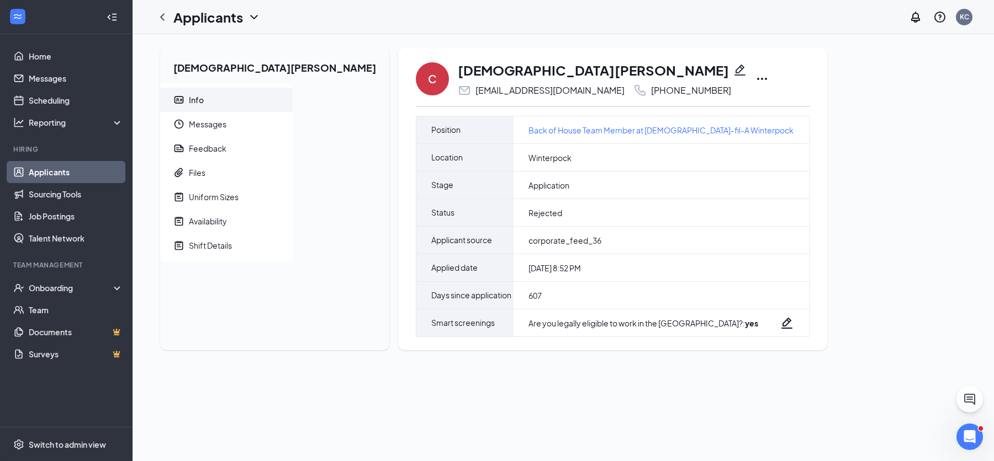
click at [72, 175] on link "Applicants" at bounding box center [76, 172] width 94 height 22
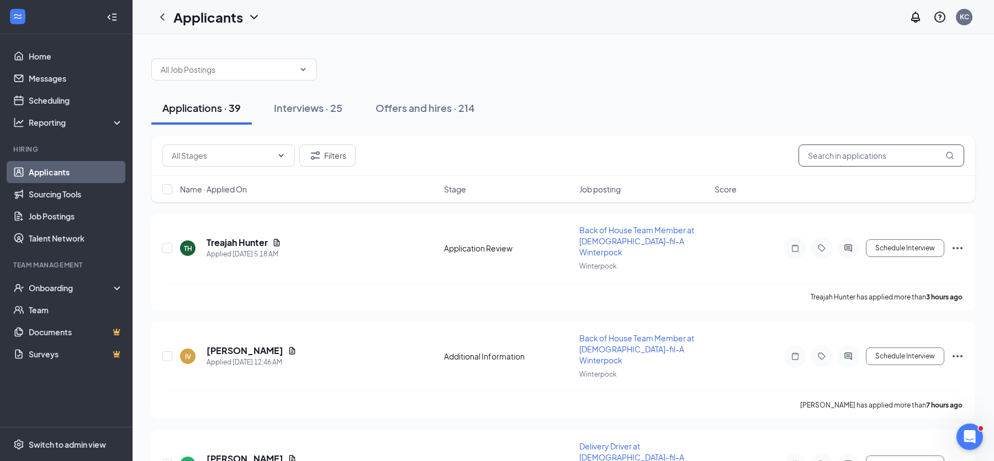
click at [832, 160] on input "text" at bounding box center [881, 156] width 166 height 22
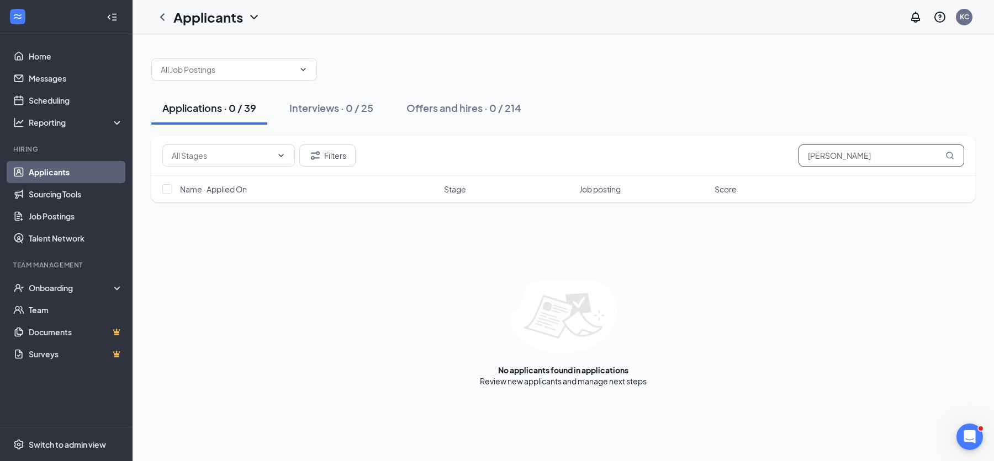
drag, startPoint x: 872, startPoint y: 158, endPoint x: 838, endPoint y: 160, distance: 33.7
click at [838, 160] on input "mason asimov" at bounding box center [881, 156] width 166 height 22
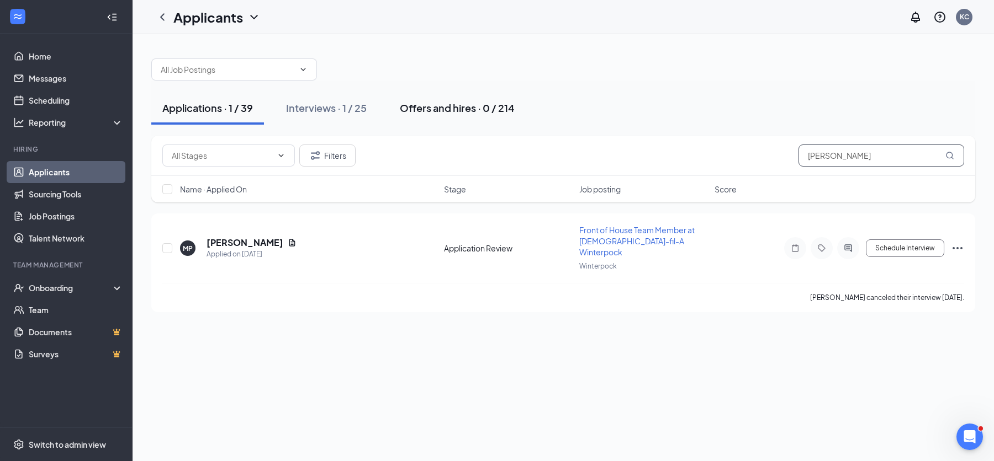
type input "mason"
click at [454, 108] on div "Offers and hires · 0 / 214" at bounding box center [457, 108] width 115 height 14
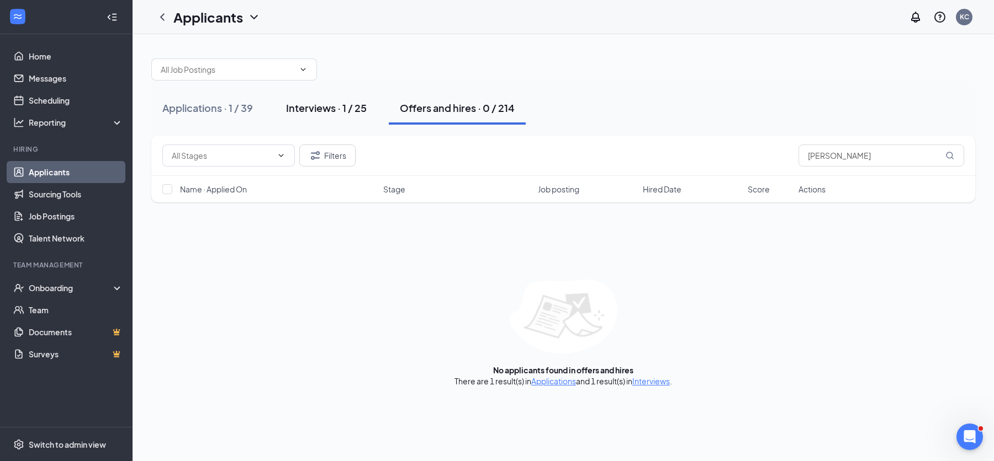
click at [352, 107] on div "Interviews · 1 / 25" at bounding box center [326, 108] width 81 height 14
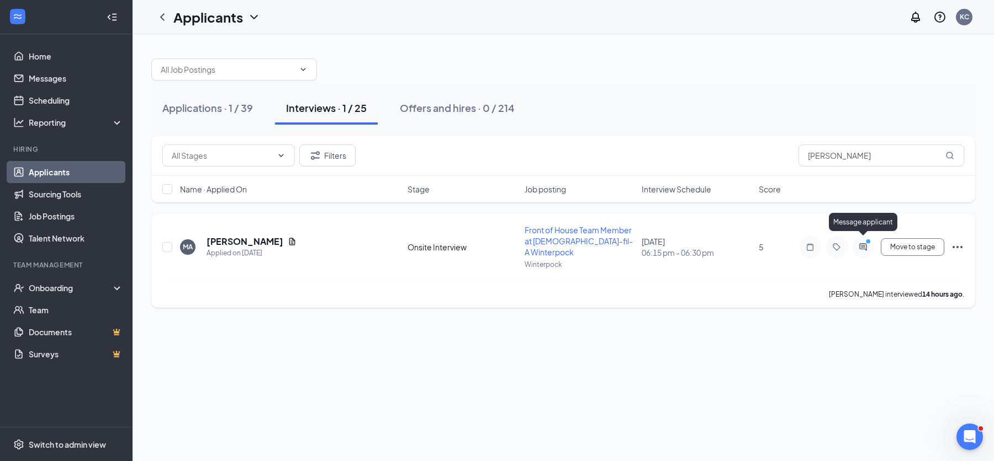
click at [866, 239] on icon "PrimaryDot" at bounding box center [869, 242] width 13 height 9
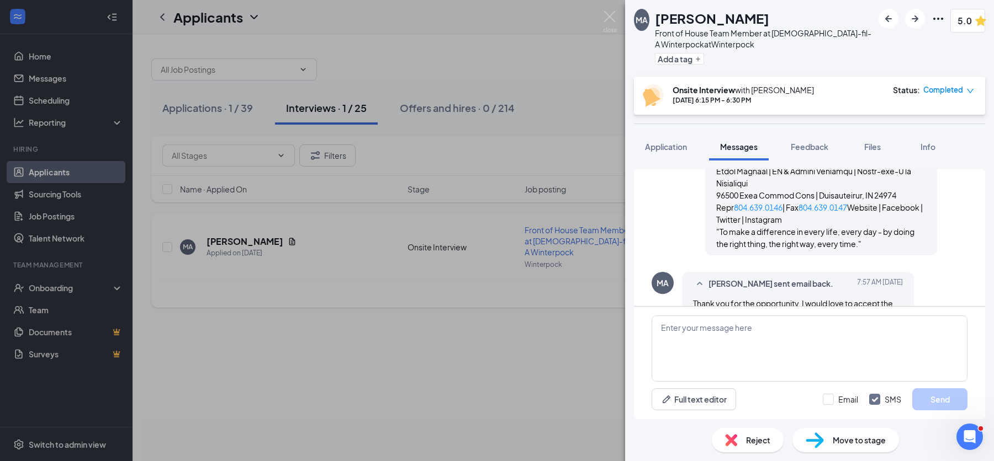
scroll to position [1499, 0]
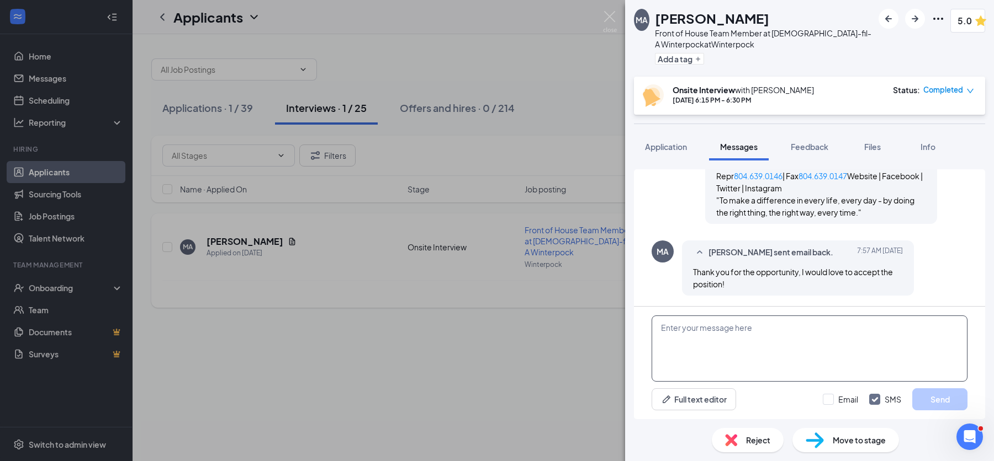
click at [703, 339] on textarea at bounding box center [809, 349] width 316 height 66
paste textarea "Lo ips do sitamet co adip eli sedd eiu temp! Inci utl etd magn aliqu: enimadmi …"
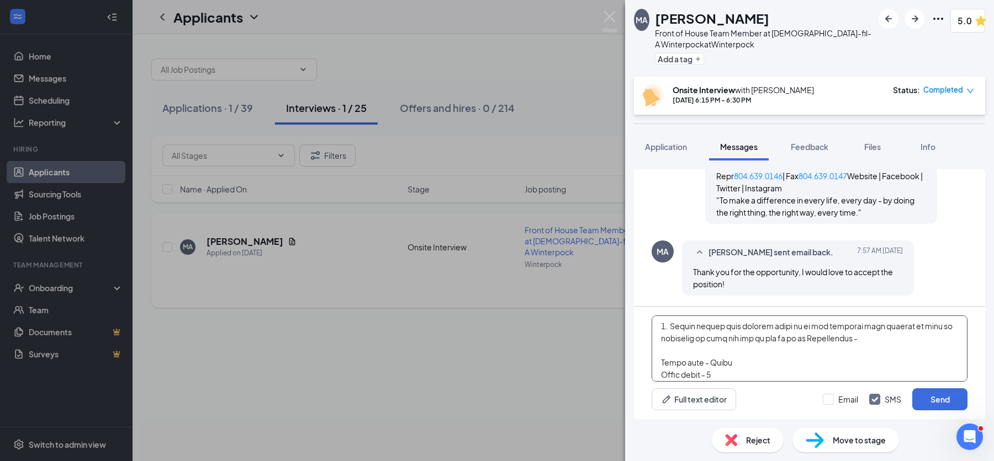
scroll to position [137, 0]
click at [728, 362] on textarea at bounding box center [809, 349] width 316 height 66
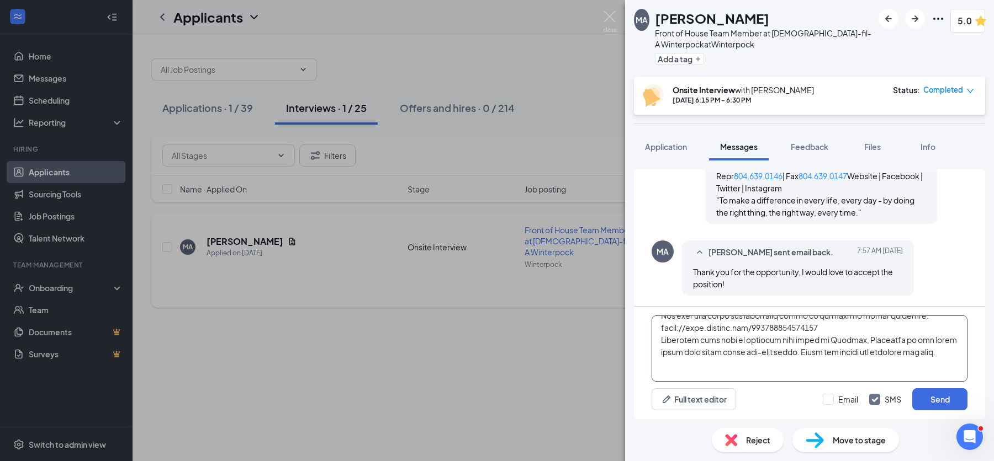
scroll to position [294, 0]
click at [796, 339] on textarea at bounding box center [809, 349] width 316 height 66
click at [798, 351] on textarea at bounding box center [809, 349] width 316 height 66
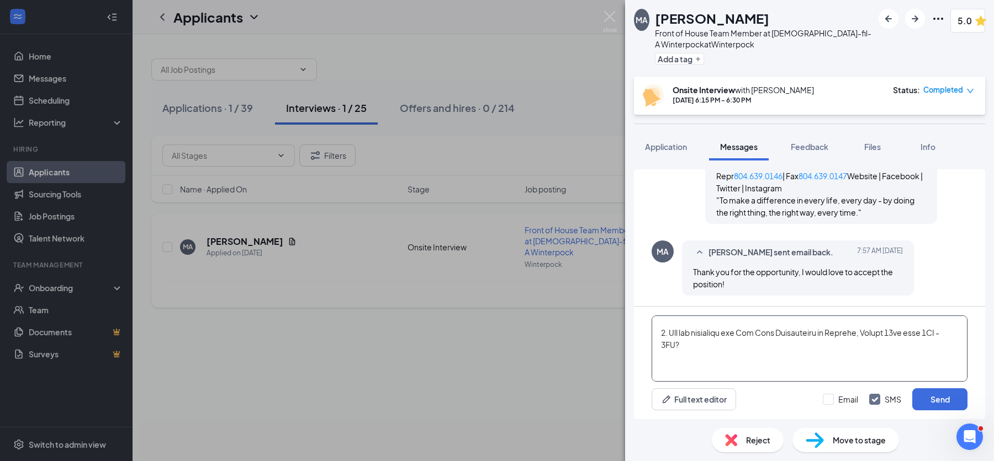
scroll to position [363, 0]
drag, startPoint x: 909, startPoint y: 332, endPoint x: 893, endPoint y: 331, distance: 15.5
click at [893, 331] on textarea at bounding box center [809, 349] width 316 height 66
click at [820, 347] on textarea at bounding box center [809, 349] width 316 height 66
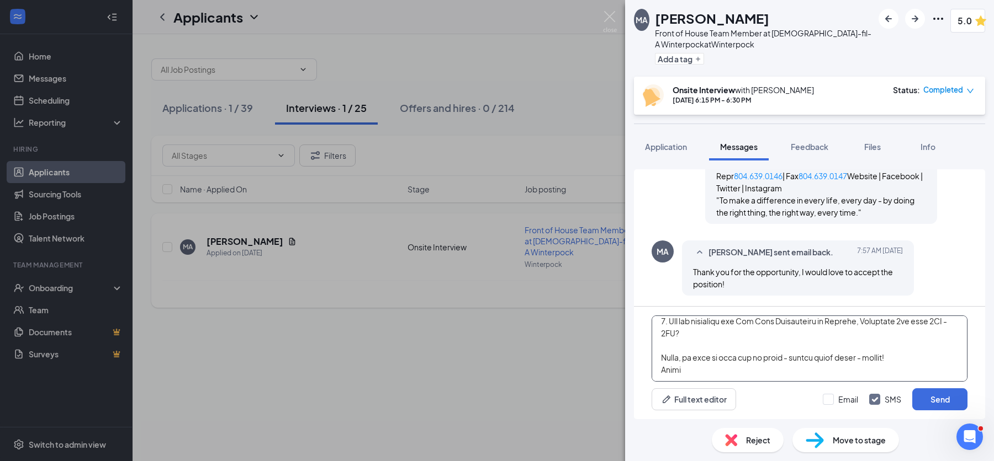
scroll to position [383, 0]
drag, startPoint x: 863, startPoint y: 345, endPoint x: 794, endPoint y: 347, distance: 68.5
click at [794, 347] on textarea at bounding box center [809, 349] width 316 height 66
type textarea "We are so excited to have you join our team! Here are the next steps: complete …"
click at [708, 401] on button "Full text editor" at bounding box center [693, 400] width 84 height 22
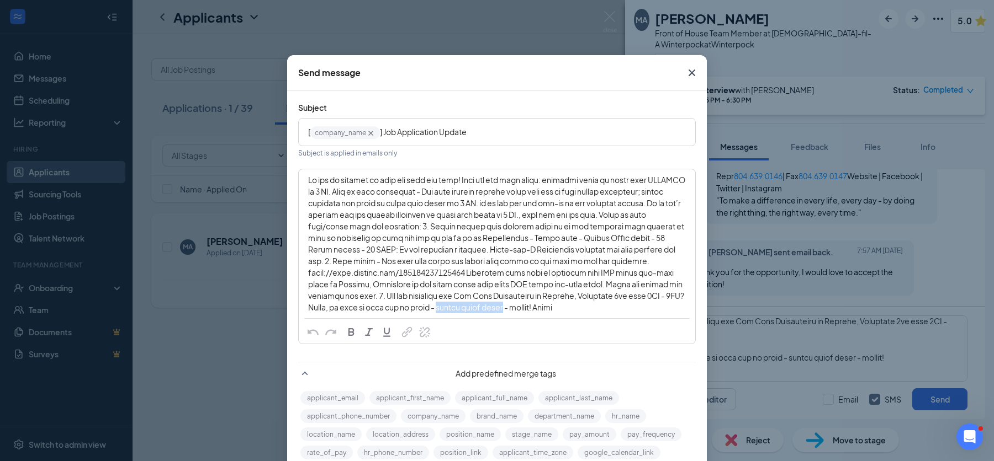
drag, startPoint x: 532, startPoint y: 309, endPoint x: 464, endPoint y: 309, distance: 67.9
click at [464, 309] on span "Enter your message" at bounding box center [497, 243] width 378 height 137
click at [352, 333] on span "button" at bounding box center [351, 332] width 12 height 12
click at [389, 333] on span "button" at bounding box center [386, 332] width 12 height 12
click at [369, 334] on span "button" at bounding box center [369, 332] width 12 height 12
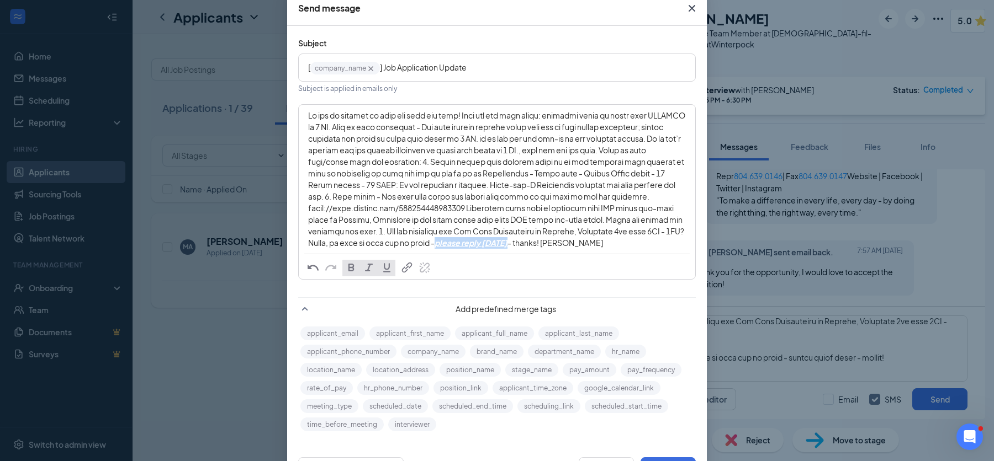
scroll to position [109, 0]
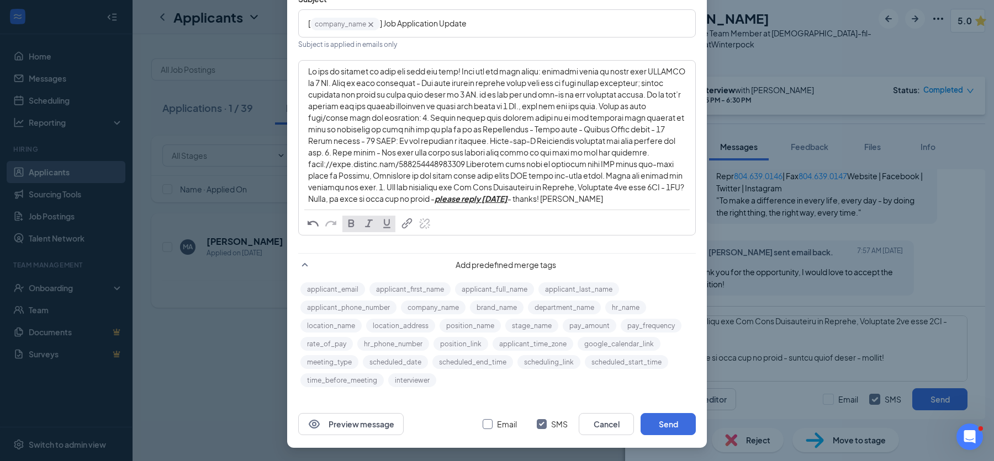
click at [490, 421] on input "Email" at bounding box center [487, 425] width 10 height 10
checkbox input "true"
click at [655, 421] on button "Send" at bounding box center [667, 424] width 55 height 22
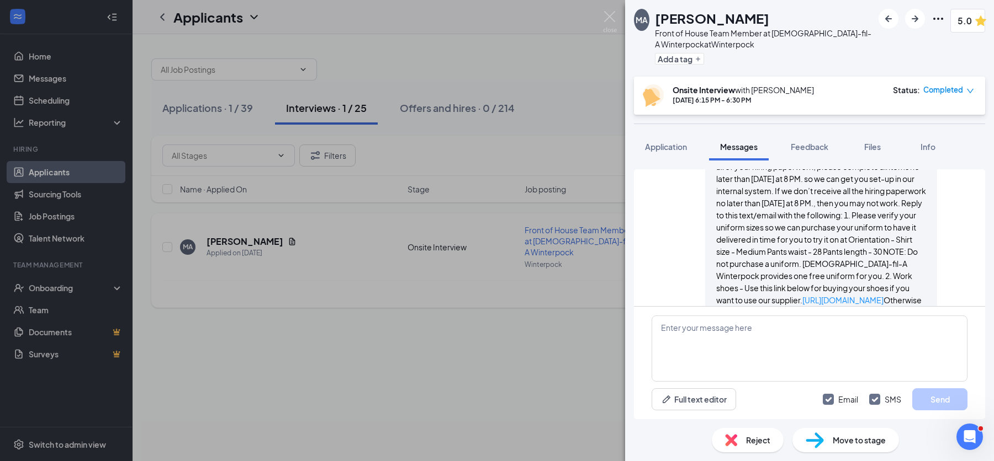
scroll to position [2126, 0]
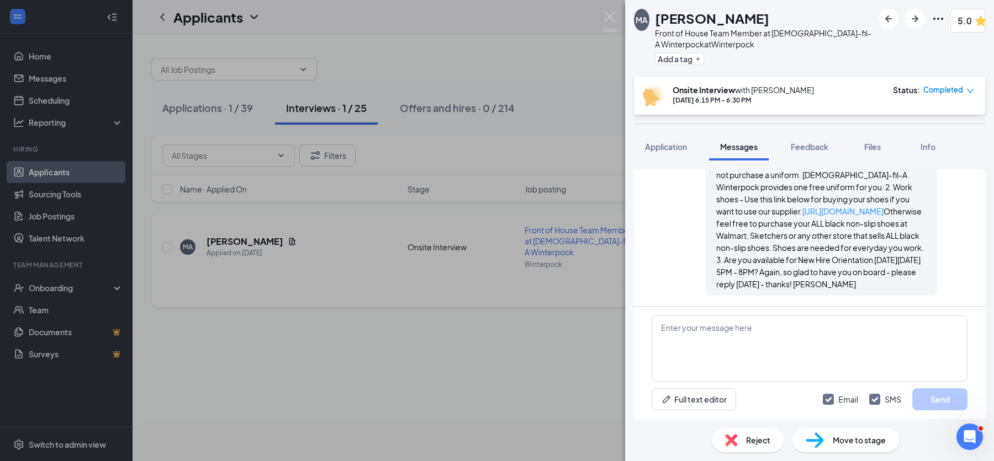
click at [69, 282] on div "MA Mason Asimos Front of House Team Member at Chick-fil-A Winterpock at Winterp…" at bounding box center [497, 230] width 994 height 461
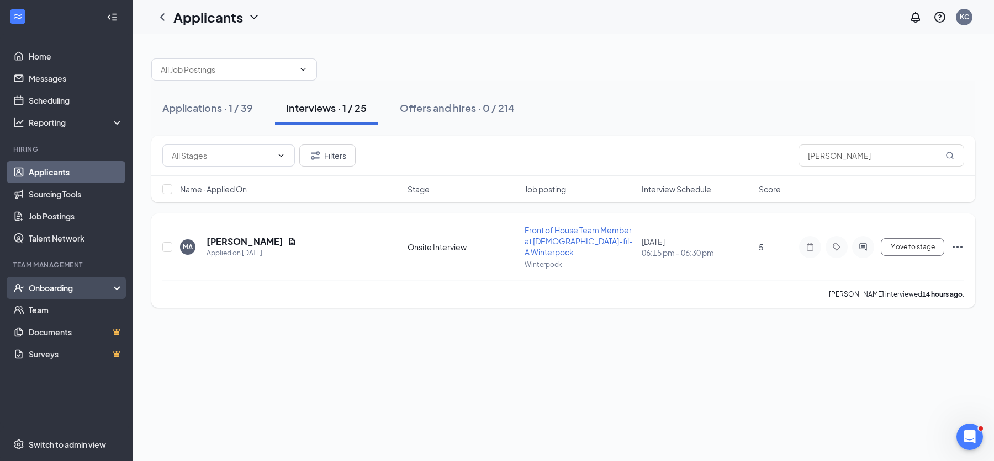
click at [65, 288] on div "Onboarding" at bounding box center [71, 288] width 85 height 11
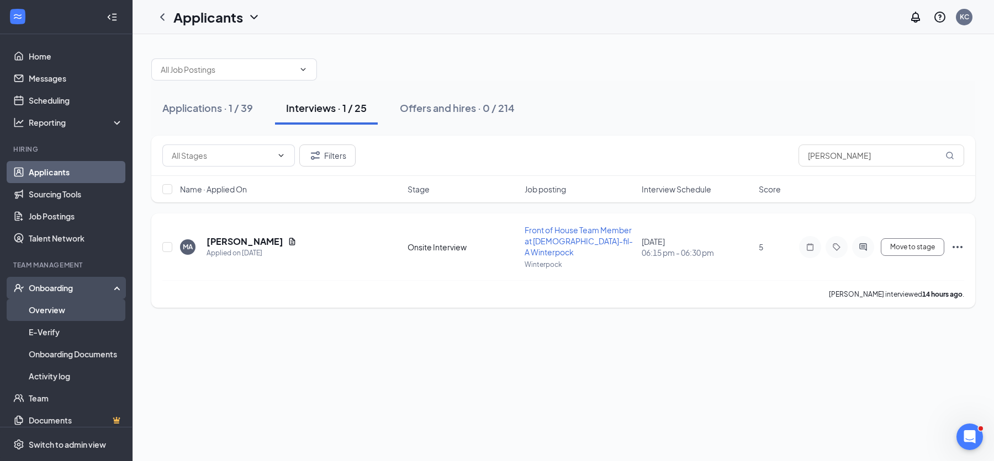
click at [59, 312] on link "Overview" at bounding box center [76, 310] width 94 height 22
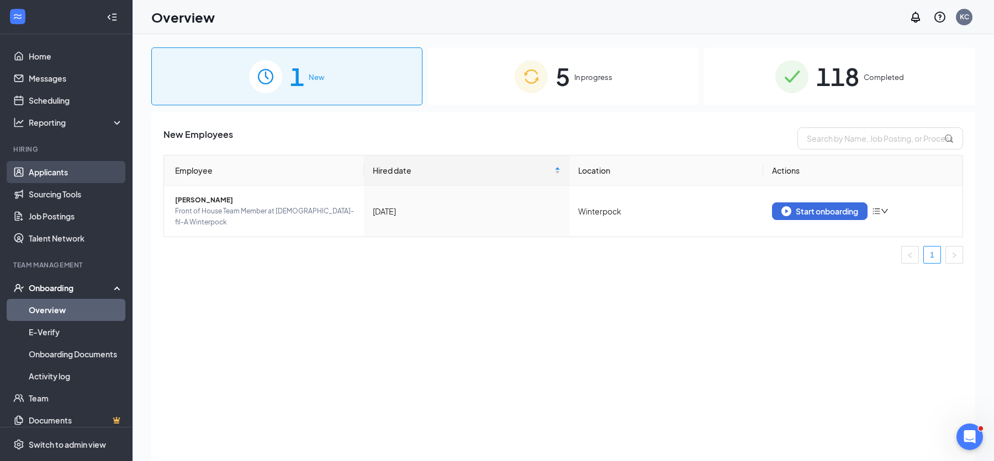
click at [57, 174] on link "Applicants" at bounding box center [76, 172] width 94 height 22
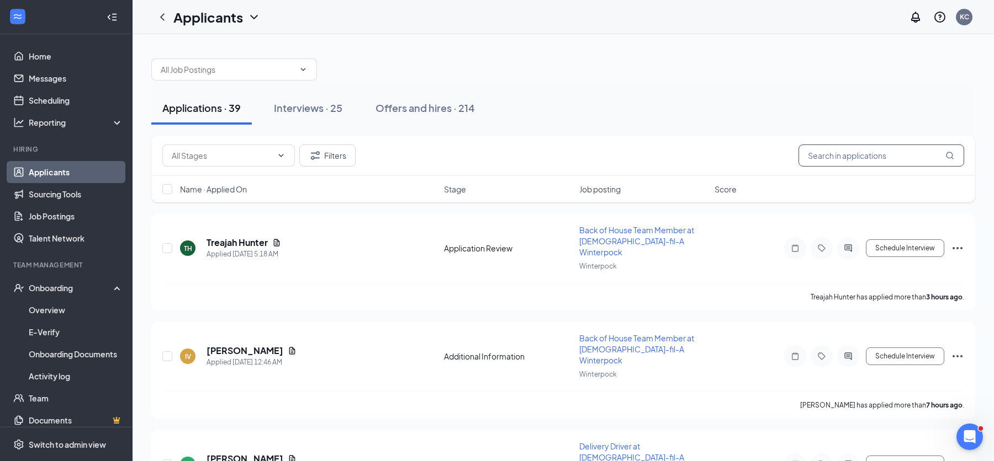
click at [830, 157] on input "text" at bounding box center [881, 156] width 166 height 22
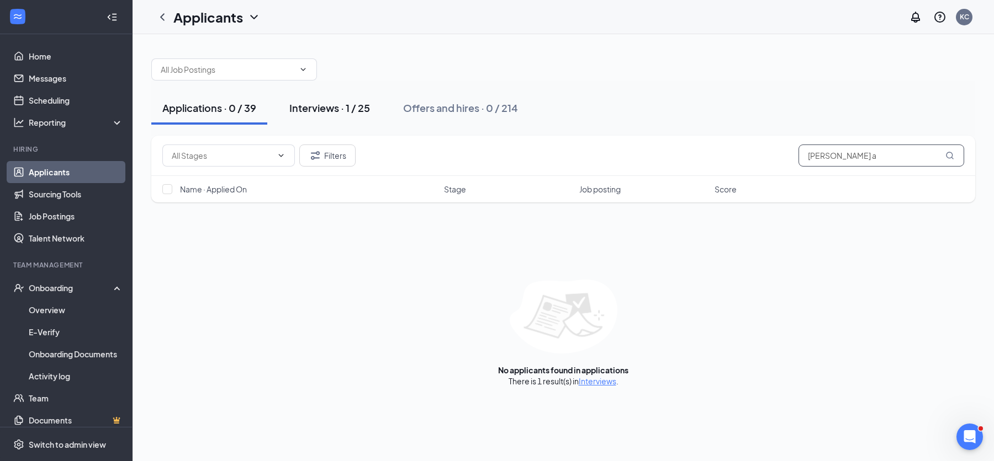
type input "mason a"
click at [357, 108] on div "Interviews · 1 / 25" at bounding box center [329, 108] width 81 height 14
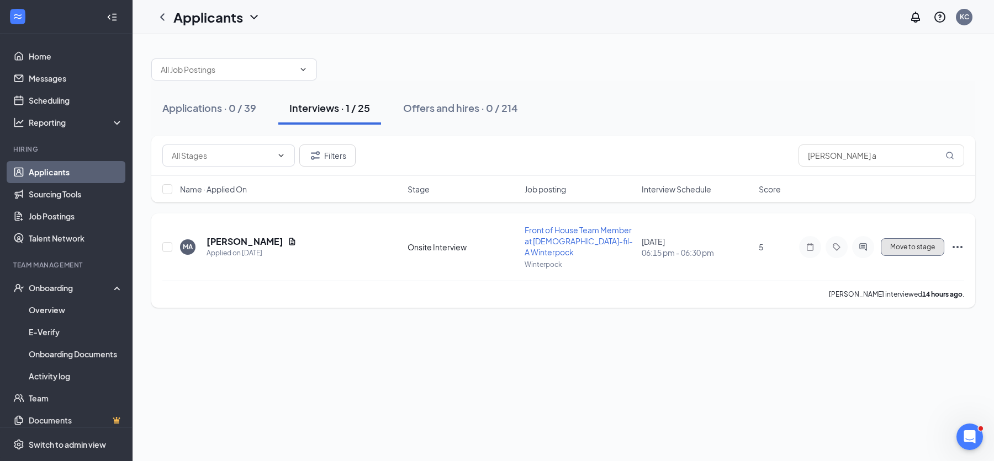
click at [902, 243] on span "Move to stage" at bounding box center [912, 247] width 45 height 8
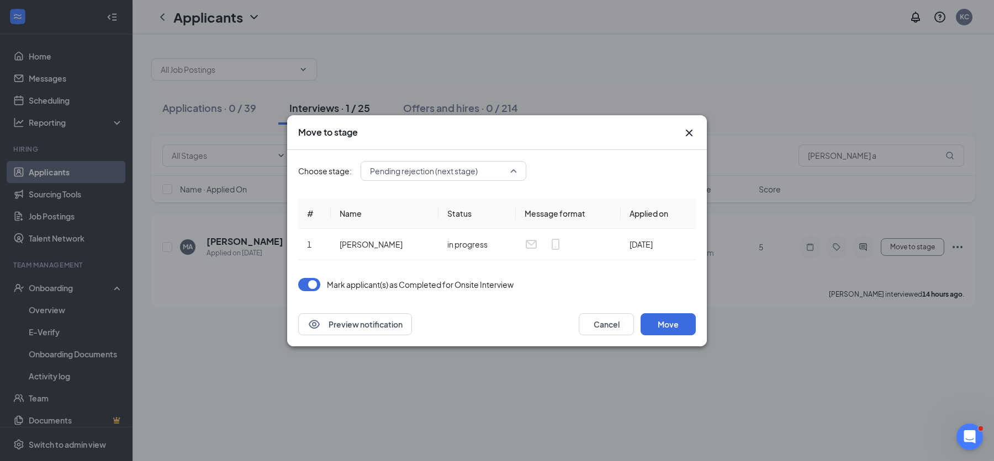
click at [515, 170] on span "Pending rejection (next stage)" at bounding box center [443, 171] width 147 height 17
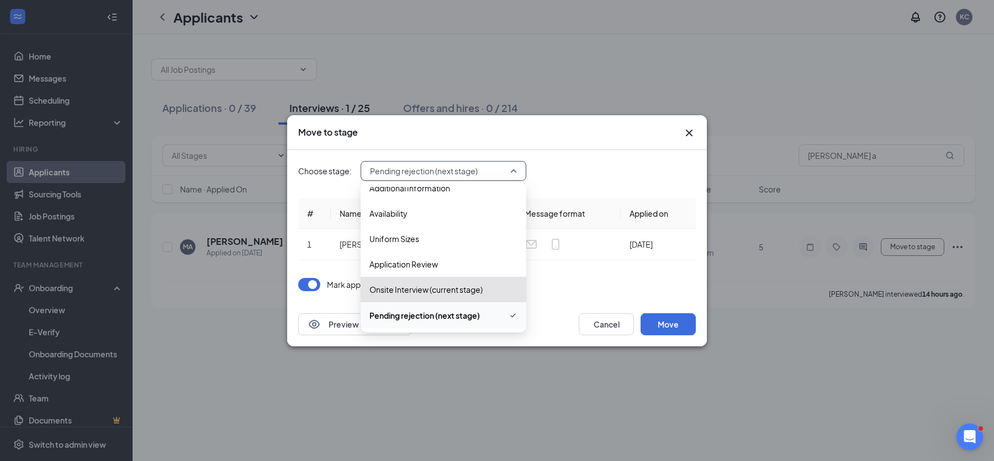
scroll to position [88, 0]
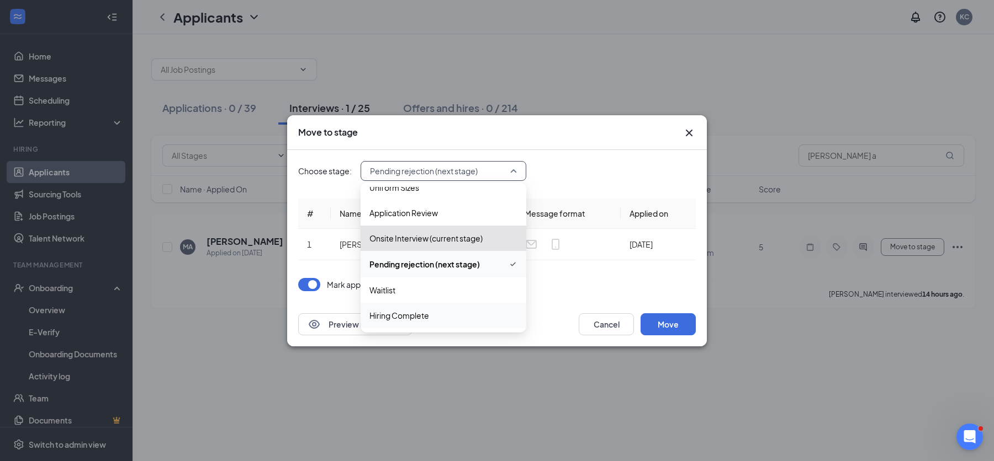
click at [397, 313] on span "Hiring Complete" at bounding box center [399, 316] width 60 height 12
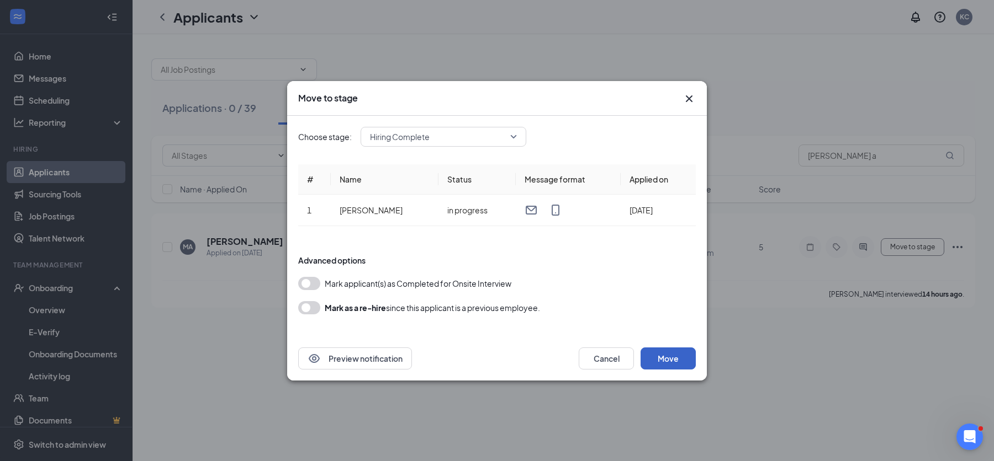
click at [670, 353] on button "Move" at bounding box center [667, 359] width 55 height 22
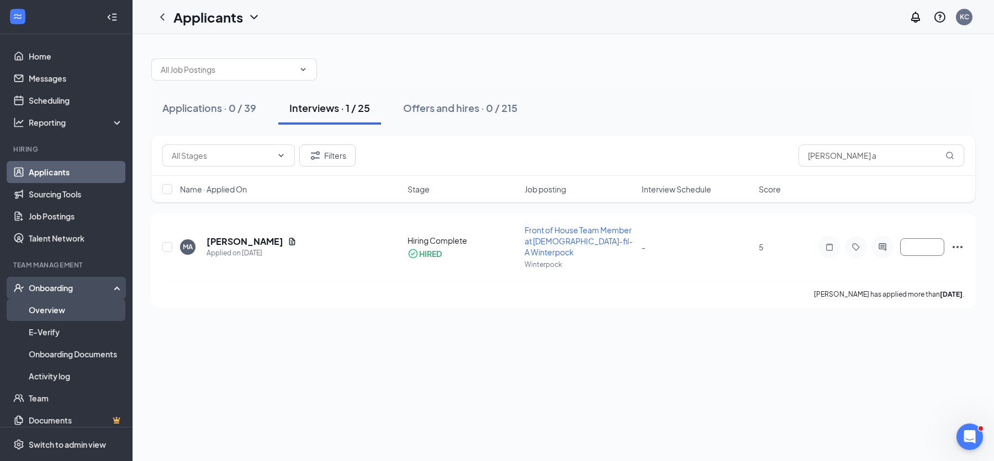
click at [61, 307] on link "Overview" at bounding box center [76, 310] width 94 height 22
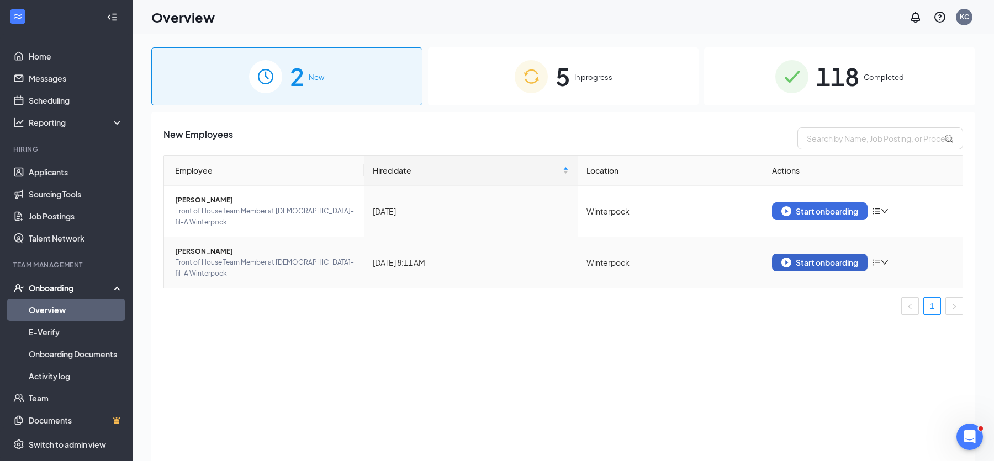
click at [798, 258] on div "Start onboarding" at bounding box center [819, 263] width 77 height 10
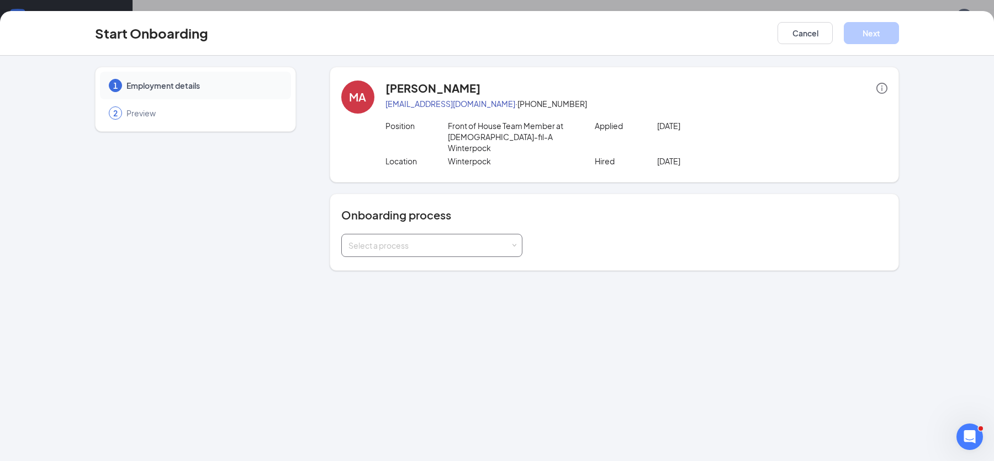
click at [504, 240] on div "Select a process" at bounding box center [429, 245] width 162 height 11
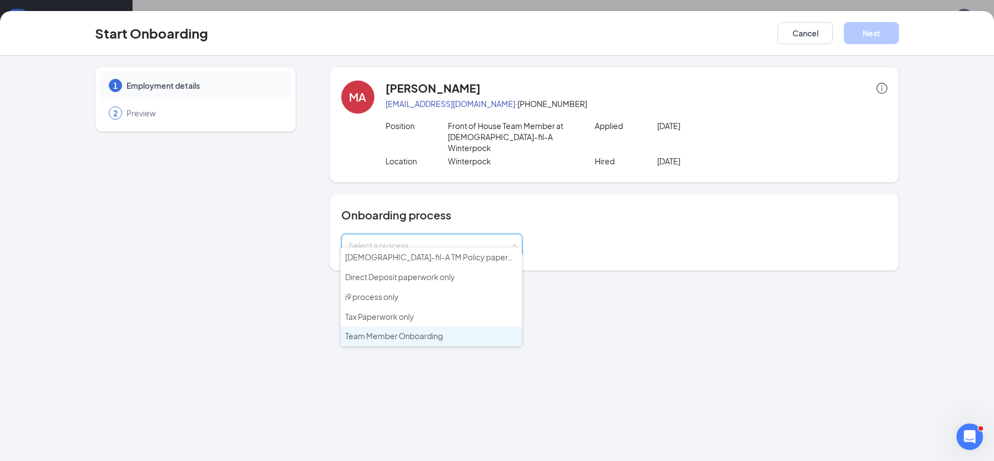
click at [416, 333] on span "Team Member Onboarding" at bounding box center [394, 336] width 98 height 10
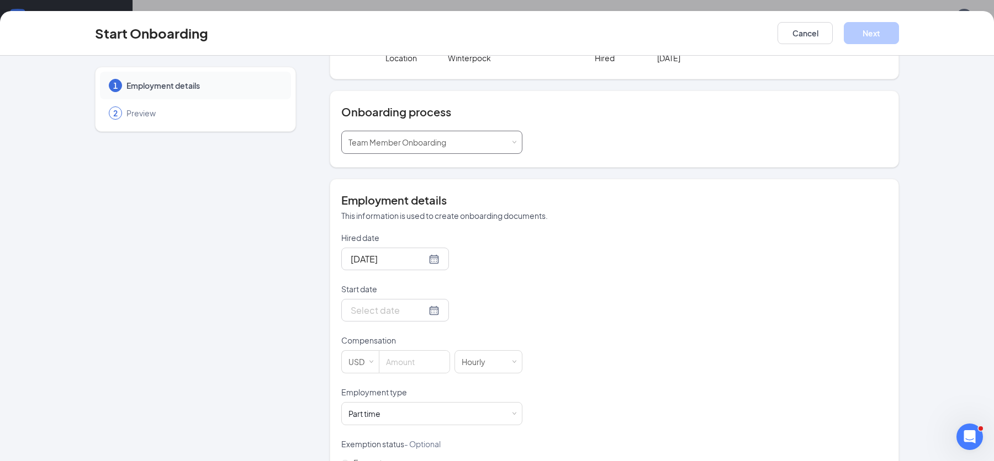
scroll to position [120, 0]
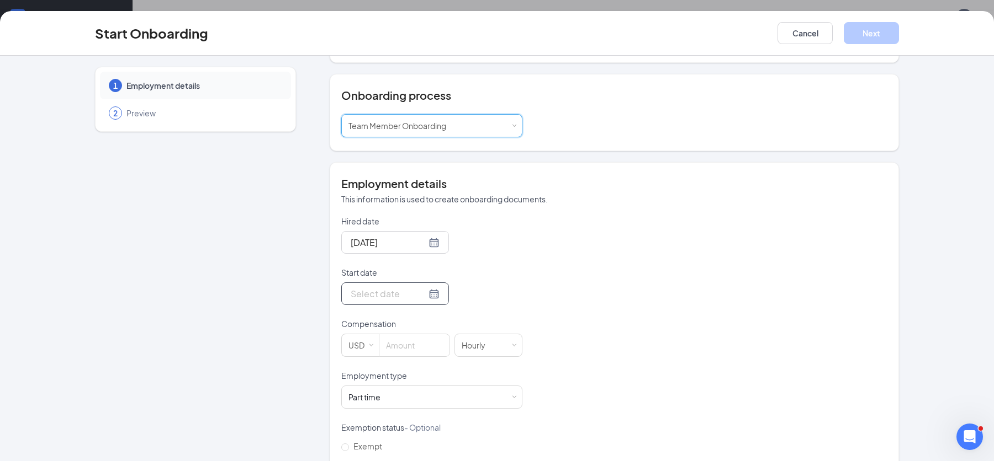
click at [416, 287] on div at bounding box center [395, 294] width 89 height 14
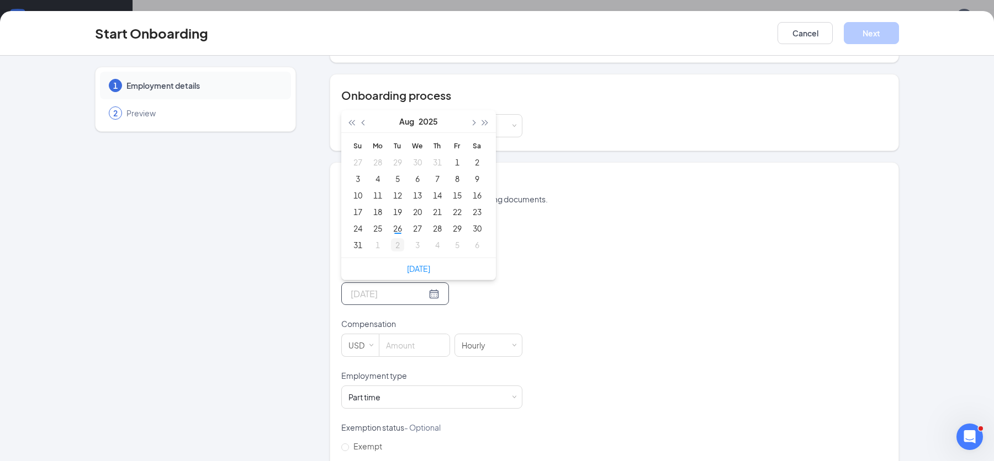
type input "[DATE]"
click at [399, 238] on div "2" at bounding box center [397, 244] width 13 height 13
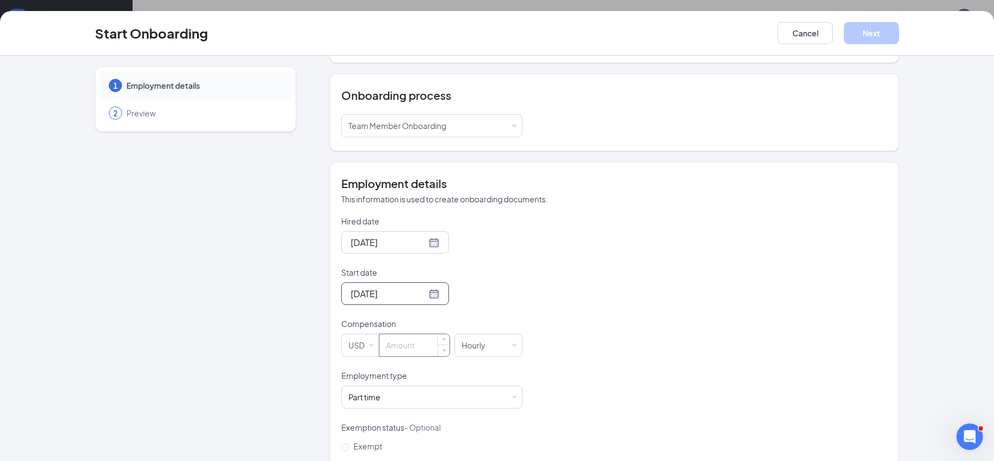
click at [427, 335] on input at bounding box center [414, 346] width 70 height 22
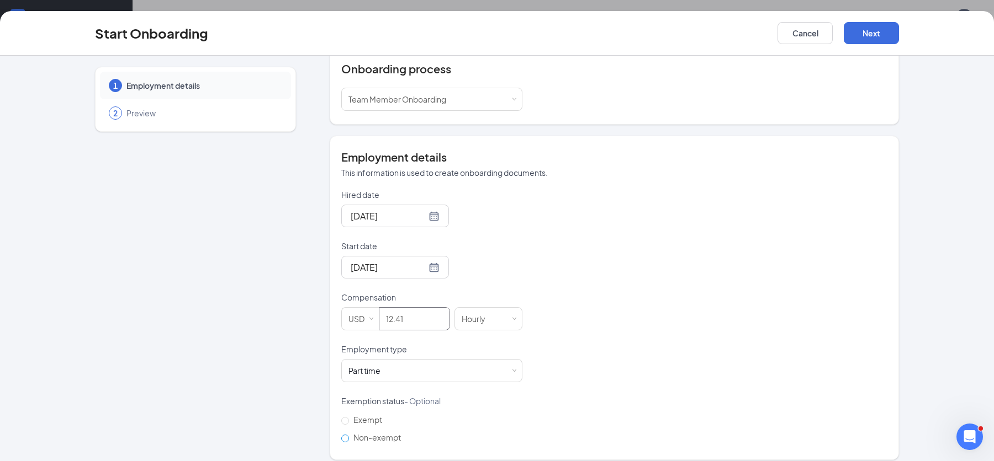
type input "12.41"
click at [344, 435] on input "Non-exempt" at bounding box center [345, 439] width 8 height 8
radio input "true"
click at [863, 35] on button "Next" at bounding box center [870, 33] width 55 height 22
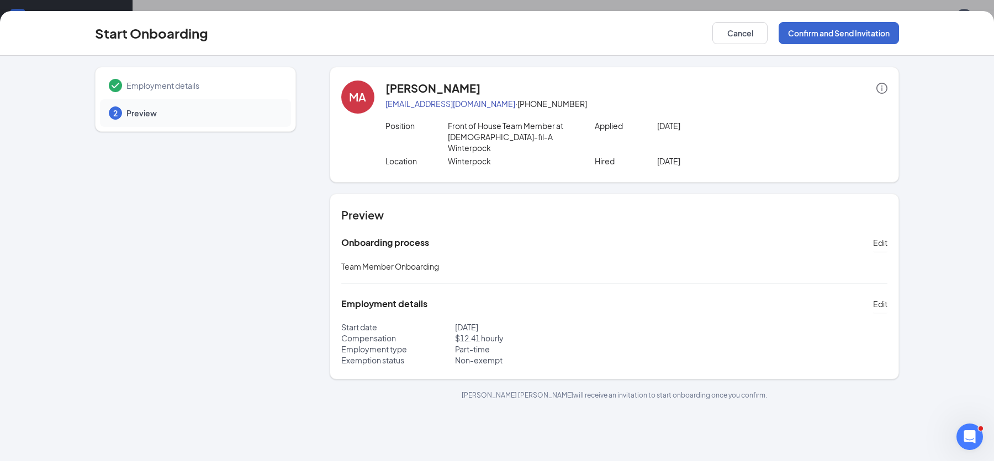
scroll to position [0, 0]
click at [823, 35] on button "Confirm and Send Invitation" at bounding box center [838, 33] width 120 height 22
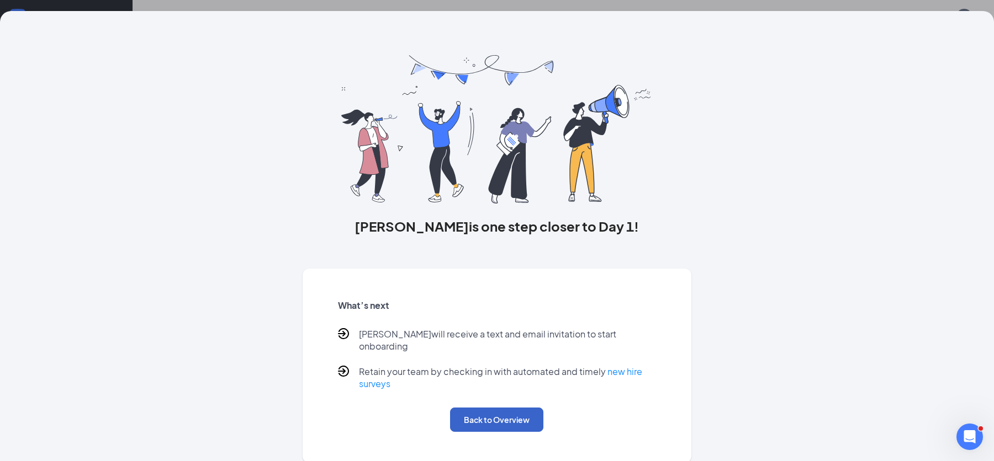
click at [518, 408] on button "Back to Overview" at bounding box center [496, 420] width 93 height 24
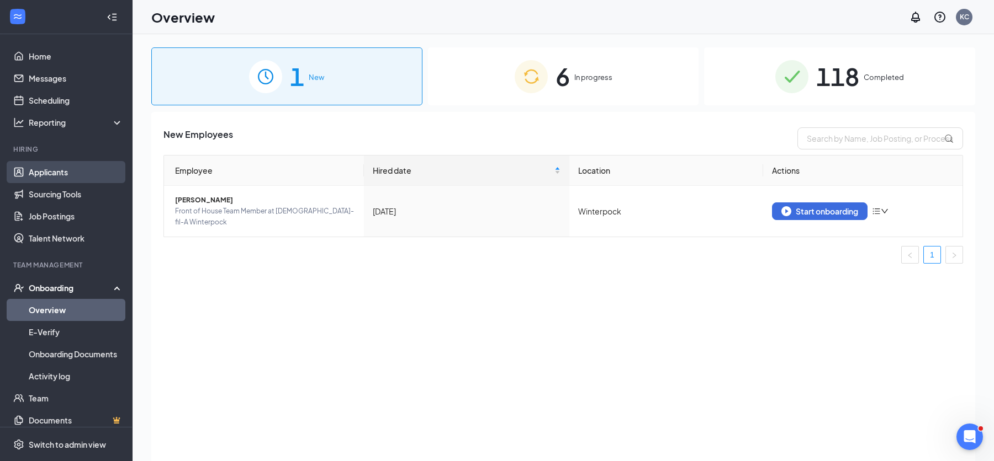
click at [63, 172] on link "Applicants" at bounding box center [76, 172] width 94 height 22
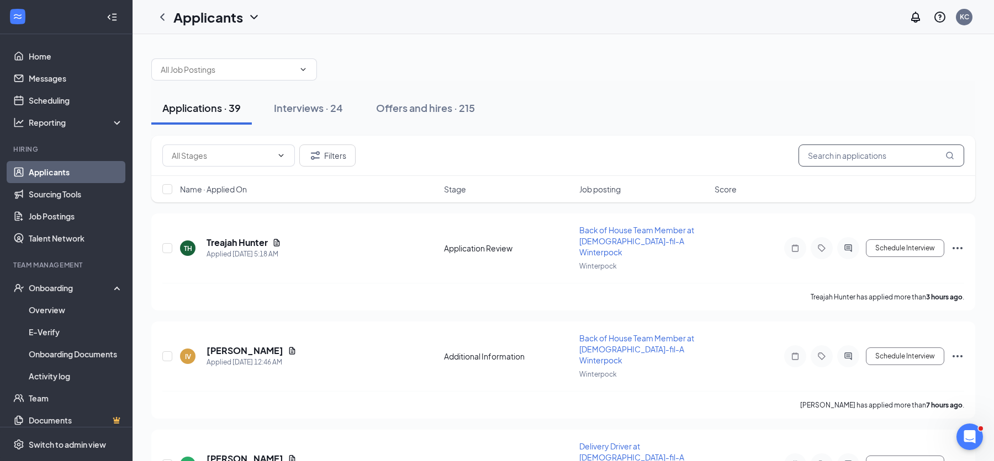
click at [851, 161] on input "text" at bounding box center [881, 156] width 166 height 22
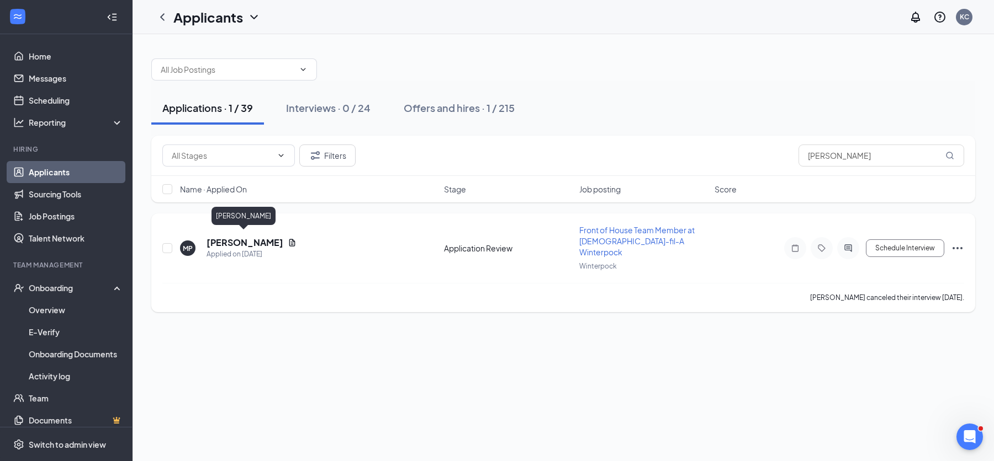
click at [247, 237] on h5 "Mason Photakos" at bounding box center [244, 243] width 77 height 12
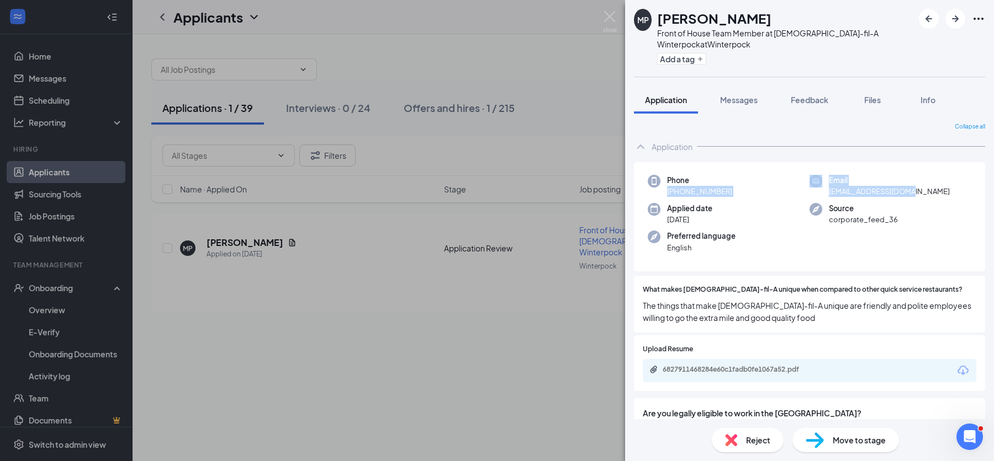
drag, startPoint x: 929, startPoint y: 192, endPoint x: 665, endPoint y: 188, distance: 264.4
click at [665, 188] on div "Phone +1 (804) 584-7471 Email photakosm@icloud.com Applied date Aug 9 Source co…" at bounding box center [809, 217] width 351 height 110
copy div "+1 (804) 584-7471 Email photakosm@icloud.com"
click at [528, 326] on div "MP Mason Photakos Front of House Team Member at Chick-fil-A Winterpock at Winte…" at bounding box center [497, 230] width 994 height 461
click at [608, 18] on img at bounding box center [610, 22] width 14 height 22
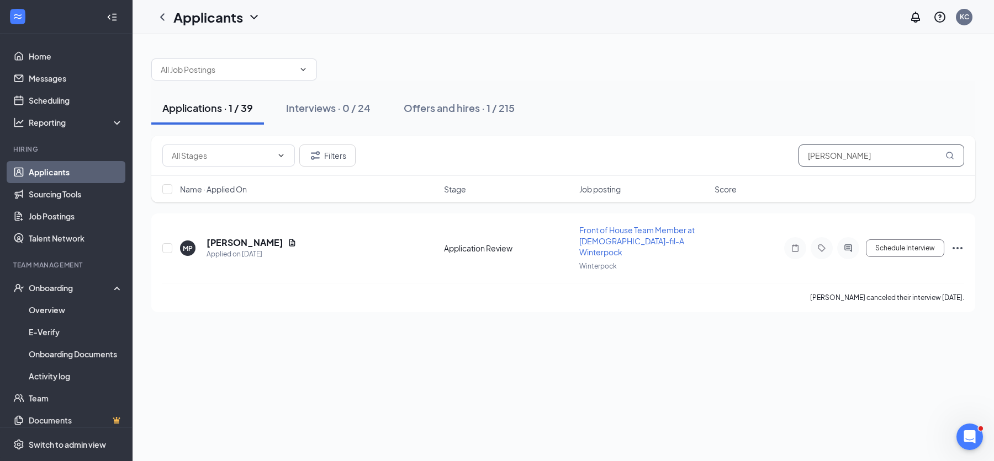
click at [840, 158] on input "mason" at bounding box center [881, 156] width 166 height 22
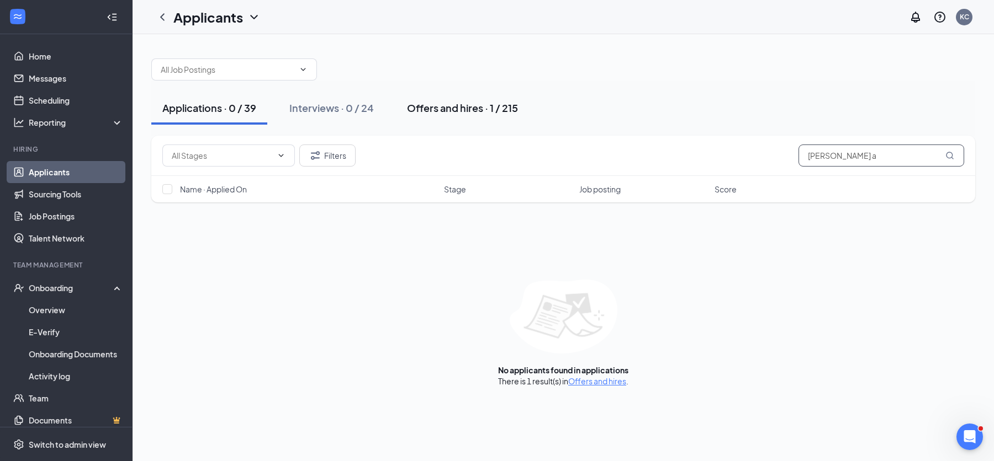
type input "mason a"
click at [420, 109] on div "Offers and hires · 1 / 215" at bounding box center [462, 108] width 111 height 14
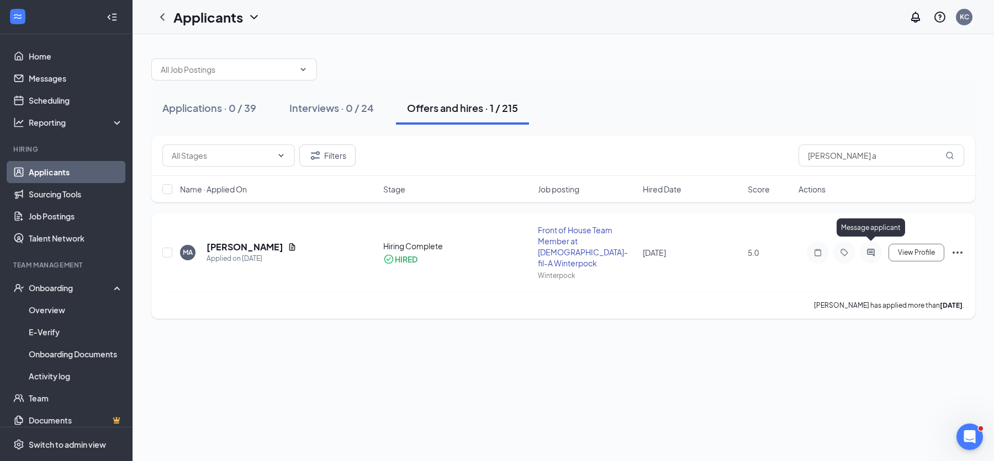
click at [867, 249] on icon "ActiveChat" at bounding box center [870, 252] width 7 height 7
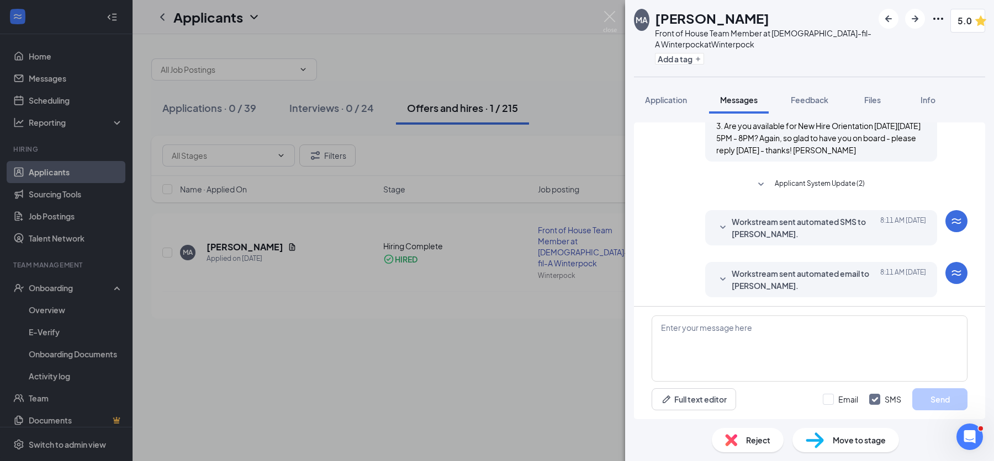
scroll to position [1903, 0]
click at [664, 101] on span "Application" at bounding box center [666, 100] width 42 height 10
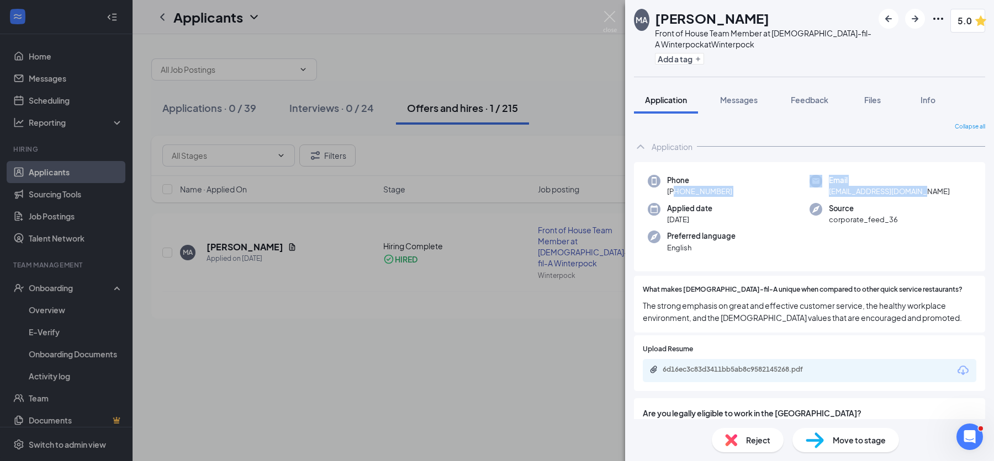
drag, startPoint x: 945, startPoint y: 192, endPoint x: 676, endPoint y: 191, distance: 269.4
click at [676, 191] on div "Phone +1 (804) 759-9619 Email masonasimos91@gmail.com Applied date Aug 12 Sourc…" at bounding box center [809, 217] width 351 height 110
copy div "(804) 759-9619 Email masonasimos91@gmail.com"
click at [610, 20] on img at bounding box center [610, 22] width 14 height 22
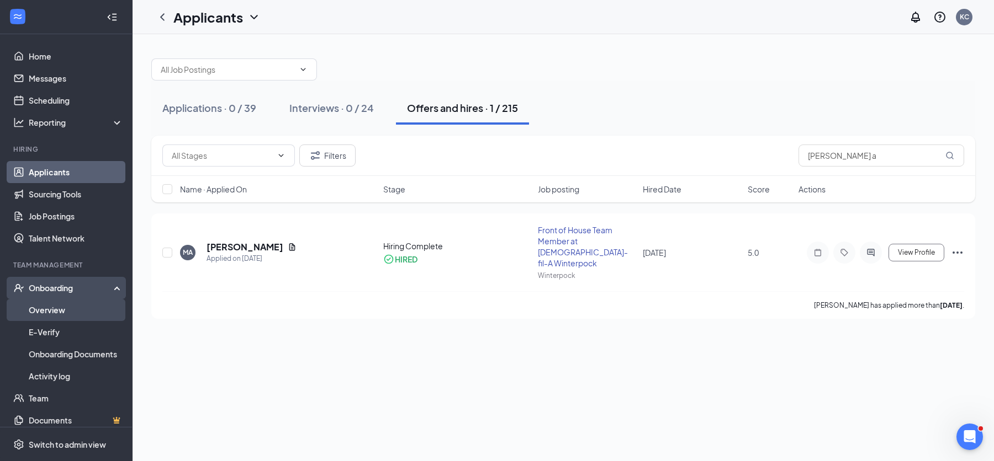
click at [59, 309] on link "Overview" at bounding box center [76, 310] width 94 height 22
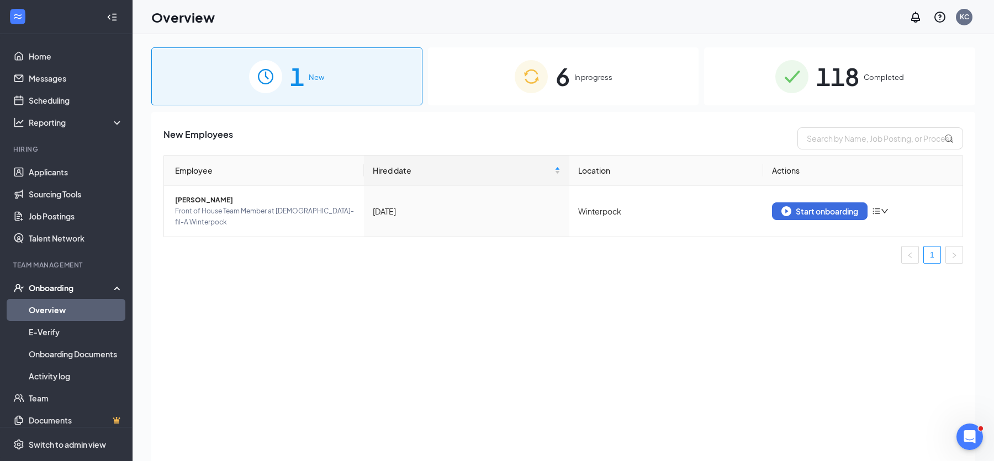
click at [591, 78] on span "In progress" at bounding box center [593, 77] width 38 height 11
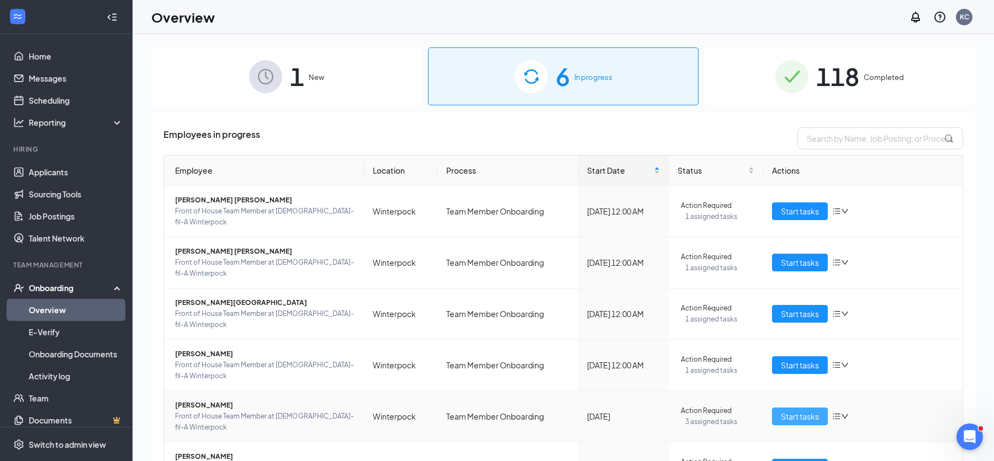
click at [800, 411] on span "Start tasks" at bounding box center [800, 417] width 38 height 12
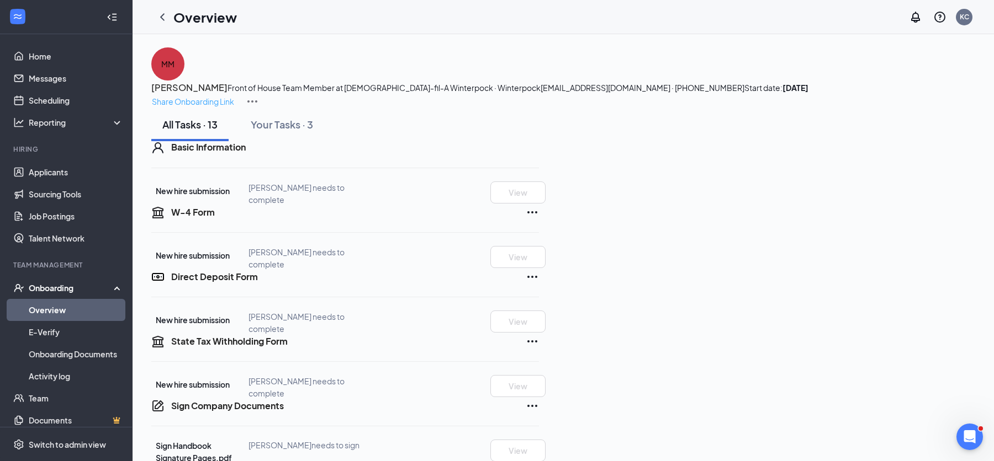
click at [234, 95] on p "Share Onboarding Link" at bounding box center [193, 101] width 82 height 12
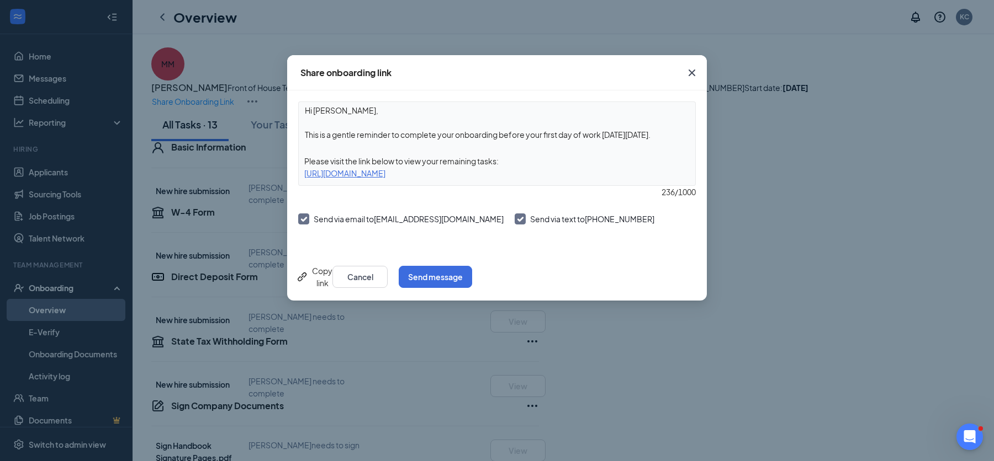
drag, startPoint x: 666, startPoint y: 134, endPoint x: 531, endPoint y: 135, distance: 135.2
click at [531, 135] on textarea "Hi Matthew, This is a gentle reminder to complete your onboarding before your f…" at bounding box center [497, 122] width 396 height 41
type textarea "Hi Matthew, This is a gentle reminder to complete your onboarding before tonigh…"
click at [472, 276] on button "Send message" at bounding box center [435, 277] width 73 height 22
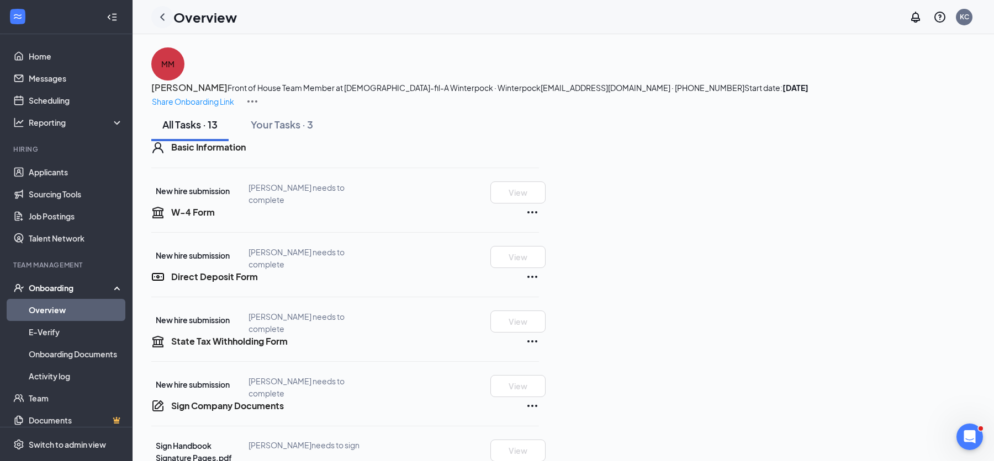
click at [161, 18] on icon "ChevronLeft" at bounding box center [162, 16] width 13 height 13
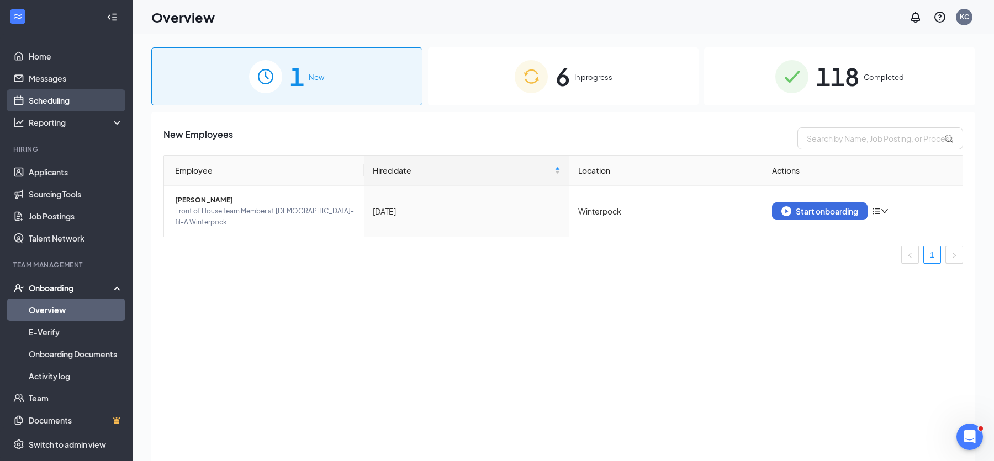
click at [81, 102] on link "Scheduling" at bounding box center [76, 100] width 94 height 22
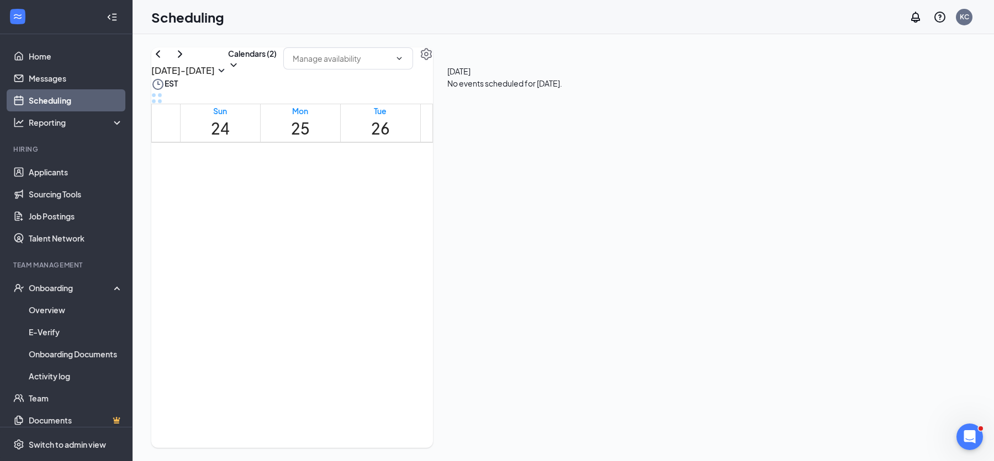
scroll to position [1155, 0]
click at [336, 222] on span "5:15-5:30 PM" at bounding box center [326, 221] width 19 height 32
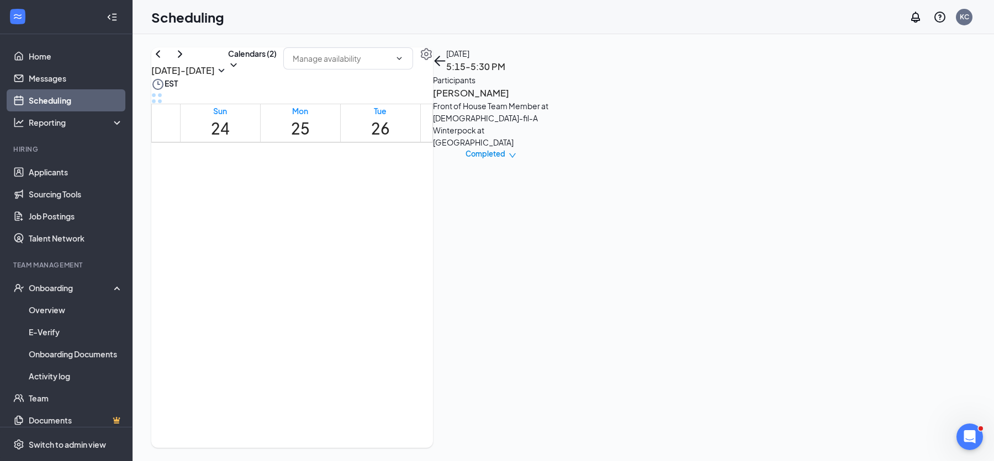
click at [336, 230] on span "5:30-5:45 PM" at bounding box center [345, 221] width 19 height 32
click at [506, 148] on span "Confirmed" at bounding box center [487, 153] width 38 height 11
click at [911, 190] on span "Mark complete" at bounding box center [890, 196] width 76 height 12
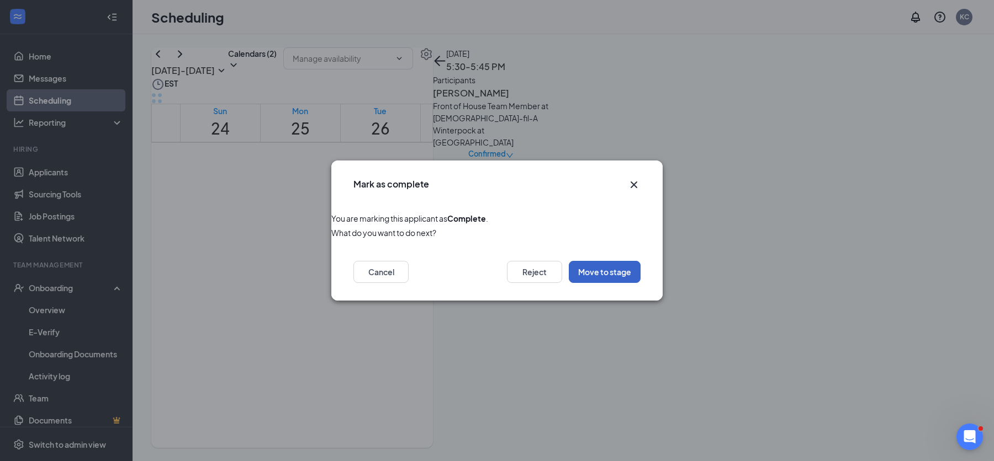
click at [590, 274] on button "Move to stage" at bounding box center [605, 272] width 72 height 22
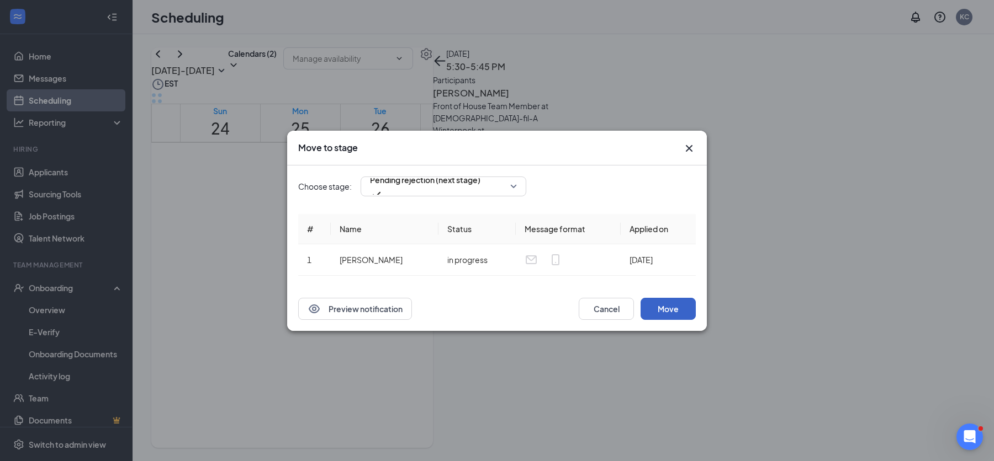
click at [656, 311] on button "Move" at bounding box center [667, 309] width 55 height 22
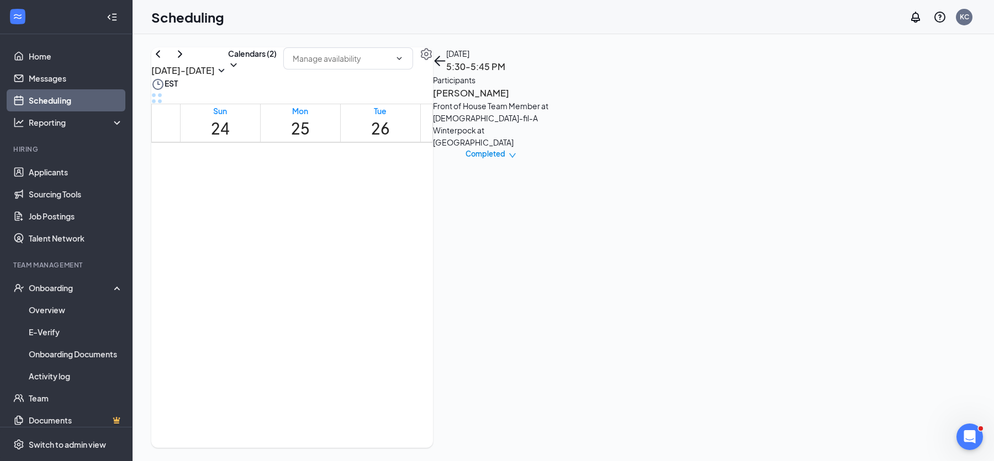
click at [355, 237] on span "5:45-6:00 PM" at bounding box center [364, 221] width 19 height 32
click at [506, 148] on span "Confirmed" at bounding box center [487, 153] width 38 height 11
click at [899, 190] on span "Mark complete" at bounding box center [890, 196] width 76 height 12
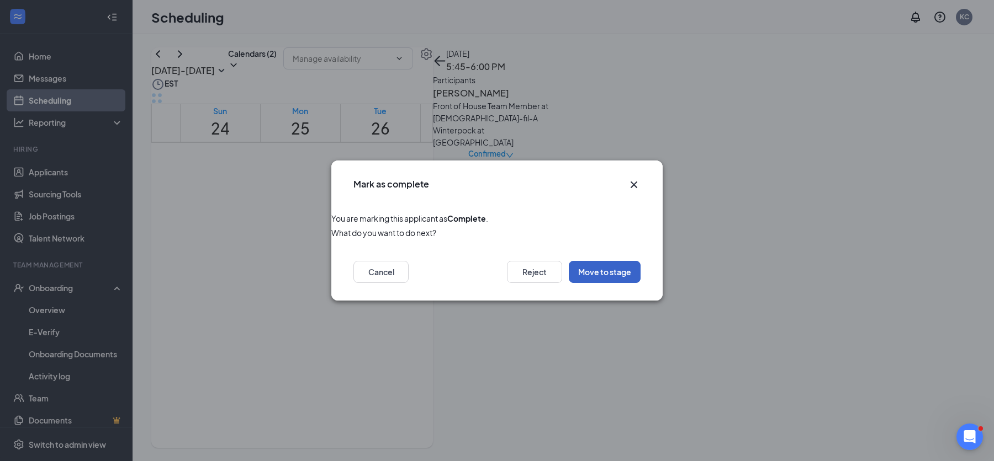
click at [624, 272] on button "Move to stage" at bounding box center [605, 272] width 72 height 22
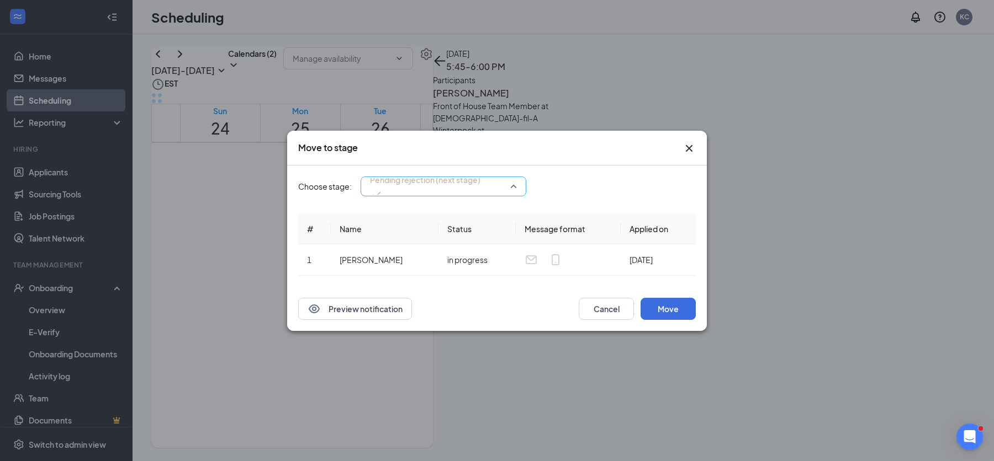
click at [512, 188] on span "Pending rejection (next stage)" at bounding box center [443, 186] width 147 height 17
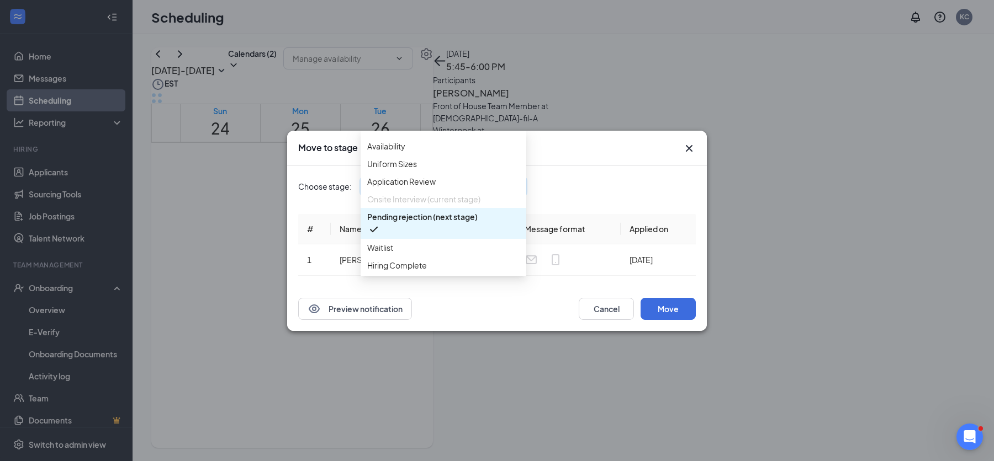
scroll to position [88, 0]
click at [416, 263] on span "Hiring Complete" at bounding box center [397, 265] width 60 height 12
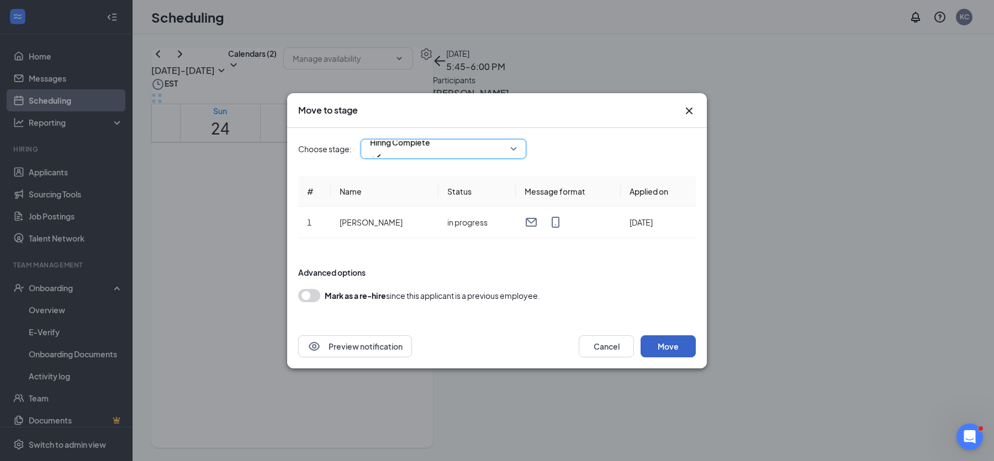
click at [669, 344] on button "Move" at bounding box center [667, 347] width 55 height 22
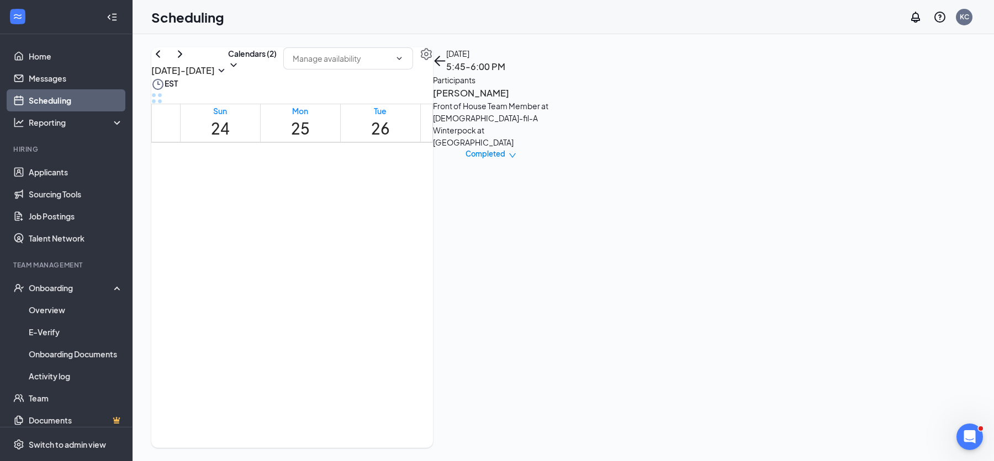
click at [549, 100] on h3 "[PERSON_NAME]" at bounding box center [491, 93] width 116 height 14
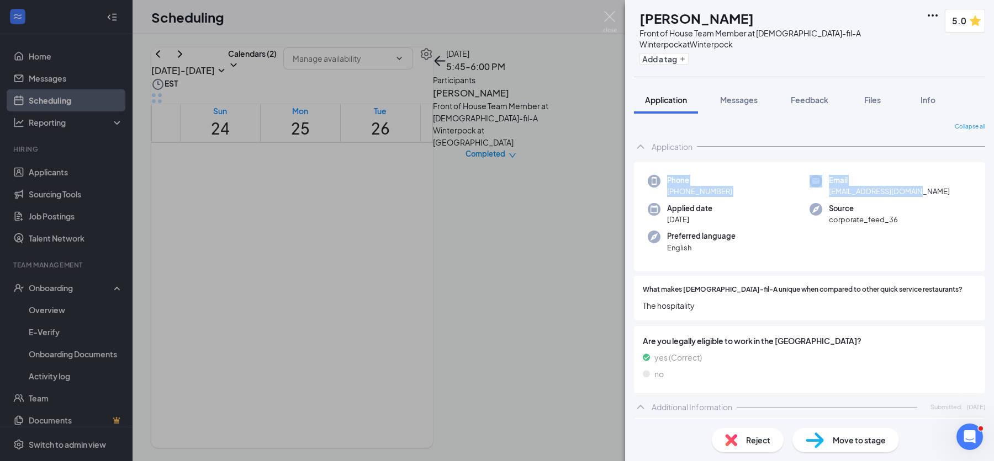
drag, startPoint x: 925, startPoint y: 180, endPoint x: 665, endPoint y: 173, distance: 260.1
click at [665, 173] on div "Phone +1 (804) 987-4076 Email aliciakey496@gmail.com Applied date Aug 16 Source…" at bounding box center [809, 217] width 351 height 110
copy div "Phone +1 (804) 987-4076 Email aliciakey496@gmail.com"
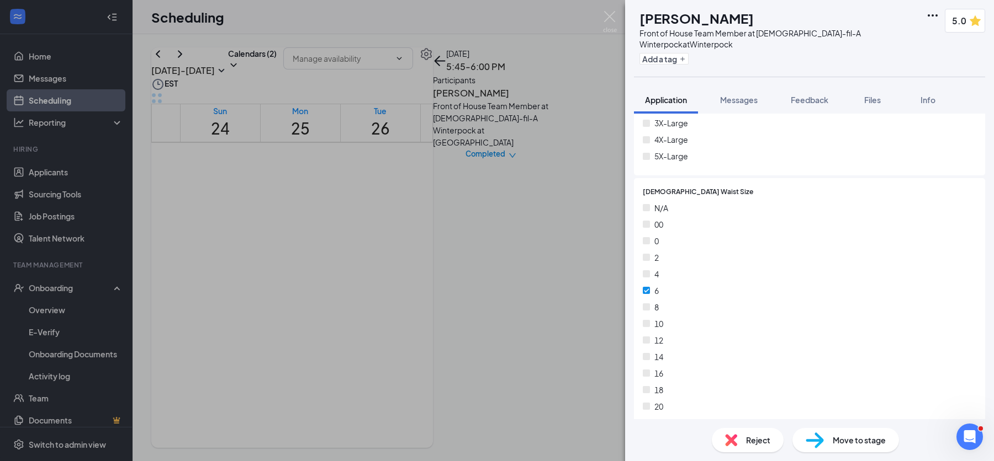
scroll to position [1814, 0]
click at [803, 95] on span "Feedback" at bounding box center [809, 100] width 38 height 10
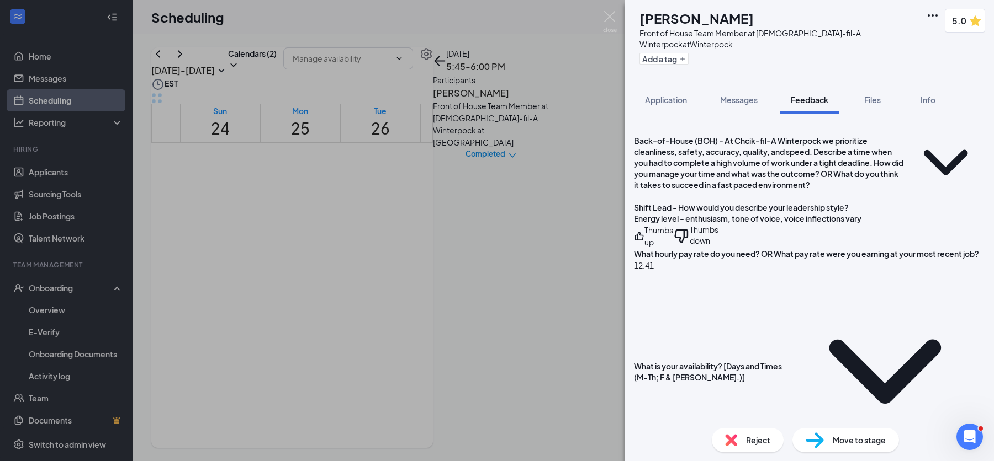
scroll to position [752, 0]
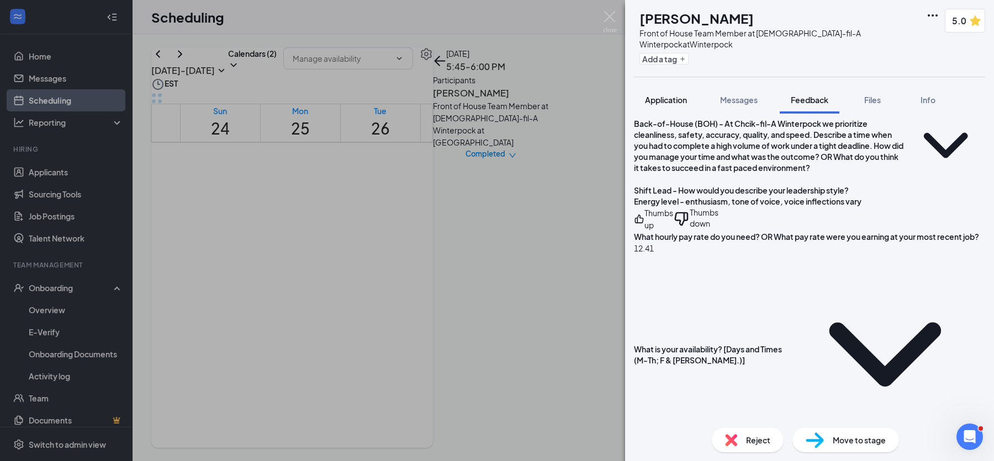
click at [683, 95] on span "Application" at bounding box center [666, 100] width 42 height 10
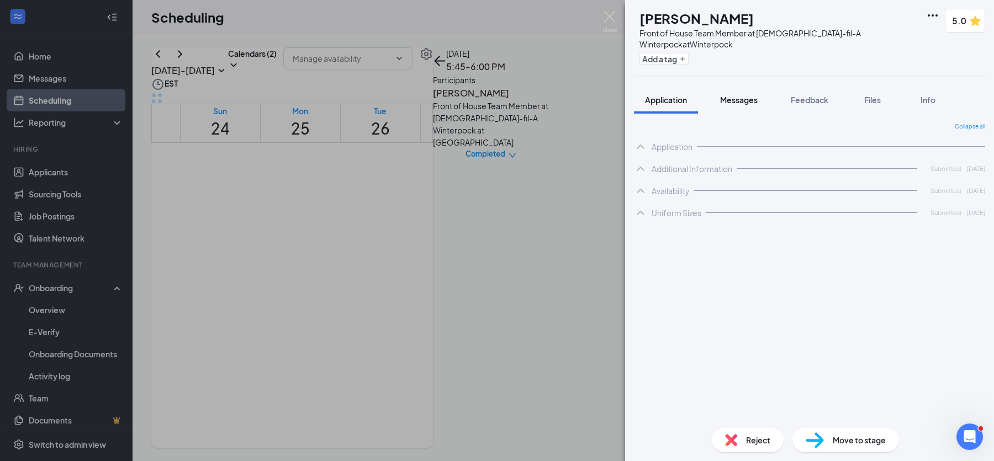
click at [740, 95] on span "Messages" at bounding box center [739, 100] width 38 height 10
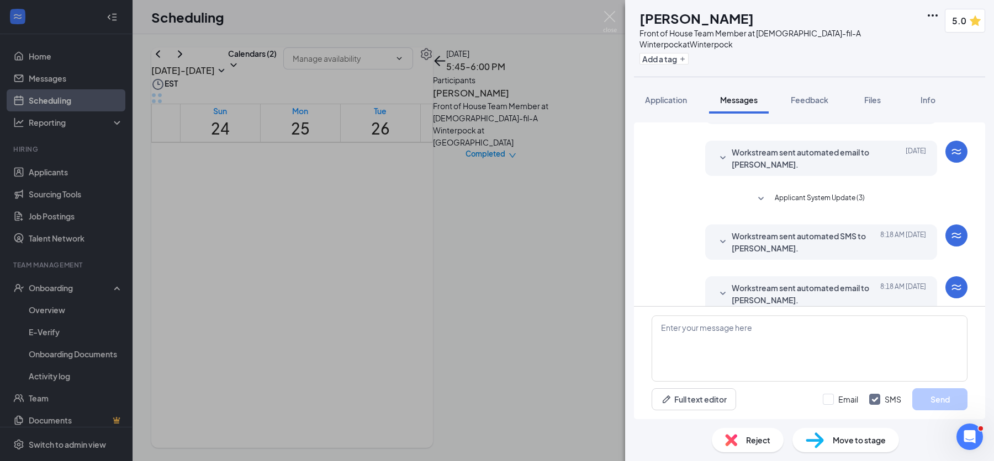
scroll to position [235, 0]
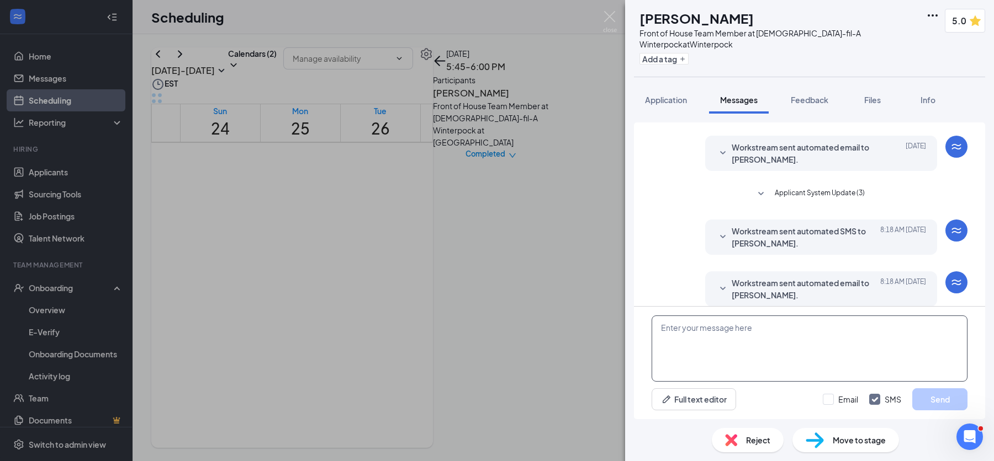
click at [684, 337] on textarea at bounding box center [809, 349] width 316 height 66
paste textarea "August 26, 2025 Dear Alicia- Thanks for coming in for an interview; it was a pl…"
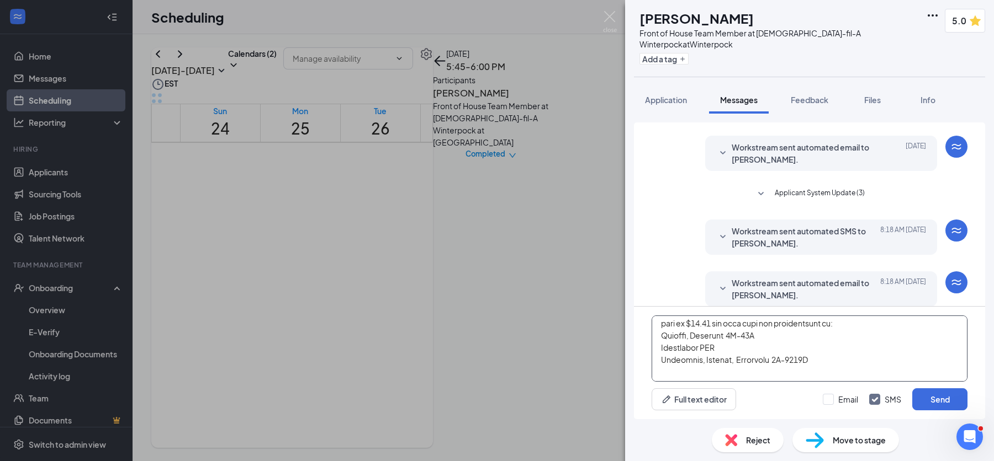
scroll to position [78, 0]
type textarea "August 26, 2025 Dear Alicia- Thanks for coming in for an interview; it was a pl…"
click at [830, 399] on input "Email" at bounding box center [839, 399] width 35 height 11
checkbox input "true"
click at [926, 399] on button "Send" at bounding box center [939, 400] width 55 height 22
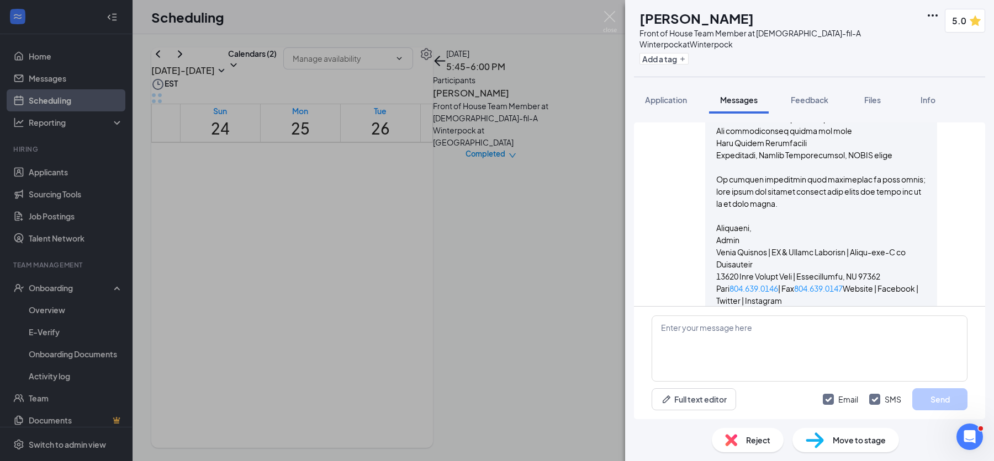
scroll to position [1374, 0]
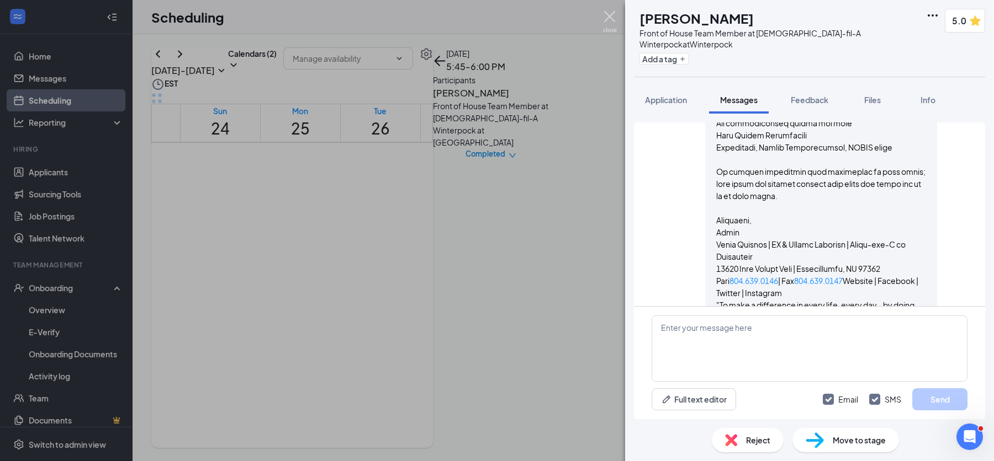
click at [608, 14] on img at bounding box center [610, 22] width 14 height 22
